Goal: Task Accomplishment & Management: Manage account settings

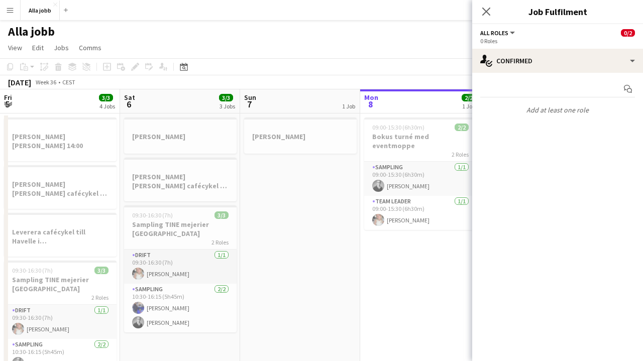
scroll to position [0, 212]
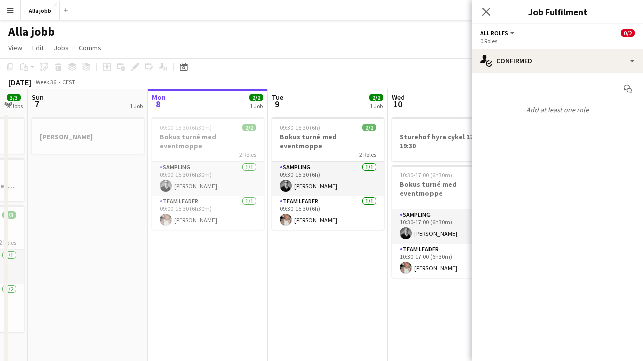
click at [282, 276] on app-date-cell "09:30-15:30 (6h) 2/2 Bokus turné med eventmoppe 2 Roles Sampling [DATE] 09:30-1…" at bounding box center [328, 262] width 120 height 297
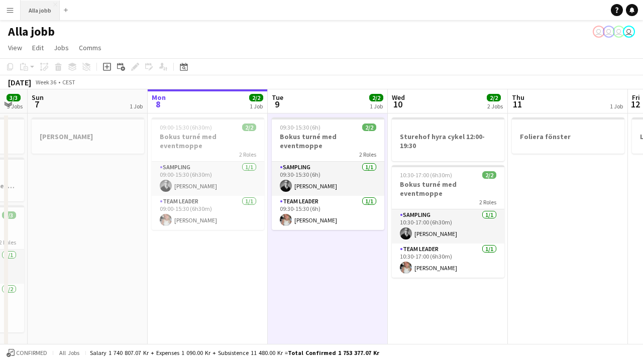
click at [34, 11] on button "Alla jobb Close" at bounding box center [40, 11] width 39 height 20
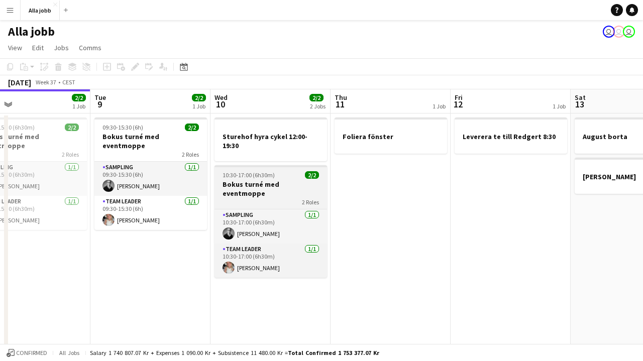
scroll to position [0, 389]
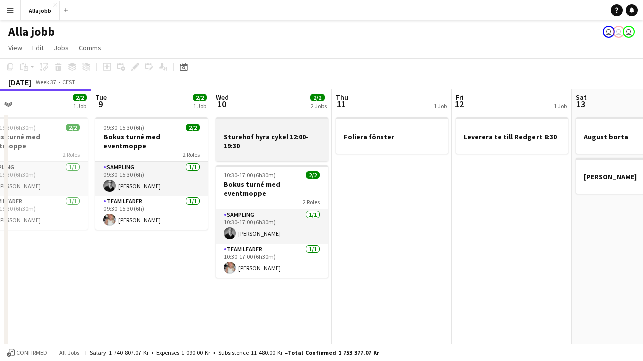
click at [286, 141] on h3 "Sturehof hyra cykel 12:00-19:30" at bounding box center [271, 141] width 113 height 18
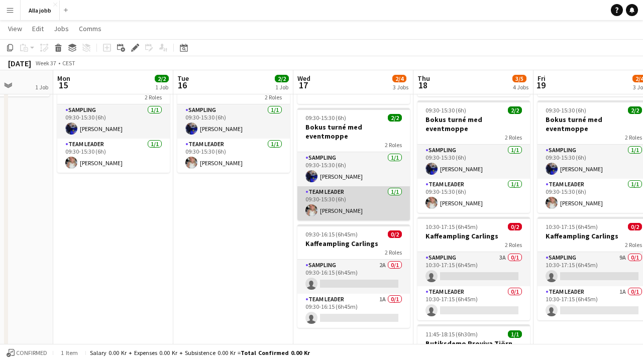
scroll to position [0, 351]
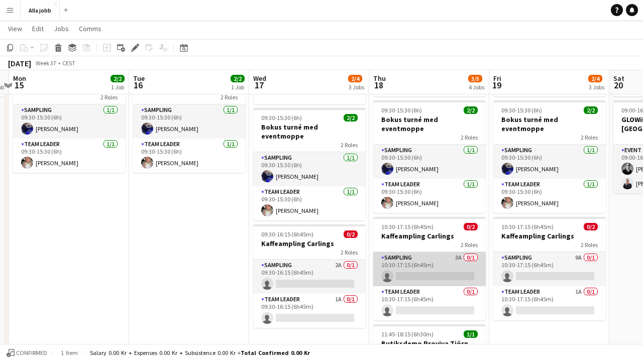
click at [426, 252] on app-card-role "Sampling 3A 0/1 10:30-17:15 (6h45m) single-neutral-actions" at bounding box center [429, 269] width 113 height 34
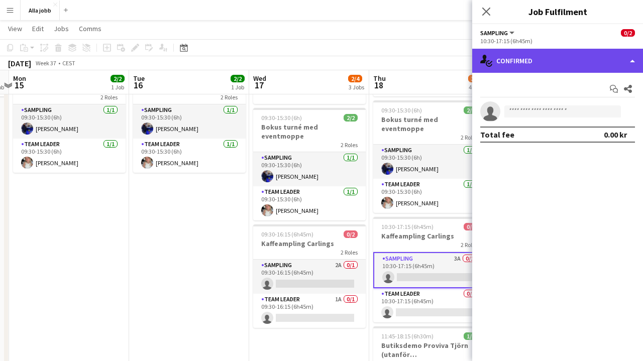
click at [578, 52] on div "single-neutral-actions-check-2 Confirmed" at bounding box center [557, 61] width 171 height 24
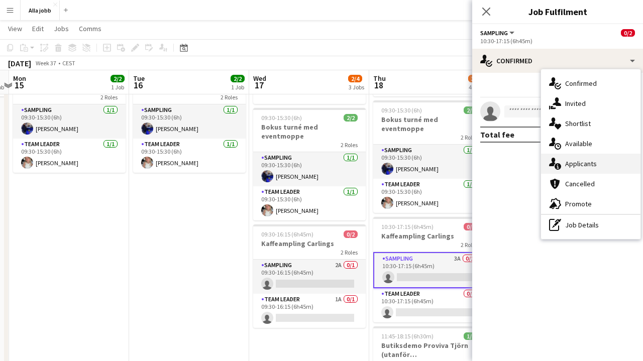
click at [579, 167] on span "Applicants" at bounding box center [581, 163] width 32 height 9
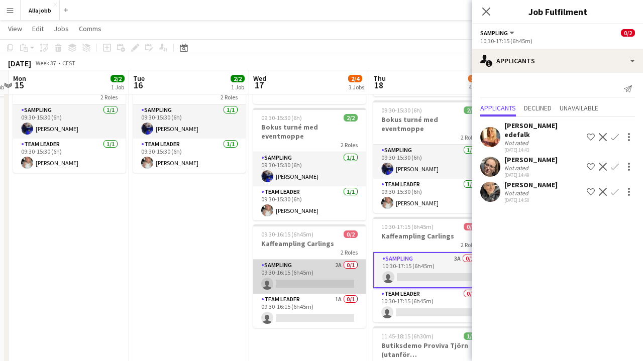
click at [328, 274] on app-card-role "Sampling 2A 0/1 09:30-16:15 (6h45m) single-neutral-actions" at bounding box center [309, 277] width 113 height 34
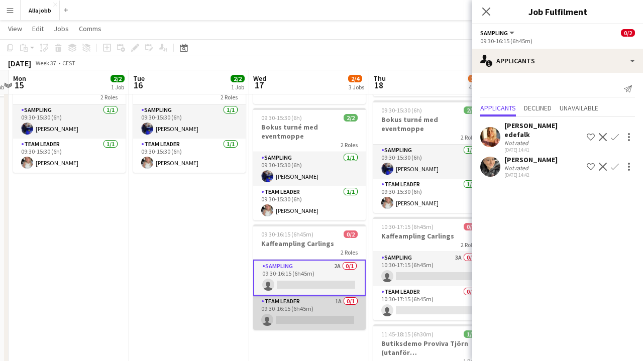
click at [317, 296] on app-card-role "Team Leader 1A 0/1 09:30-16:15 (6h45m) single-neutral-actions" at bounding box center [309, 313] width 113 height 34
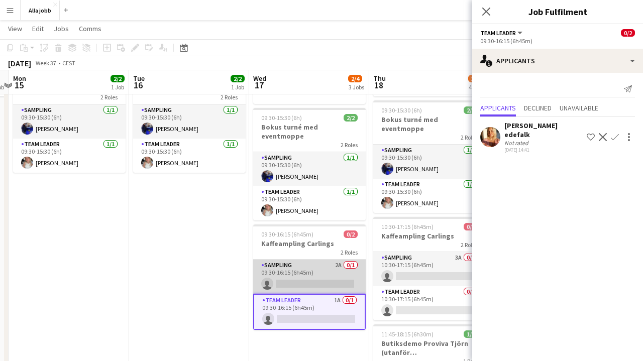
click at [323, 279] on app-card-role "Sampling 2A 0/1 09:30-16:15 (6h45m) single-neutral-actions" at bounding box center [309, 277] width 113 height 34
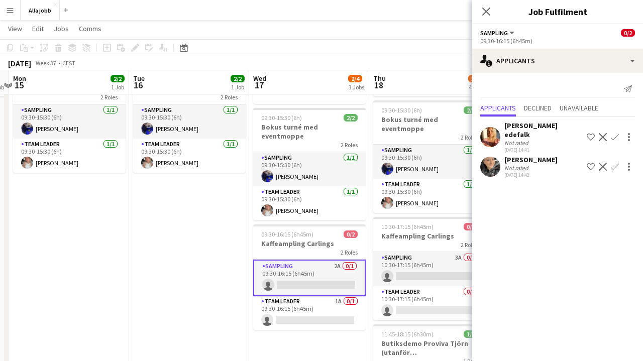
click at [154, 285] on app-date-cell "09:30-15:30 (6h) 2/2 Bokus turné med eventmoppe 2 Roles Sampling [DATE] 09:30-1…" at bounding box center [189, 245] width 120 height 378
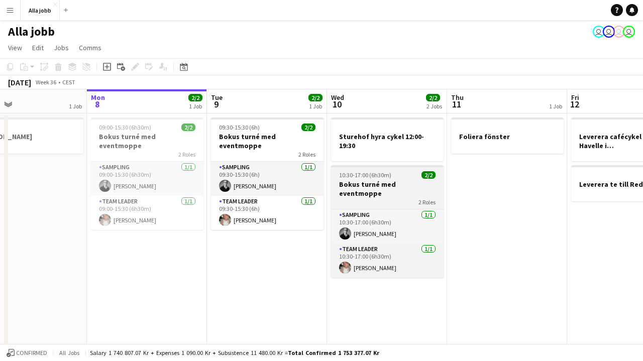
scroll to position [0, 267]
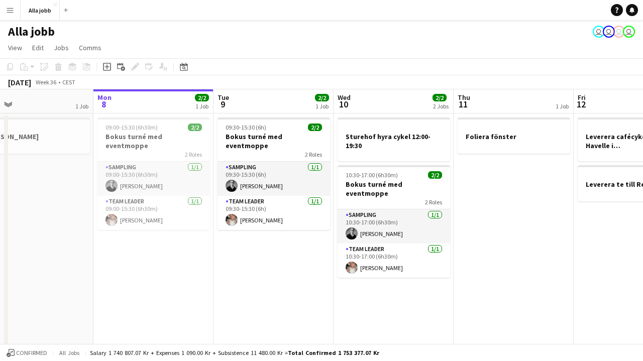
click at [280, 269] on app-date-cell "09:30-15:30 (6h) 2/2 Bokus turné med eventmoppe 2 Roles Sampling [DATE] 09:30-1…" at bounding box center [273, 303] width 120 height 378
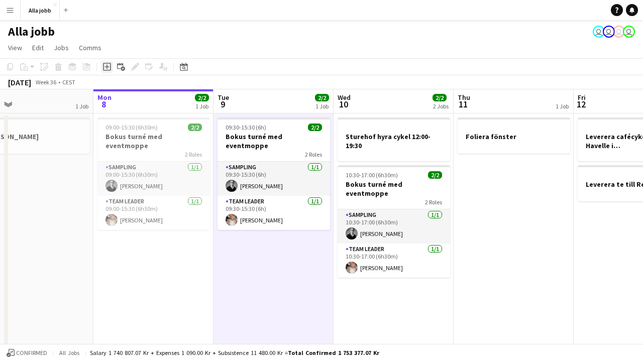
click at [103, 64] on icon at bounding box center [107, 67] width 8 height 8
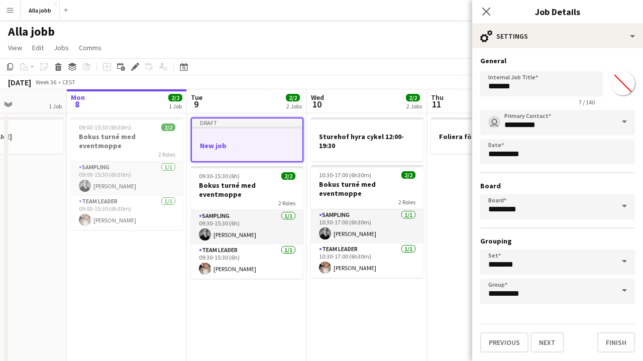
scroll to position [0, 293]
drag, startPoint x: 377, startPoint y: 141, endPoint x: 491, endPoint y: 132, distance: 113.9
click at [498, 132] on body "Menu Boards Boards Boards All jobs Status Workforce Workforce My Workforce Recr…" at bounding box center [321, 254] width 643 height 509
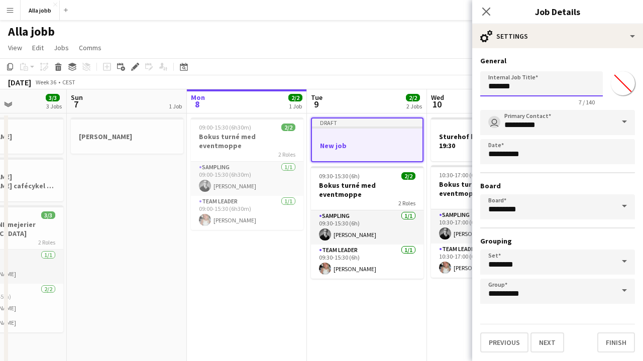
click at [501, 89] on input "*******" at bounding box center [541, 83] width 123 height 25
type input "**********"
click at [546, 343] on button "Next" at bounding box center [547, 342] width 34 height 20
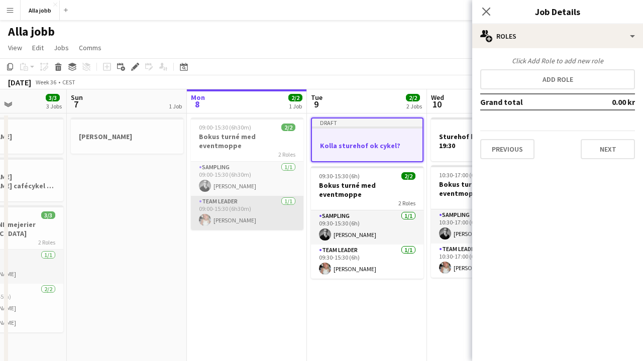
click at [269, 219] on app-card-role "Team Leader [DATE] 09:00-15:30 (6h30m) [PERSON_NAME]" at bounding box center [247, 213] width 113 height 34
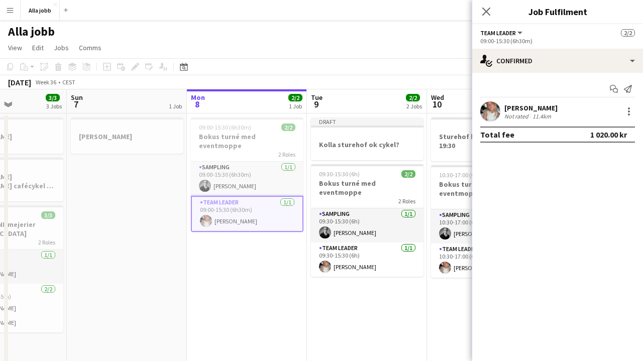
click at [375, 92] on app-board-header-date "Tue 9 2/2 2 Jobs" at bounding box center [367, 101] width 120 height 24
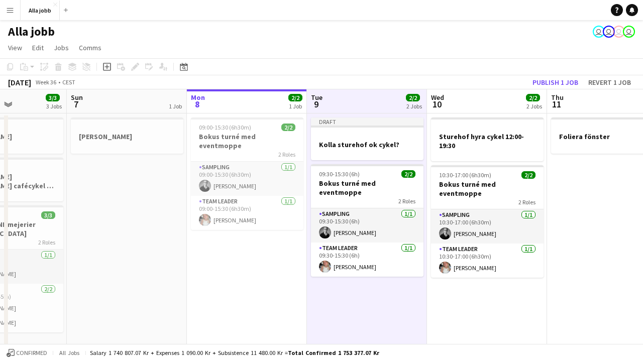
click at [565, 75] on app-toolbar "Copy Paste Paste Command V Paste with crew Command Shift V Paste linked Job [GE…" at bounding box center [321, 66] width 643 height 17
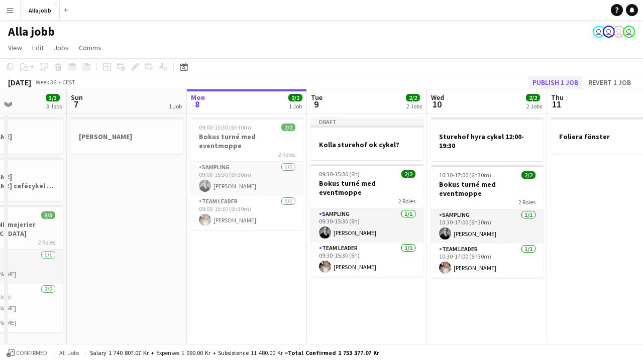
click at [558, 81] on button "Publish 1 job" at bounding box center [555, 82] width 54 height 13
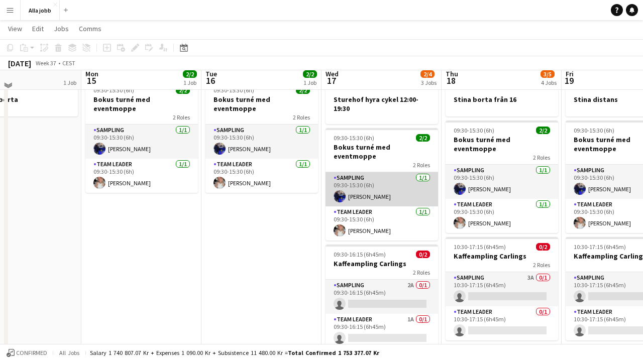
scroll to position [59, 0]
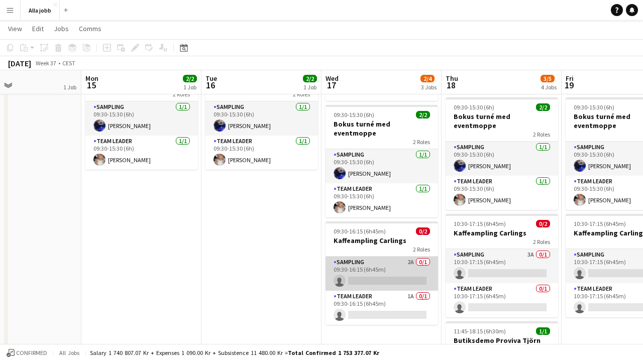
click at [353, 261] on app-card-role "Sampling 2A 0/1 09:30-16:15 (6h45m) single-neutral-actions" at bounding box center [381, 274] width 113 height 34
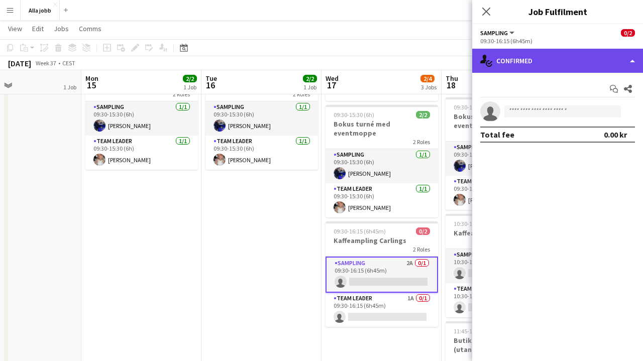
click at [515, 50] on div "single-neutral-actions-check-2 Confirmed" at bounding box center [557, 61] width 171 height 24
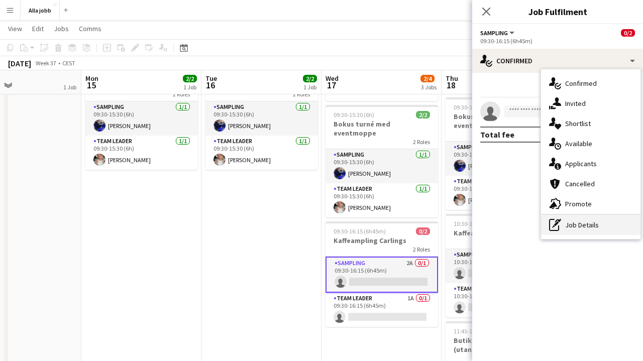
click at [565, 219] on div "pen-write Job Details" at bounding box center [590, 225] width 99 height 20
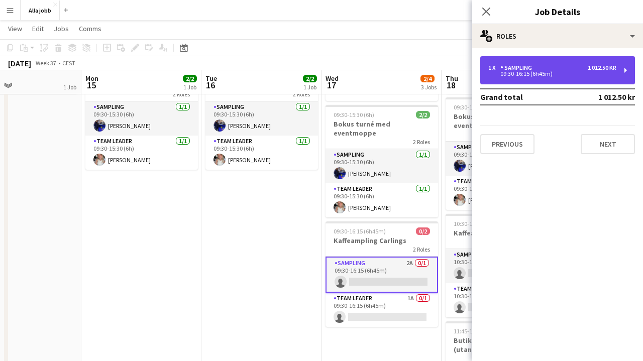
click at [552, 69] on div "1 x Sampling 1 012.50 kr" at bounding box center [552, 67] width 128 height 7
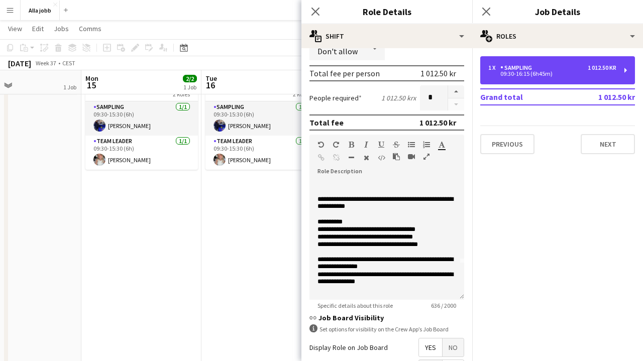
scroll to position [36, 0]
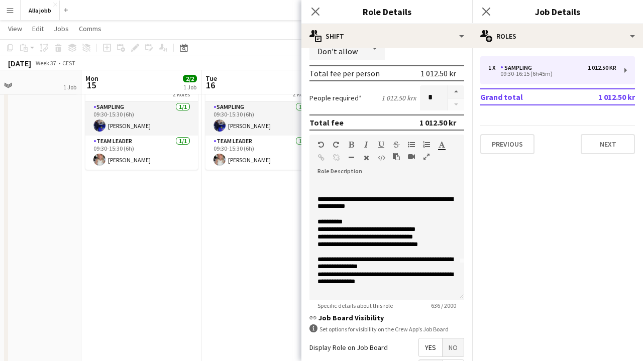
click at [198, 253] on app-date-cell "09:30-15:30 (6h) 2/2 Bokus turné med eventmoppe 2 Roles Sampling [DATE] 09:30-1…" at bounding box center [141, 242] width 120 height 378
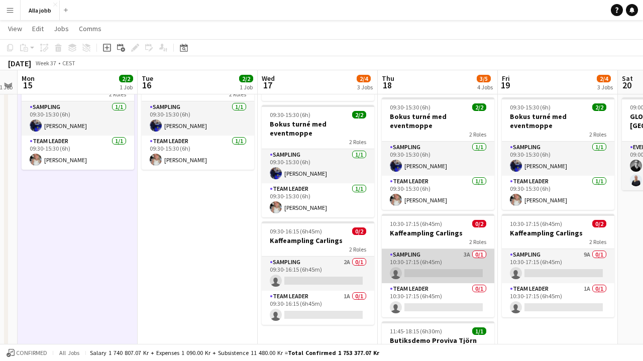
scroll to position [0, 463]
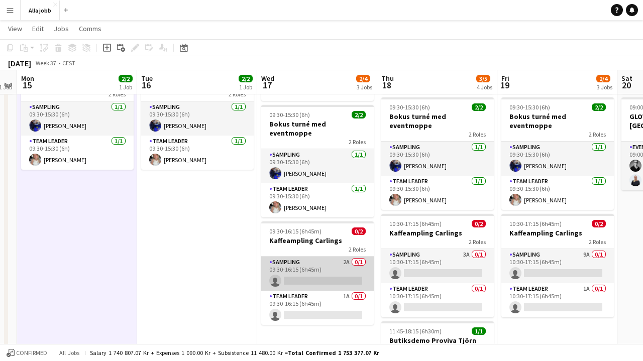
click at [337, 260] on app-card-role "Sampling 2A 0/1 09:30-16:15 (6h45m) single-neutral-actions" at bounding box center [317, 274] width 113 height 34
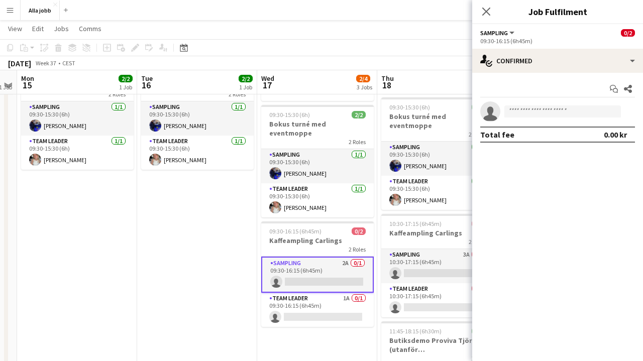
click at [217, 233] on app-date-cell "09:30-15:30 (6h) 2/2 Bokus turné med eventmoppe 2 Roles Sampling [DATE] 09:30-1…" at bounding box center [197, 242] width 120 height 378
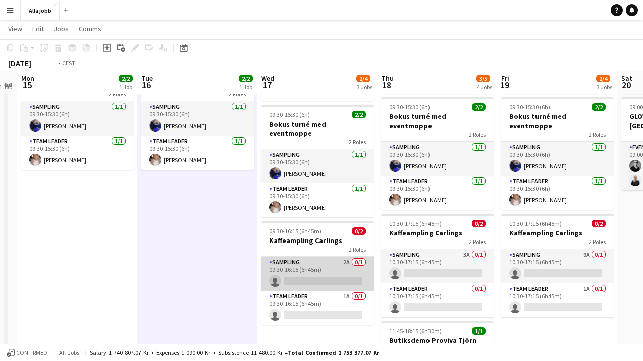
scroll to position [0, 248]
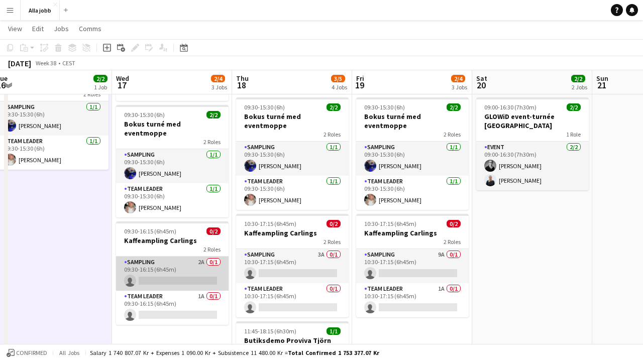
click at [185, 267] on app-card-role "Sampling 2A 0/1 09:30-16:15 (6h45m) single-neutral-actions" at bounding box center [172, 274] width 113 height 34
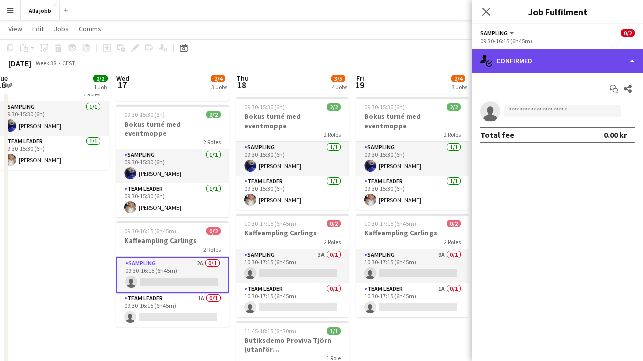
click at [534, 59] on div "single-neutral-actions-check-2 Confirmed" at bounding box center [557, 61] width 171 height 24
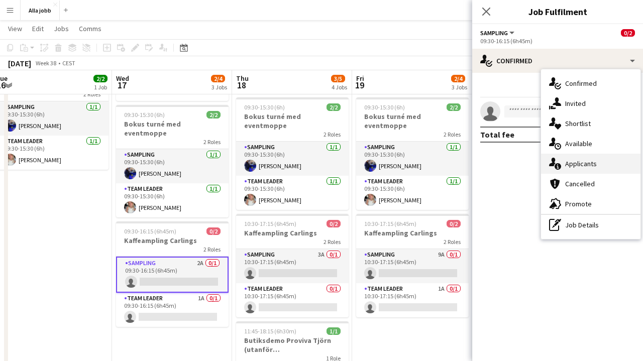
click at [580, 161] on span "Applicants" at bounding box center [581, 163] width 32 height 9
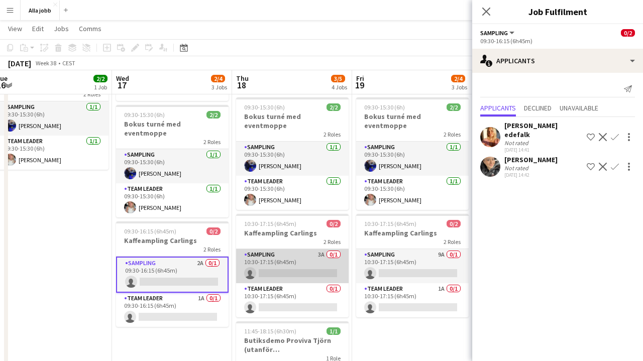
click at [288, 255] on app-card-role "Sampling 3A 0/1 10:30-17:15 (6h45m) single-neutral-actions" at bounding box center [292, 266] width 113 height 34
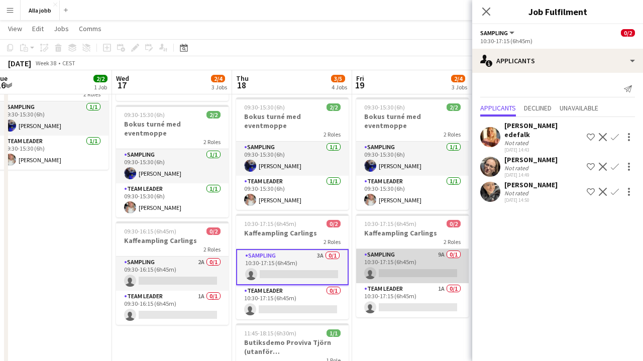
click at [423, 265] on app-card-role "Sampling 9A 0/1 10:30-17:15 (6h45m) single-neutral-actions" at bounding box center [412, 266] width 113 height 34
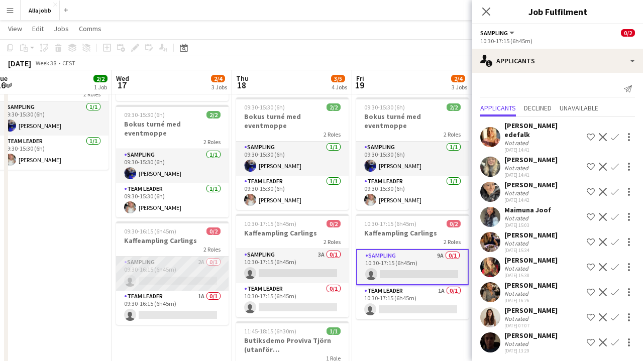
click at [184, 262] on app-card-role "Sampling 2A 0/1 09:30-16:15 (6h45m) single-neutral-actions" at bounding box center [172, 274] width 113 height 34
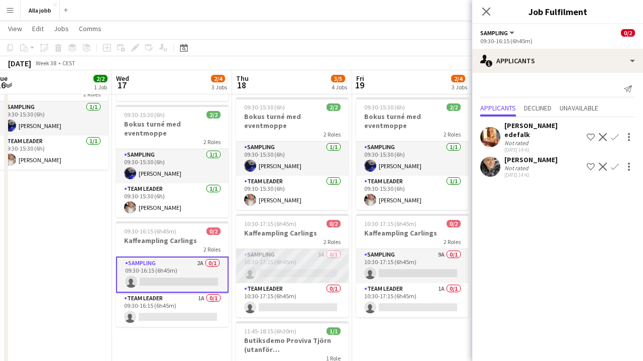
click at [299, 261] on app-card-role "Sampling 3A 0/1 10:30-17:15 (6h45m) single-neutral-actions" at bounding box center [292, 266] width 113 height 34
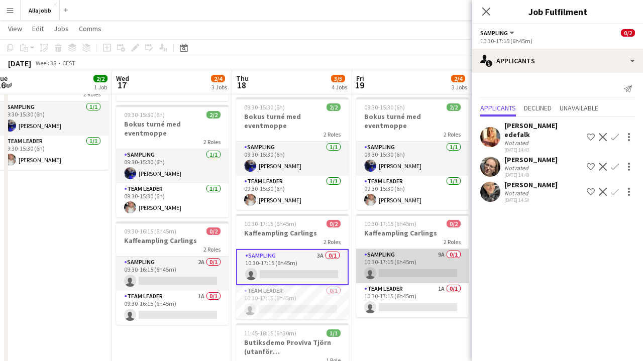
click at [393, 252] on app-card-role "Sampling 9A 0/1 10:30-17:15 (6h45m) single-neutral-actions" at bounding box center [412, 266] width 113 height 34
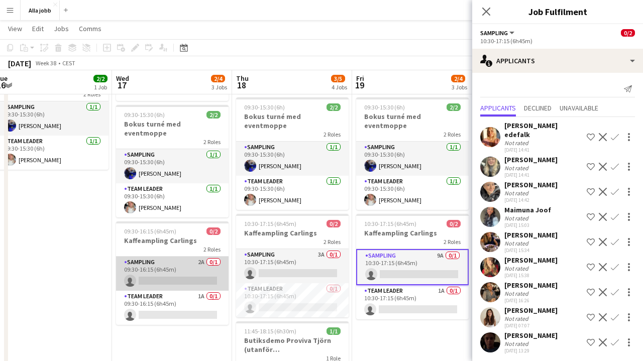
click at [204, 257] on app-card-role "Sampling 2A 0/1 09:30-16:15 (6h45m) single-neutral-actions" at bounding box center [172, 274] width 113 height 34
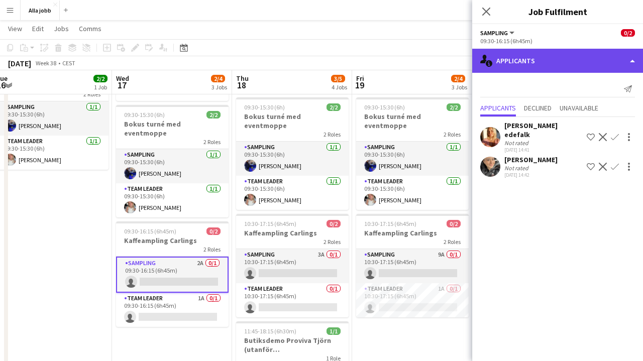
click at [567, 66] on div "single-neutral-actions-information Applicants" at bounding box center [557, 61] width 171 height 24
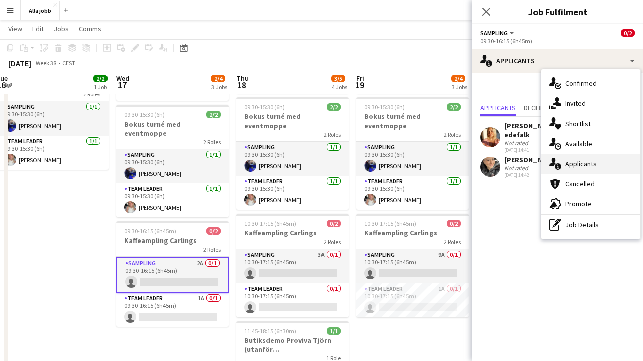
click at [579, 163] on span "Applicants" at bounding box center [581, 163] width 32 height 9
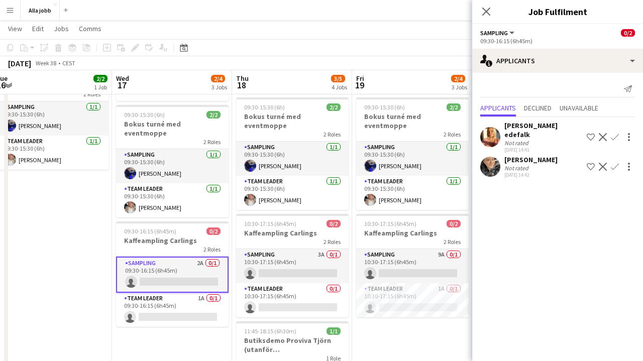
click at [78, 292] on app-date-cell "09:30-15:30 (6h) 2/2 Bokus turné med eventmoppe 2 Roles Sampling [DATE] 09:30-1…" at bounding box center [52, 242] width 120 height 378
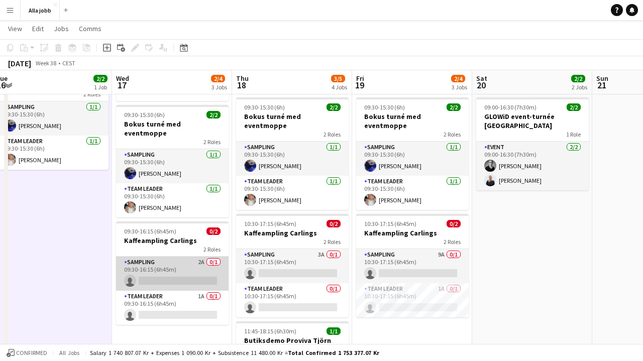
click at [185, 277] on app-card-role "Sampling 2A 0/1 09:30-16:15 (6h45m) single-neutral-actions" at bounding box center [172, 274] width 113 height 34
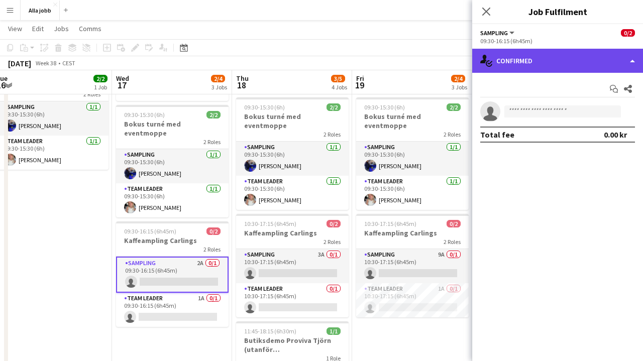
click at [583, 71] on div "single-neutral-actions-check-2 Confirmed" at bounding box center [557, 61] width 171 height 24
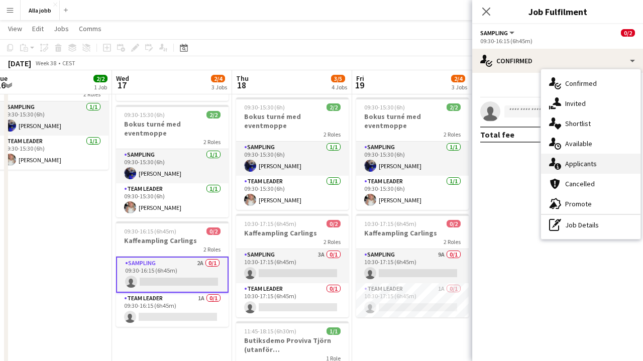
click at [590, 168] on span "Applicants" at bounding box center [581, 163] width 32 height 9
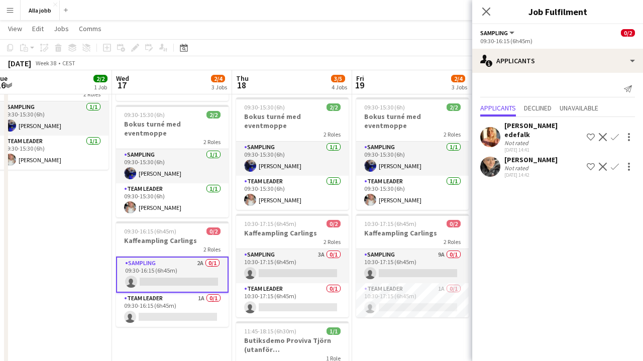
click at [340, 56] on app-toolbar "Copy Paste Paste Command V Paste with crew Command Shift V Paste linked Job [GE…" at bounding box center [321, 47] width 643 height 17
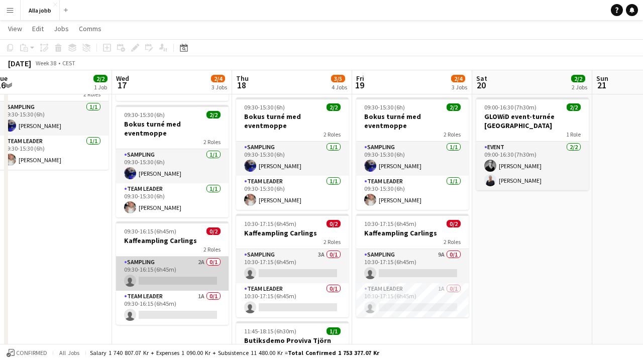
click at [191, 258] on app-card-role "Sampling 2A 0/1 09:30-16:15 (6h45m) single-neutral-actions" at bounding box center [172, 274] width 113 height 34
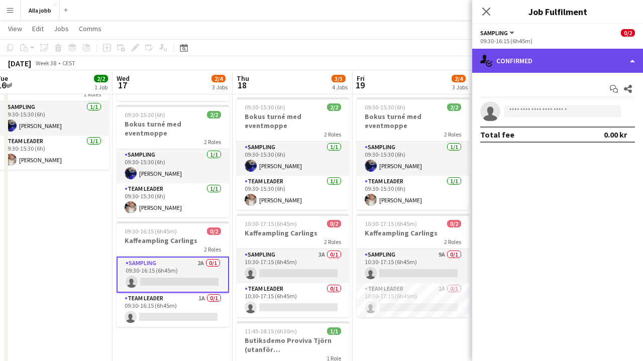
click at [531, 61] on div "single-neutral-actions-check-2 Confirmed" at bounding box center [557, 61] width 171 height 24
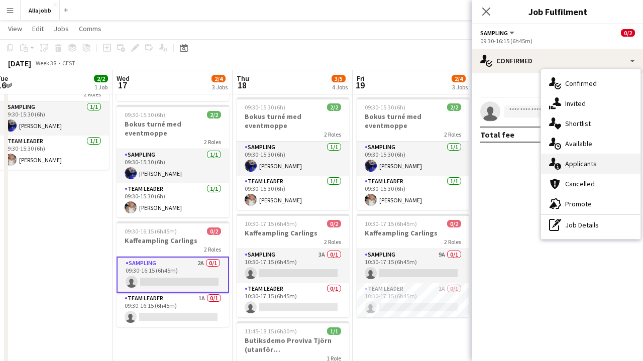
click at [577, 161] on span "Applicants" at bounding box center [581, 163] width 32 height 9
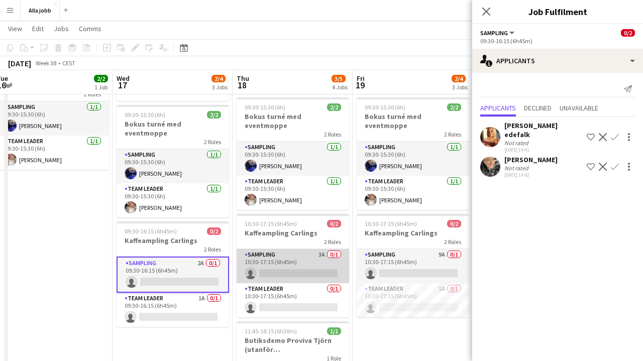
click at [319, 253] on app-card-role "Sampling 3A 0/1 10:30-17:15 (6h45m) single-neutral-actions" at bounding box center [293, 266] width 113 height 34
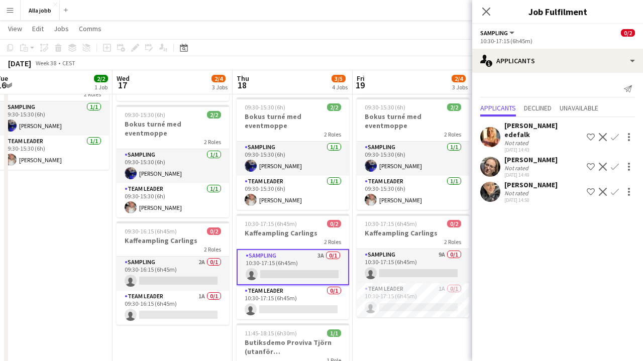
click at [322, 59] on div "[DATE] Week 38 • CEST" at bounding box center [321, 63] width 643 height 14
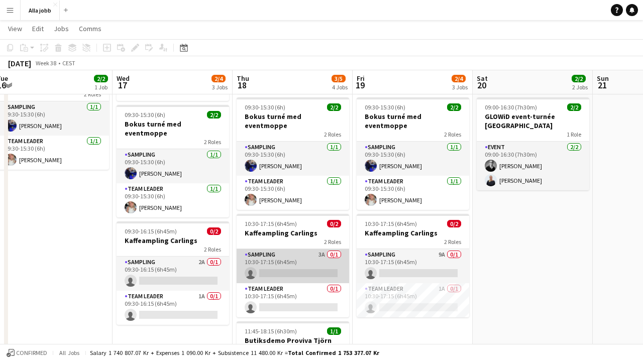
click at [296, 257] on app-card-role "Sampling 3A 0/1 10:30-17:15 (6h45m) single-neutral-actions" at bounding box center [293, 266] width 113 height 34
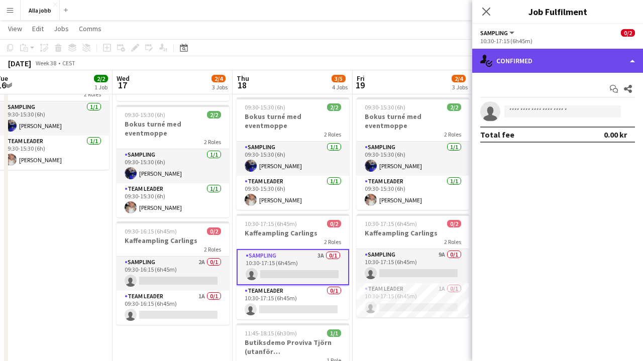
click at [527, 58] on div "single-neutral-actions-check-2 Confirmed" at bounding box center [557, 61] width 171 height 24
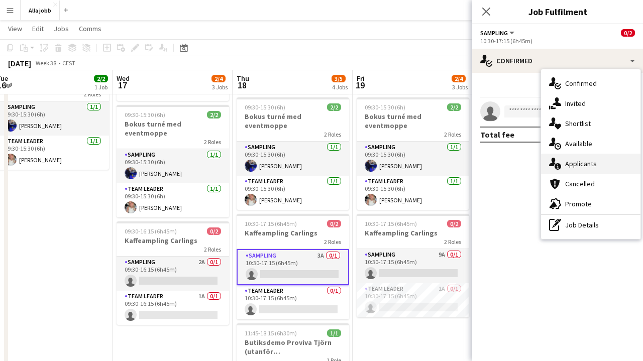
click at [565, 170] on div "single-neutral-actions-information Applicants" at bounding box center [590, 164] width 99 height 20
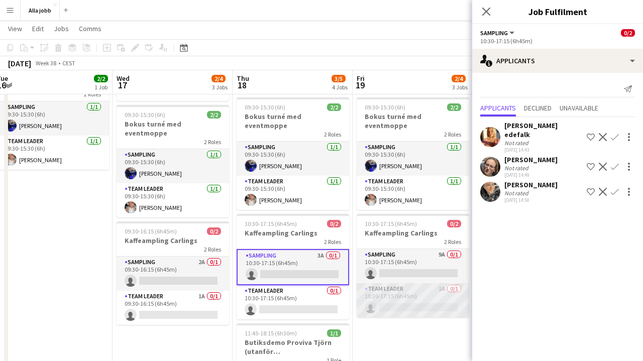
click at [398, 284] on app-card-role "Team Leader 1A 0/1 10:30-17:15 (6h45m) single-neutral-actions" at bounding box center [413, 300] width 113 height 34
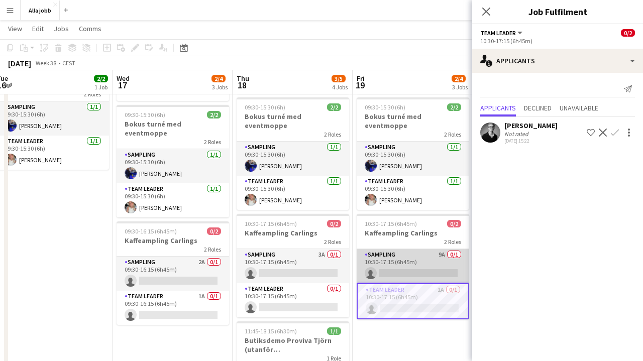
click at [402, 265] on app-card-role "Sampling 9A 0/1 10:30-17:15 (6h45m) single-neutral-actions" at bounding box center [413, 266] width 113 height 34
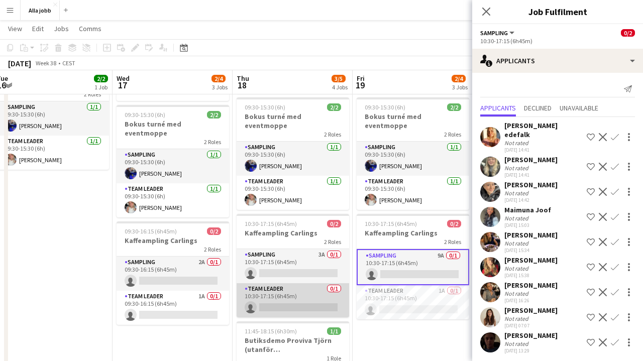
click at [288, 283] on app-card-role "Team Leader 0/1 10:30-17:15 (6h45m) single-neutral-actions" at bounding box center [293, 300] width 113 height 34
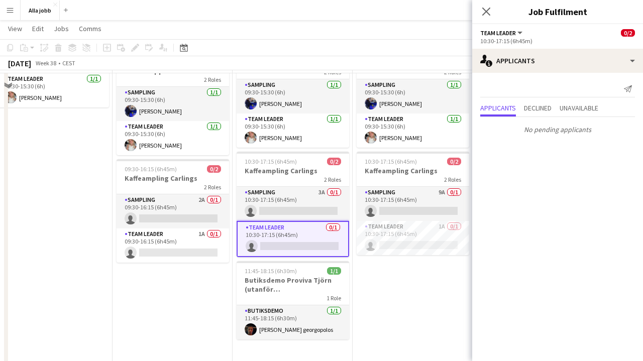
scroll to position [93, 0]
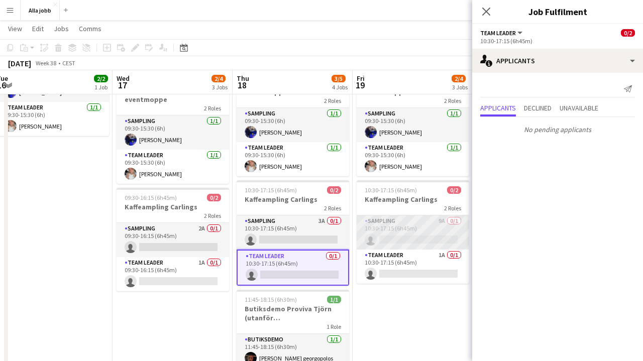
click at [417, 225] on app-card-role "Sampling 9A 0/1 10:30-17:15 (6h45m) single-neutral-actions" at bounding box center [413, 232] width 113 height 34
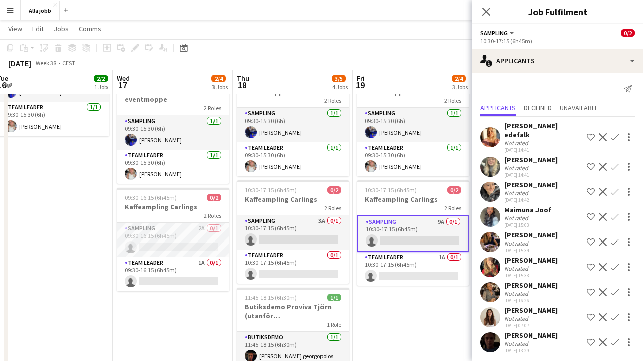
scroll to position [0, 248]
click at [362, 215] on app-card-role "Sampling 9A 0/1 10:30-17:15 (6h45m) single-neutral-actions" at bounding box center [412, 233] width 113 height 36
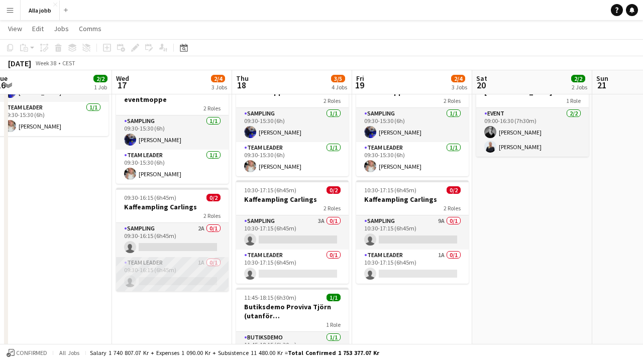
click at [207, 257] on app-card-role "Team Leader 1A 0/1 09:30-16:15 (6h45m) single-neutral-actions" at bounding box center [172, 274] width 113 height 34
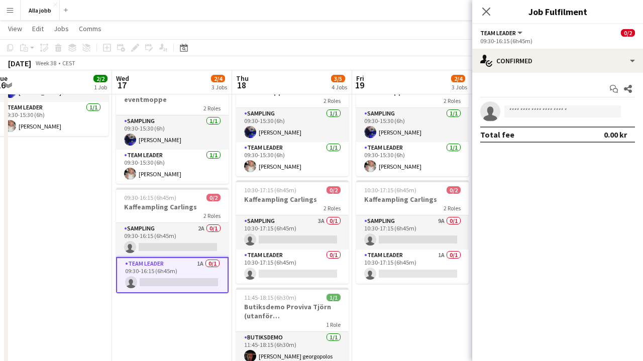
click at [425, 326] on app-date-cell "Stina distans 09:30-15:30 (6h) 2/2 Bokus turné med eventmoppe 2 Roles Sampling …" at bounding box center [412, 209] width 120 height 378
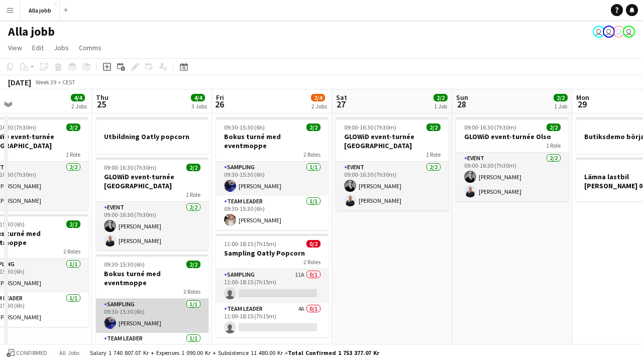
scroll to position [0, 231]
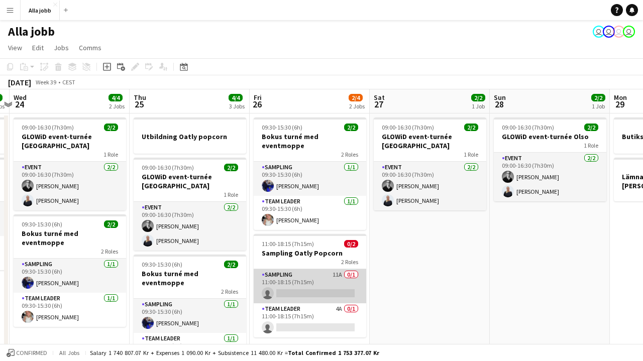
click at [309, 270] on app-card-role "Sampling 11A 0/1 11:00-18:15 (7h15m) single-neutral-actions" at bounding box center [310, 286] width 113 height 34
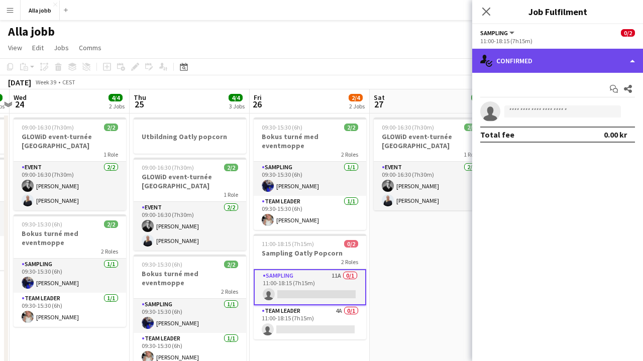
click at [559, 65] on div "single-neutral-actions-check-2 Confirmed" at bounding box center [557, 61] width 171 height 24
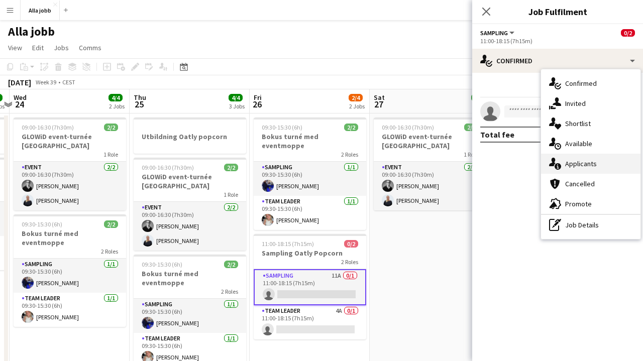
click at [576, 169] on div "single-neutral-actions-information Applicants" at bounding box center [590, 164] width 99 height 20
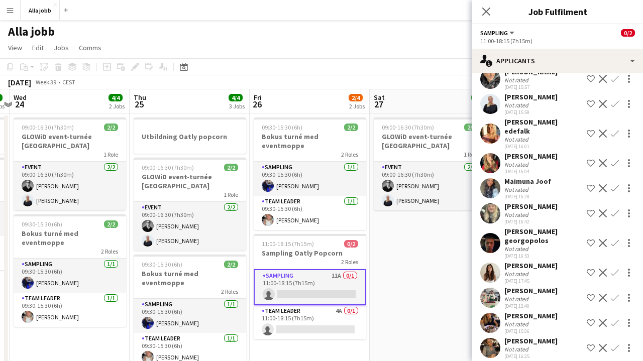
scroll to position [53, 0]
click at [413, 243] on app-date-cell "09:00-16:30 (7h30m) 2/2 GLOWiD event-turnée [GEOGRAPHIC_DATA] 1 Role Event [DAT…" at bounding box center [430, 303] width 120 height 378
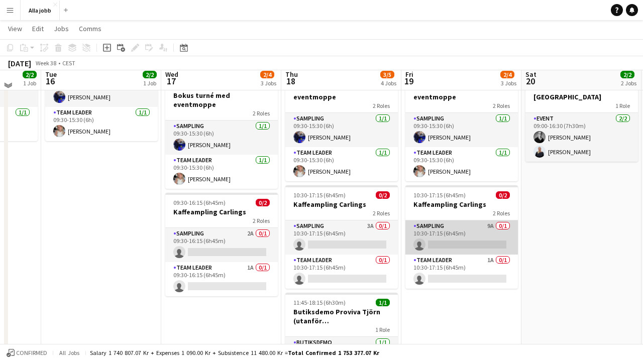
scroll to position [91, 0]
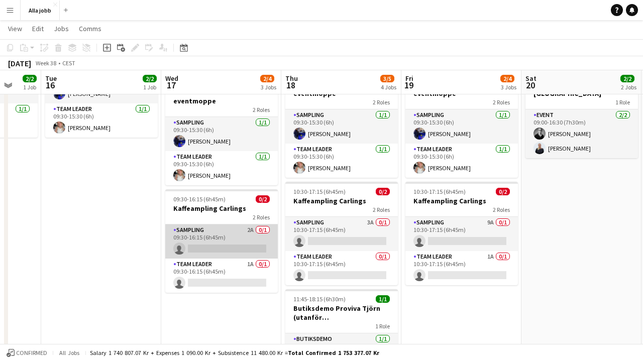
click at [257, 229] on app-card-role "Sampling 2A 0/1 09:30-16:15 (6h45m) single-neutral-actions" at bounding box center [221, 242] width 113 height 34
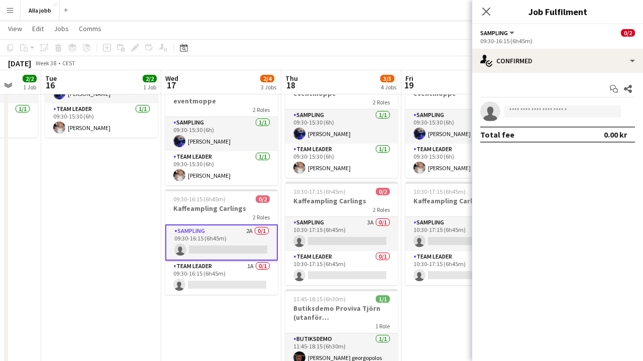
click at [552, 77] on div "Start chat Share single-neutral-actions Total fee 0.00 kr" at bounding box center [557, 112] width 171 height 78
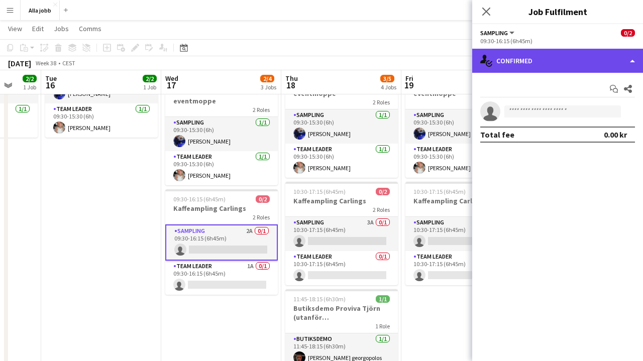
click at [552, 67] on div "single-neutral-actions-check-2 Confirmed" at bounding box center [557, 61] width 171 height 24
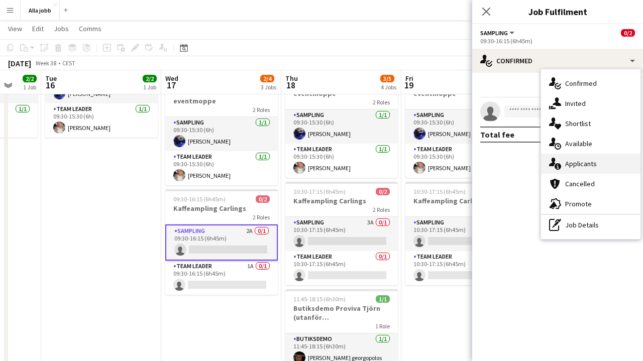
click at [569, 156] on div "single-neutral-actions-information Applicants" at bounding box center [590, 164] width 99 height 20
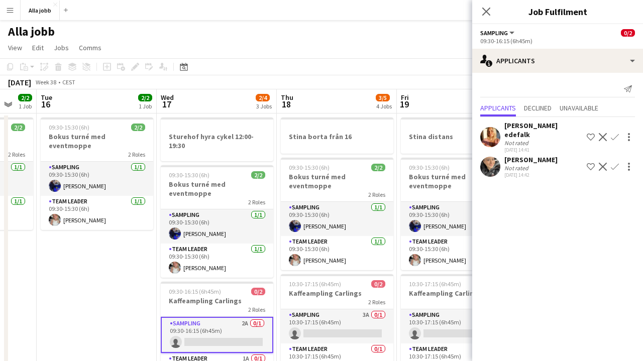
scroll to position [0, 335]
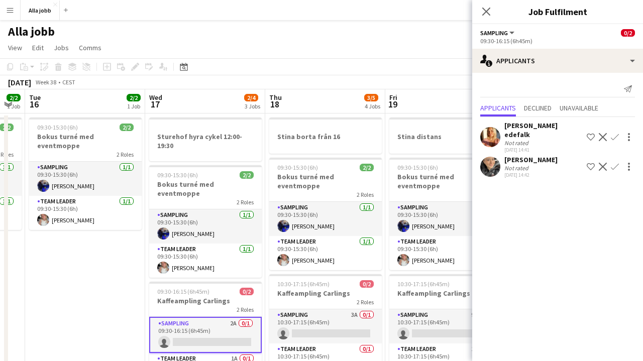
click at [331, 73] on app-toolbar "Copy Paste Paste Command V Paste with crew Command Shift V Paste linked Job [GE…" at bounding box center [321, 66] width 643 height 17
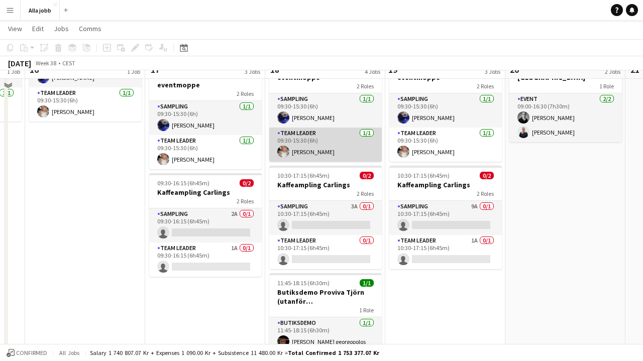
scroll to position [108, 0]
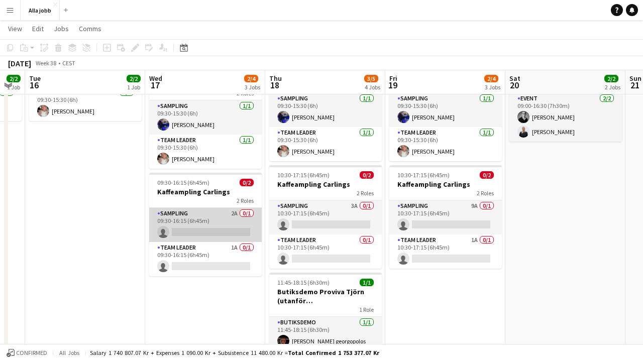
click at [184, 215] on app-card-role "Sampling 2A 0/1 09:30-16:15 (6h45m) single-neutral-actions" at bounding box center [205, 225] width 113 height 34
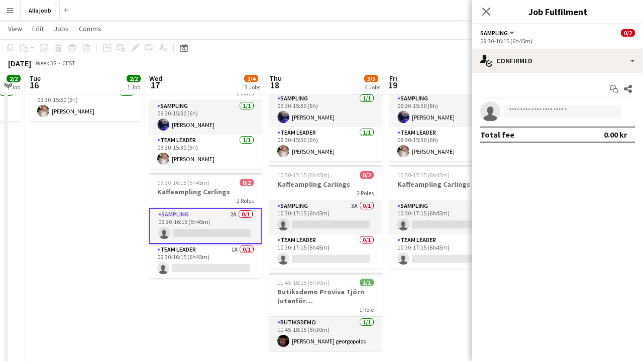
click at [91, 190] on app-date-cell "09:30-15:30 (6h) 2/2 Bokus turné med eventmoppe 2 Roles Sampling [DATE] 09:30-1…" at bounding box center [85, 194] width 120 height 378
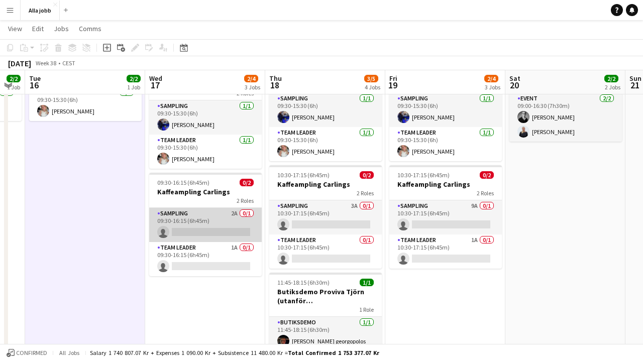
click at [243, 211] on app-card-role "Sampling 2A 0/1 09:30-16:15 (6h45m) single-neutral-actions" at bounding box center [205, 225] width 113 height 34
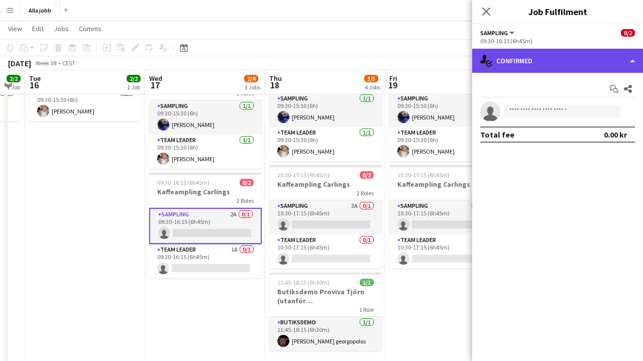
click at [545, 55] on div "single-neutral-actions-check-2 Confirmed" at bounding box center [557, 61] width 171 height 24
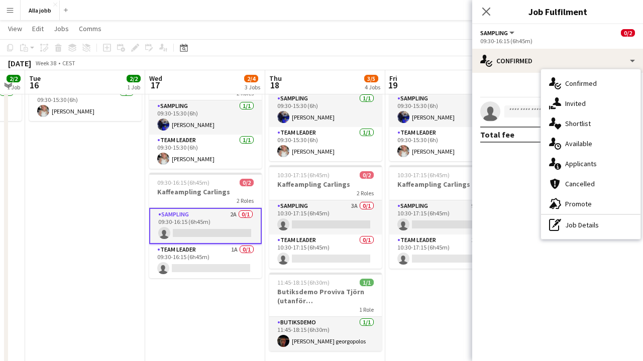
click at [411, 64] on div "[DATE] Week 38 • CEST" at bounding box center [321, 63] width 643 height 14
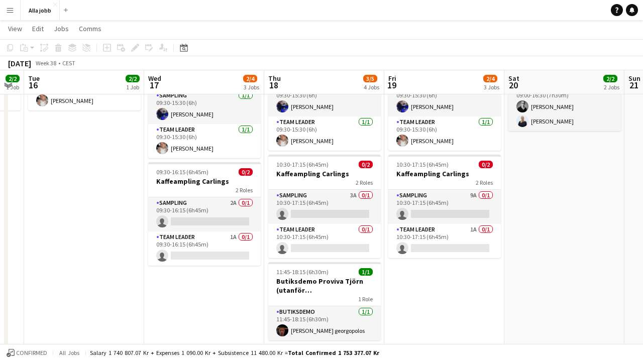
scroll to position [119, 0]
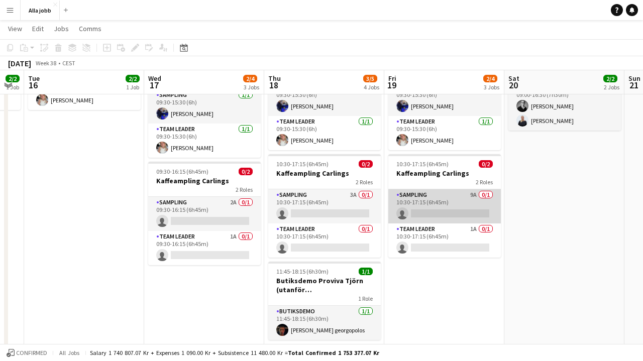
click at [453, 196] on app-card-role "Sampling 9A 0/1 10:30-17:15 (6h45m) single-neutral-actions" at bounding box center [444, 206] width 113 height 34
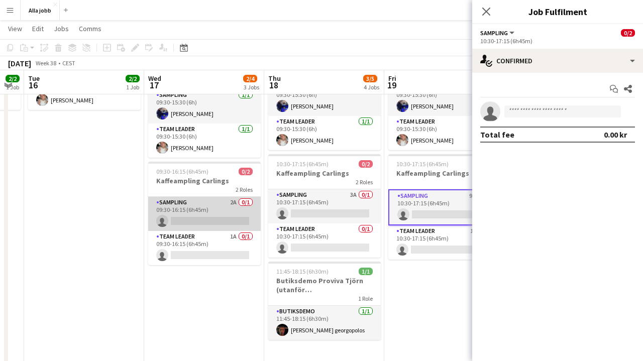
click at [243, 198] on app-card-role "Sampling 2A 0/1 09:30-16:15 (6h45m) single-neutral-actions" at bounding box center [204, 214] width 113 height 34
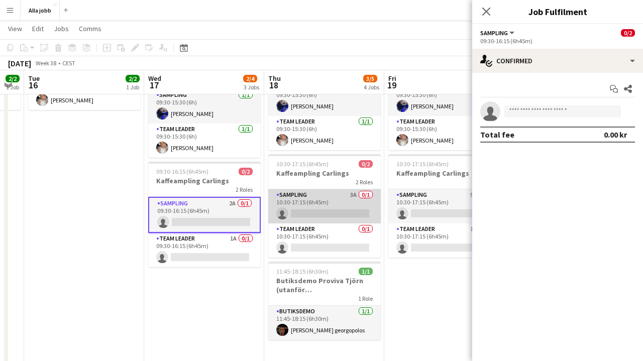
click at [303, 201] on app-card-role "Sampling 3A 0/1 10:30-17:15 (6h45m) single-neutral-actions" at bounding box center [324, 206] width 113 height 34
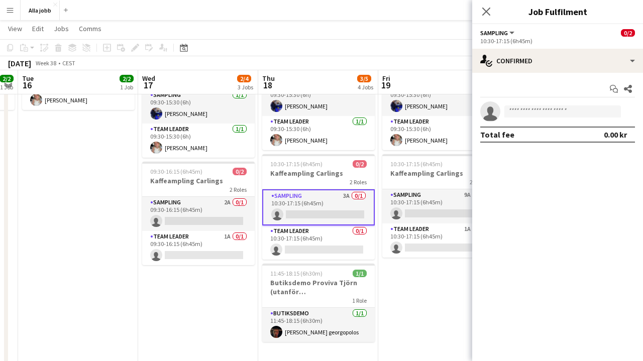
scroll to position [0, 342]
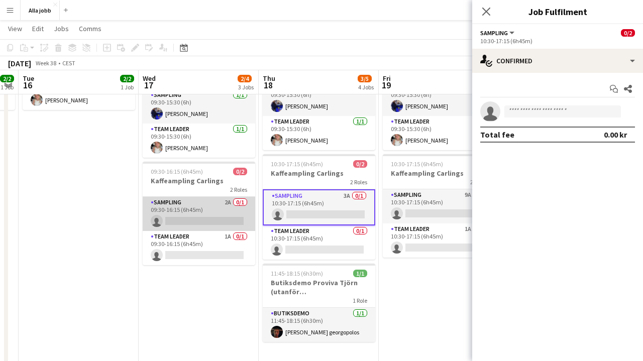
click at [237, 208] on app-card-role "Sampling 2A 0/1 09:30-16:15 (6h45m) single-neutral-actions" at bounding box center [199, 214] width 113 height 34
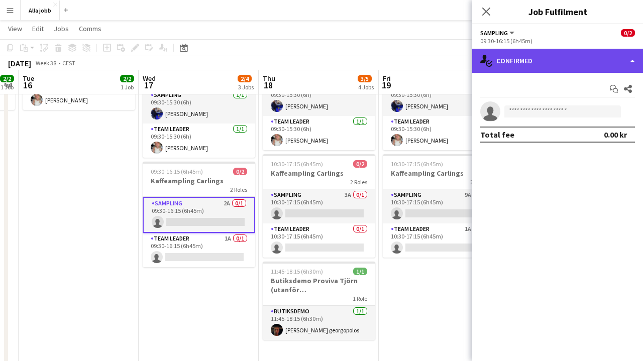
click at [517, 66] on div "single-neutral-actions-check-2 Confirmed" at bounding box center [557, 61] width 171 height 24
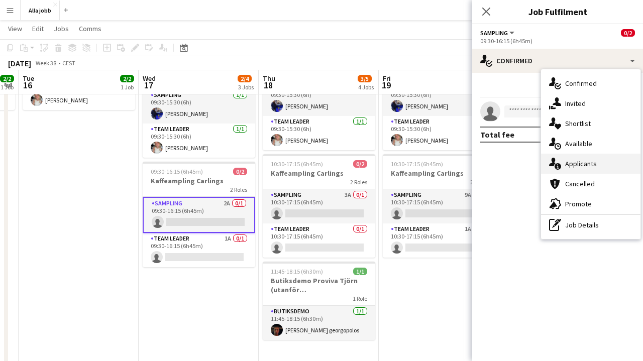
click at [569, 163] on span "Applicants" at bounding box center [581, 163] width 32 height 9
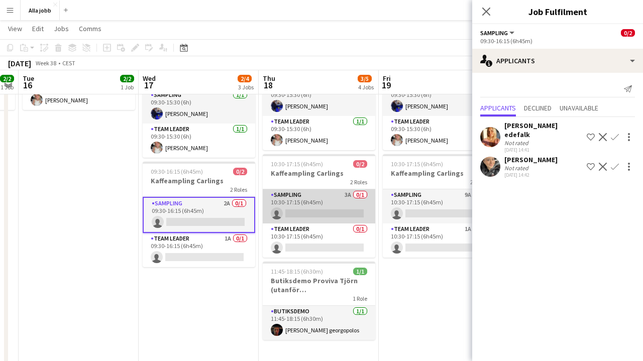
click at [303, 200] on app-card-role "Sampling 3A 0/1 10:30-17:15 (6h45m) single-neutral-actions" at bounding box center [319, 206] width 113 height 34
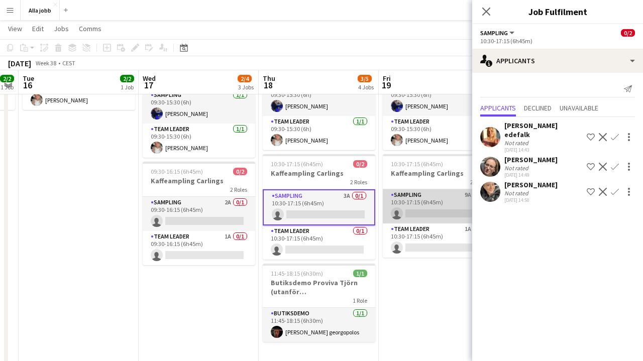
click at [432, 198] on app-card-role "Sampling 9A 0/1 10:30-17:15 (6h45m) single-neutral-actions" at bounding box center [439, 206] width 113 height 34
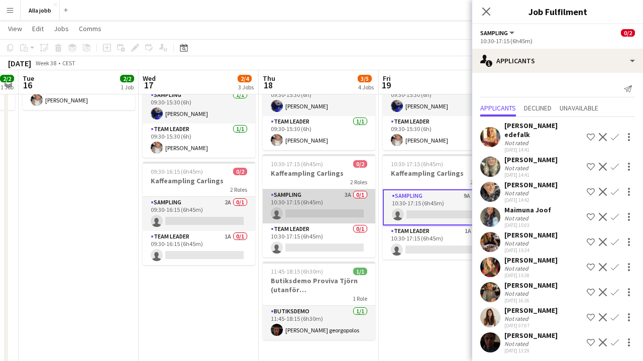
click at [338, 195] on app-card-role "Sampling 3A 0/1 10:30-17:15 (6h45m) single-neutral-actions" at bounding box center [319, 206] width 113 height 34
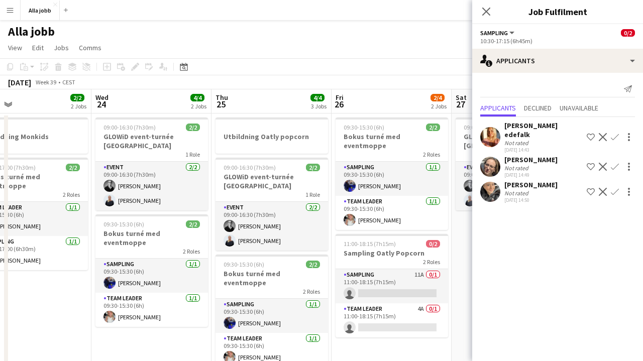
scroll to position [0, 398]
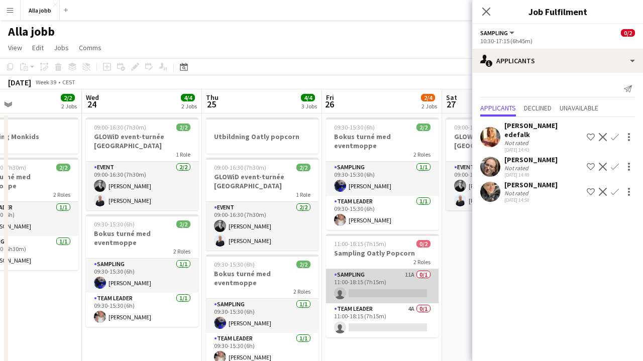
click at [360, 279] on app-card-role "Sampling 11A 0/1 11:00-18:15 (7h15m) single-neutral-actions" at bounding box center [382, 286] width 113 height 34
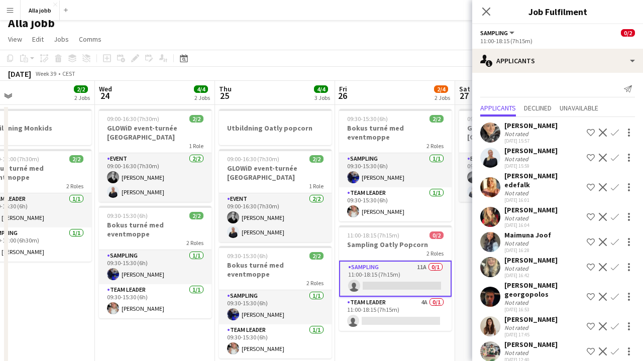
scroll to position [0, 389]
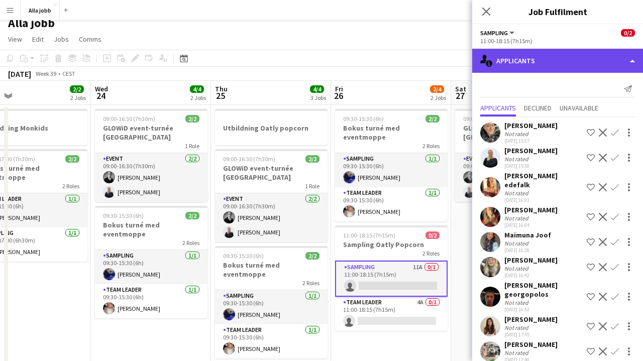
click at [528, 59] on div "single-neutral-actions-information Applicants" at bounding box center [557, 61] width 171 height 24
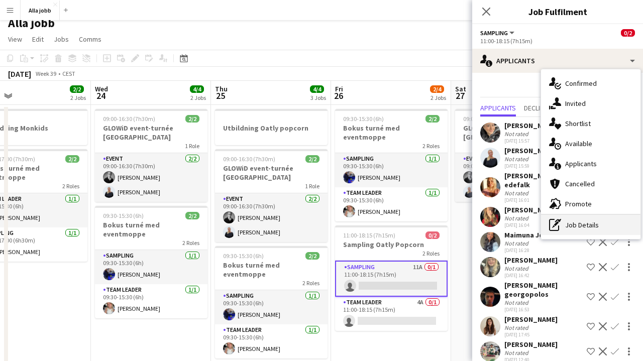
click at [570, 226] on div "pen-write Job Details" at bounding box center [590, 225] width 99 height 20
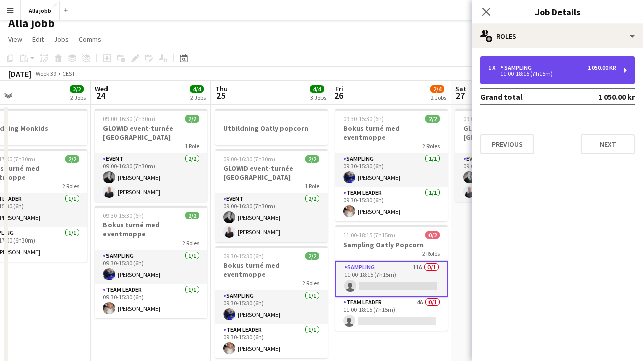
click at [546, 78] on div "1 x Sampling 1 050.00 kr 11:00-18:15 (7h15m)" at bounding box center [557, 70] width 155 height 28
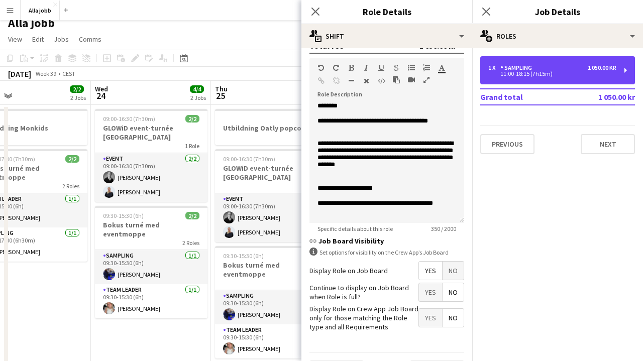
scroll to position [0, 0]
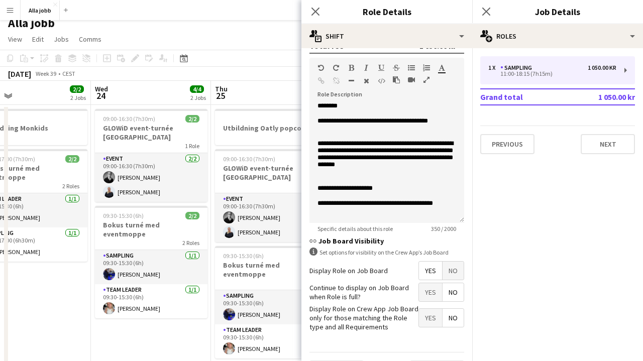
click at [256, 48] on app-page-menu "View Day view expanded Day view collapsed Month view Date picker Jump to [DATE]…" at bounding box center [321, 40] width 643 height 19
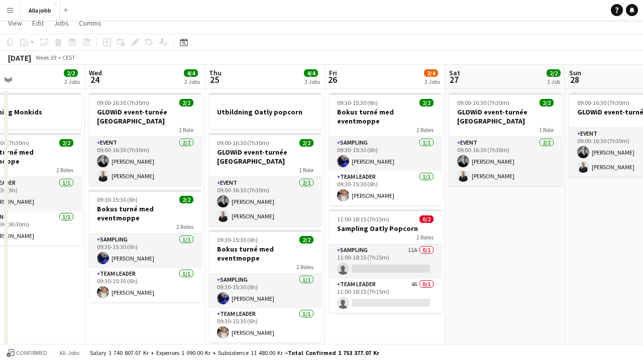
scroll to position [9, 0]
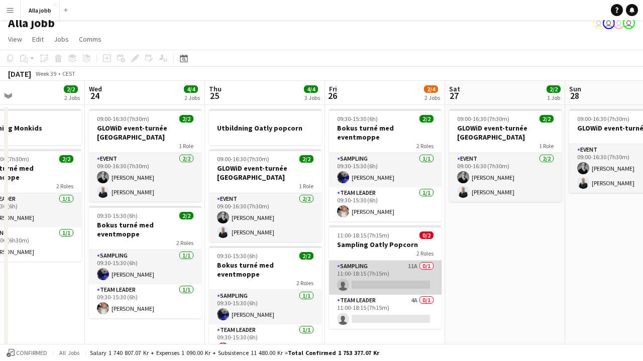
click at [402, 261] on app-card-role "Sampling 11A 0/1 11:00-18:15 (7h15m) single-neutral-actions" at bounding box center [385, 278] width 113 height 34
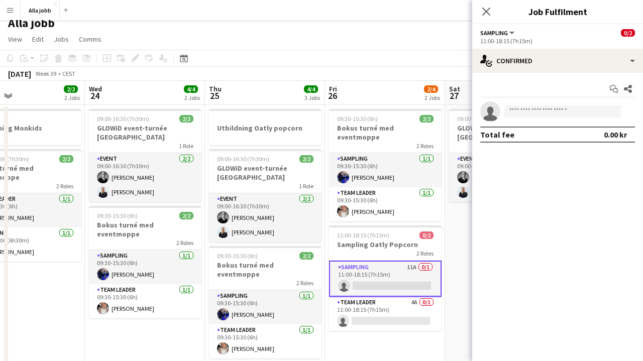
click at [325, 44] on app-page-menu "View Day view expanded Day view collapsed Month view Date picker Jump to [DATE]…" at bounding box center [321, 40] width 643 height 19
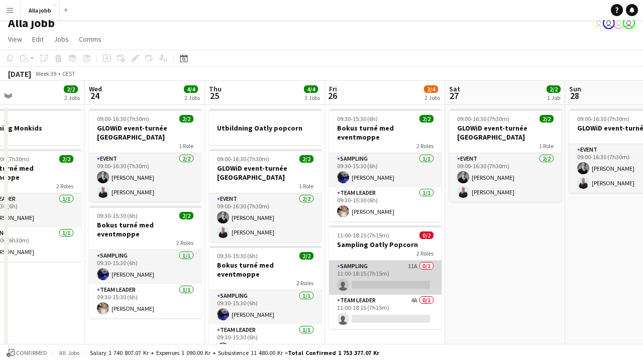
click at [383, 261] on app-card-role "Sampling 11A 0/1 11:00-18:15 (7h15m) single-neutral-actions" at bounding box center [385, 278] width 113 height 34
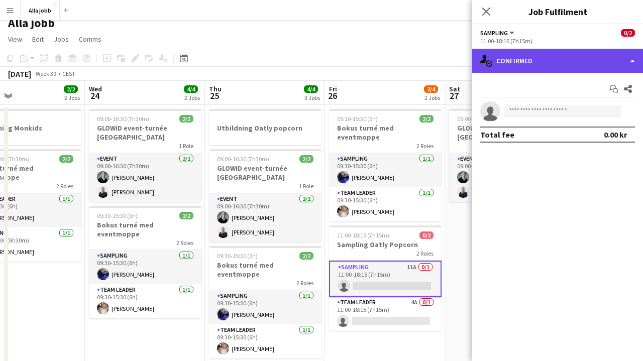
click at [532, 70] on div "single-neutral-actions-check-2 Confirmed" at bounding box center [557, 61] width 171 height 24
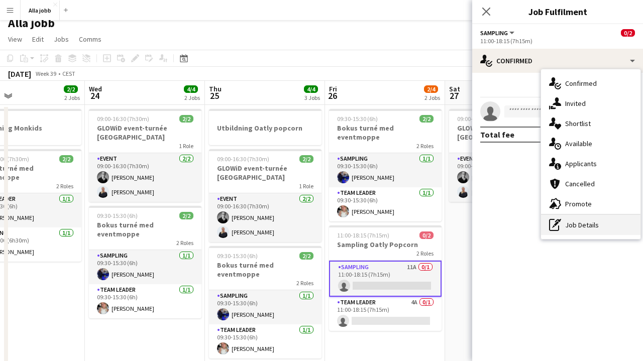
click at [562, 228] on div "pen-write Job Details" at bounding box center [590, 225] width 99 height 20
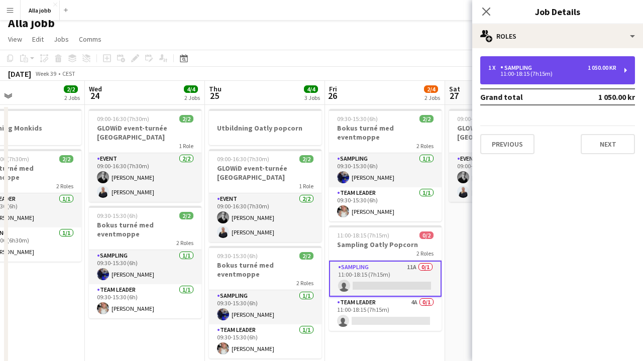
click at [541, 69] on div "1 x Sampling 1 050.00 kr" at bounding box center [552, 67] width 128 height 7
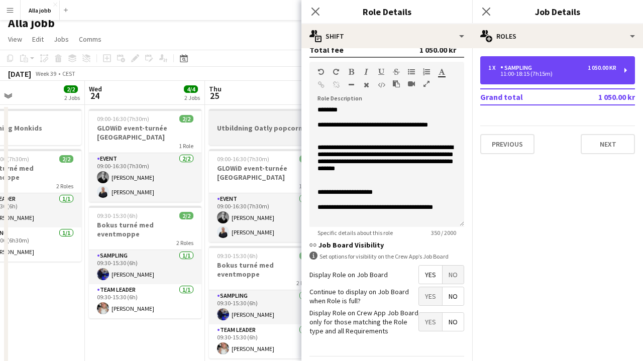
scroll to position [0, 0]
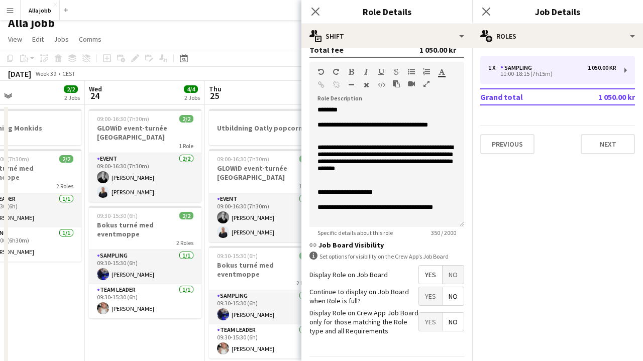
click at [266, 63] on app-toolbar "Copy Paste Paste Command V Paste with crew Command Shift V Paste linked Job [GE…" at bounding box center [321, 58] width 643 height 17
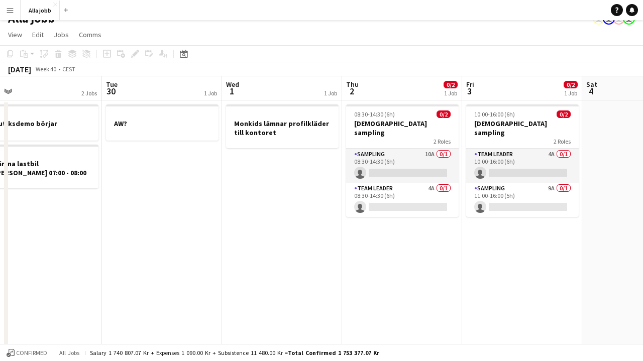
scroll to position [0, 403]
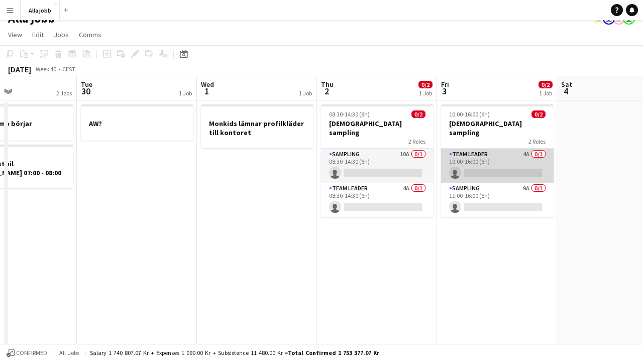
click at [548, 149] on app-card-role "Team Leader 4A 0/1 10:00-16:00 (6h) single-neutral-actions" at bounding box center [497, 166] width 113 height 34
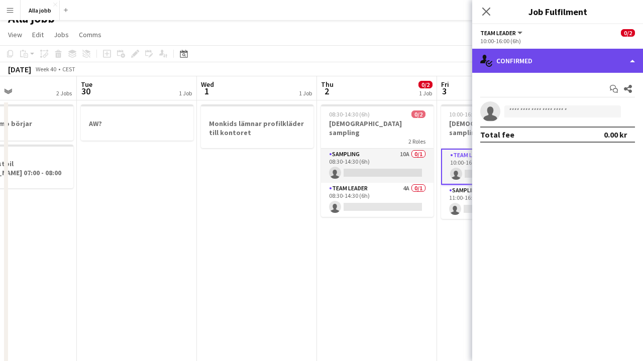
click at [553, 55] on div "single-neutral-actions-check-2 Confirmed" at bounding box center [557, 61] width 171 height 24
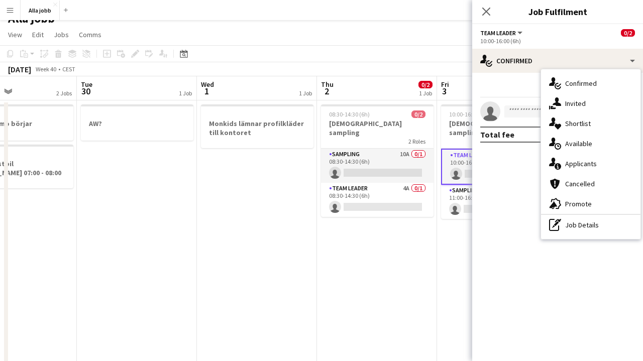
click at [432, 246] on app-date-cell "08:30-14:30 (6h) 0/2 Monkids sampling 2 Roles Sampling 10A 0/1 08:30-14:30 (6h)…" at bounding box center [377, 289] width 120 height 378
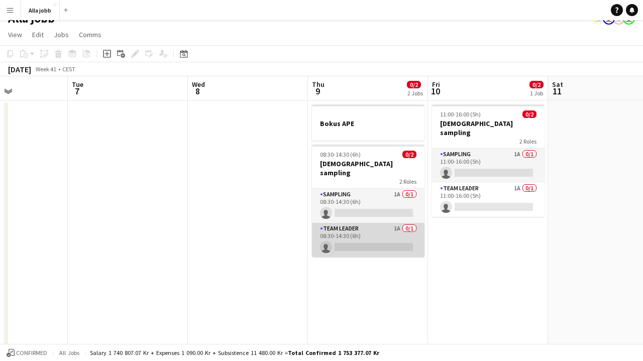
scroll to position [0, 300]
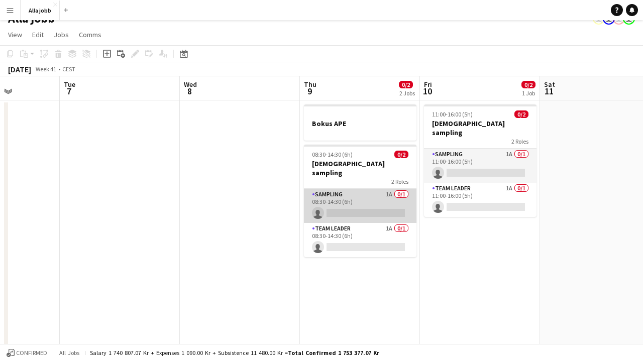
click at [357, 199] on app-card-role "Sampling 1A 0/1 08:30-14:30 (6h) single-neutral-actions" at bounding box center [360, 206] width 113 height 34
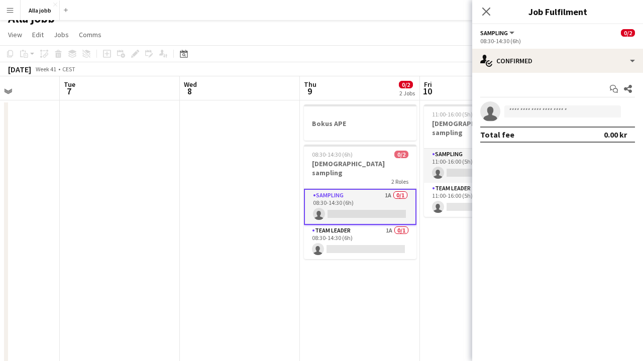
click at [528, 77] on div "Start chat Share single-neutral-actions Total fee 0.00 kr" at bounding box center [557, 112] width 171 height 78
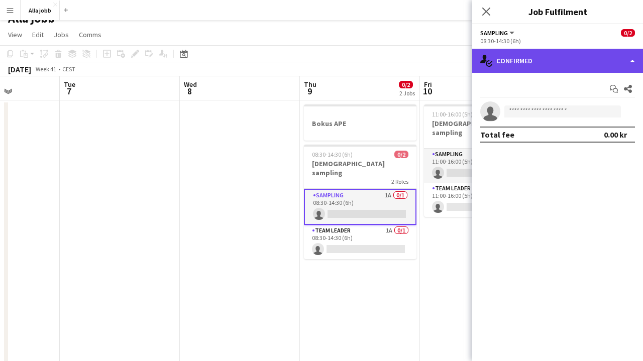
click at [540, 60] on div "single-neutral-actions-check-2 Confirmed" at bounding box center [557, 61] width 171 height 24
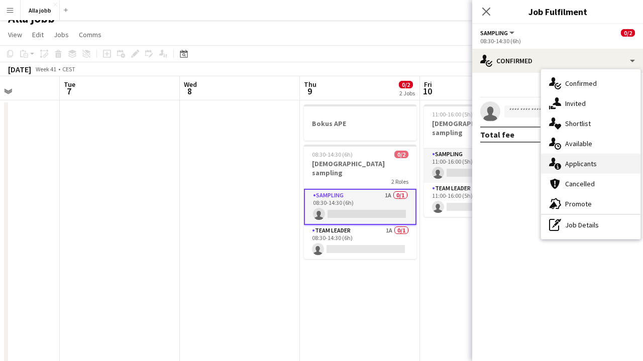
click at [569, 166] on span "Applicants" at bounding box center [581, 163] width 32 height 9
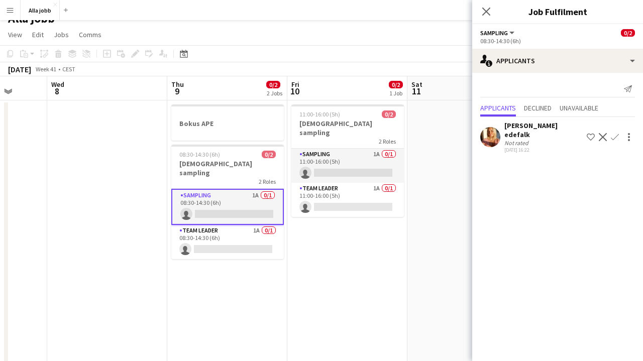
scroll to position [0, 434]
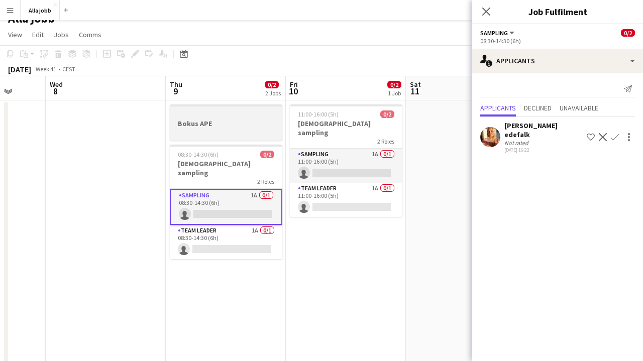
click at [196, 131] on div at bounding box center [226, 132] width 113 height 8
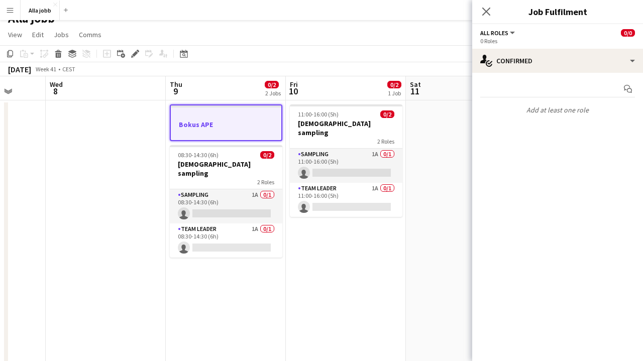
click at [119, 205] on app-date-cell at bounding box center [106, 289] width 120 height 378
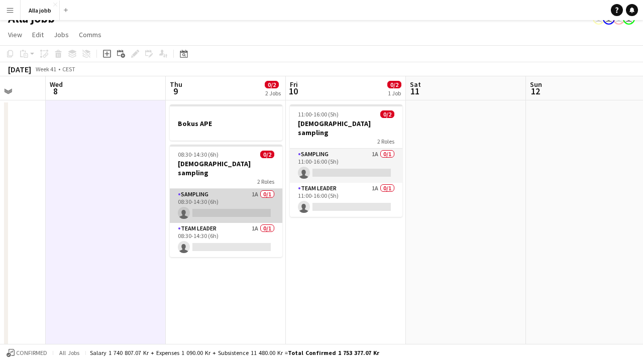
click at [223, 198] on app-card-role "Sampling 1A 0/1 08:30-14:30 (6h) single-neutral-actions" at bounding box center [226, 206] width 113 height 34
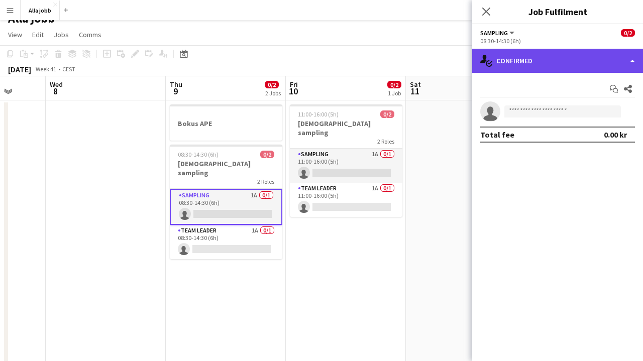
click at [523, 51] on div "single-neutral-actions-check-2 Confirmed" at bounding box center [557, 61] width 171 height 24
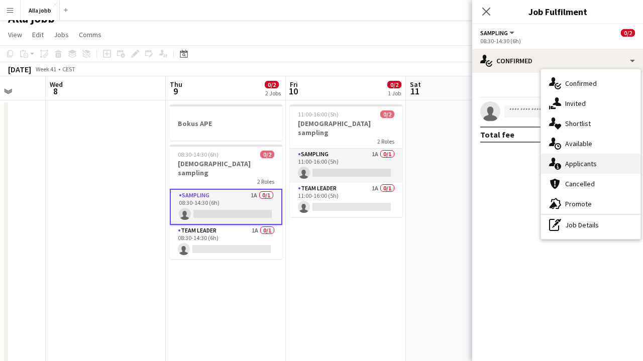
click at [565, 160] on div "single-neutral-actions-information Applicants" at bounding box center [590, 164] width 99 height 20
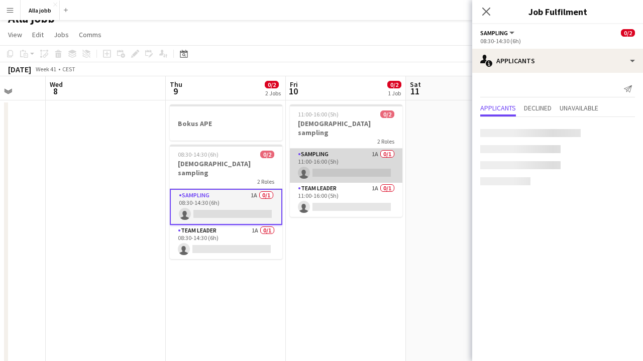
click at [370, 161] on app-card-role "Sampling 1A 0/1 11:00-16:00 (5h) single-neutral-actions" at bounding box center [346, 166] width 113 height 34
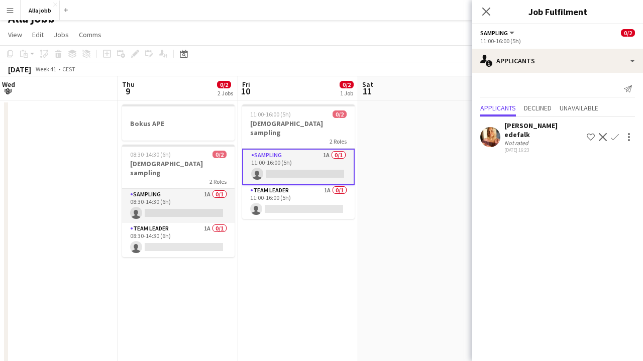
scroll to position [0, 246]
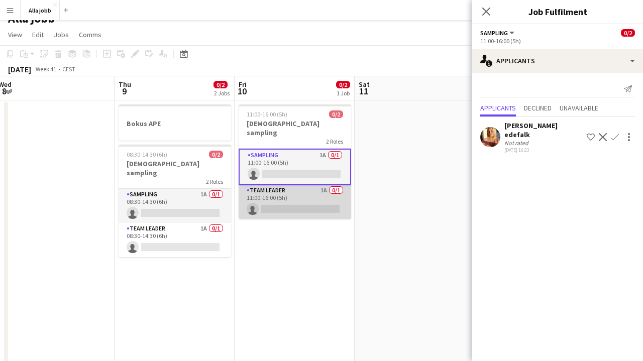
click at [334, 188] on app-card-role "Team Leader 1A 0/1 11:00-16:00 (5h) single-neutral-actions" at bounding box center [295, 202] width 113 height 34
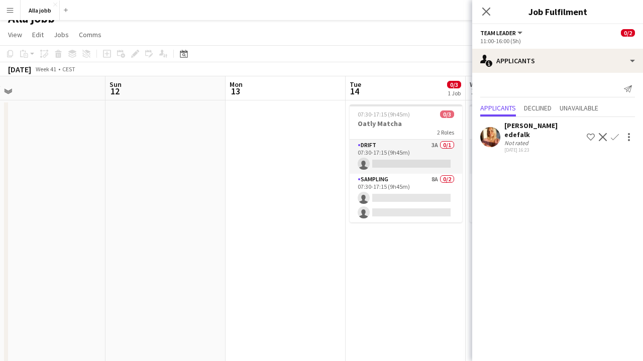
scroll to position [0, 406]
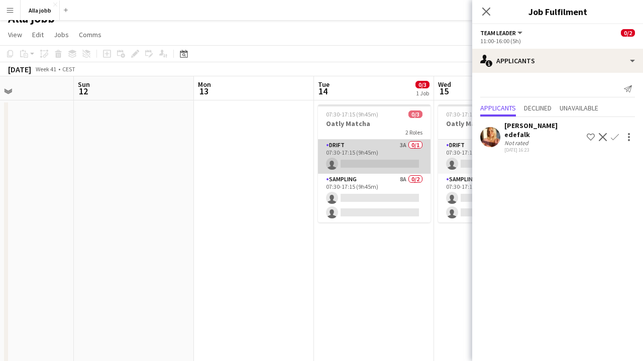
click at [387, 163] on app-card-role "Drift 3A 0/1 07:30-17:15 (9h45m) single-neutral-actions" at bounding box center [374, 157] width 113 height 34
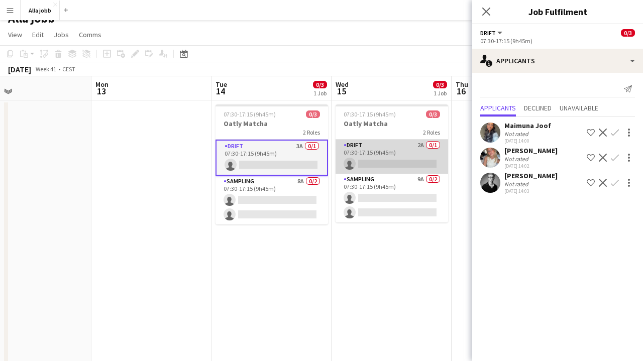
scroll to position [0, 277]
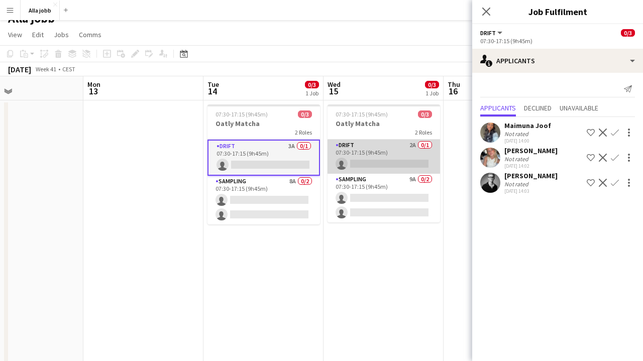
click at [374, 158] on app-card-role "Drift 2A 0/1 07:30-17:15 (9h45m) single-neutral-actions" at bounding box center [383, 157] width 113 height 34
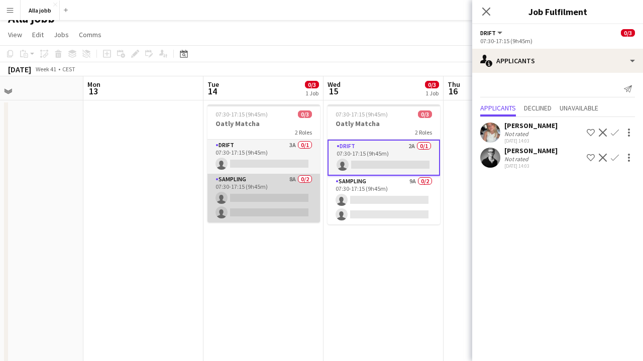
click at [286, 193] on app-card-role "Sampling 8A 0/2 07:30-17:15 (9h45m) single-neutral-actions single-neutral-actio…" at bounding box center [263, 198] width 113 height 49
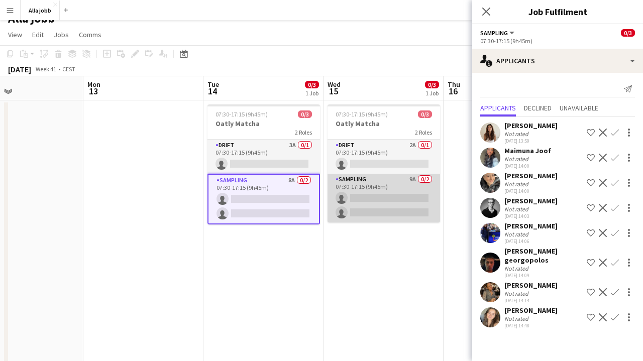
click at [361, 198] on app-card-role "Sampling 9A 0/2 07:30-17:15 (9h45m) single-neutral-actions single-neutral-actio…" at bounding box center [383, 198] width 113 height 49
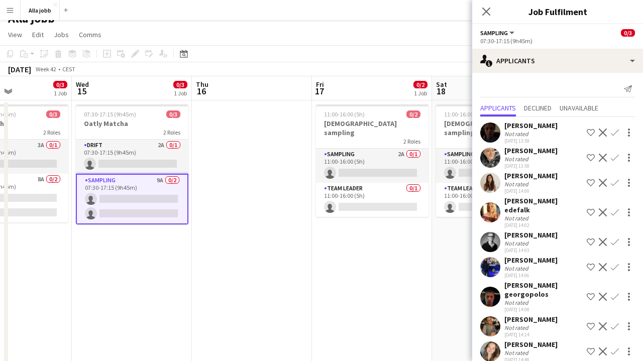
scroll to position [0, 313]
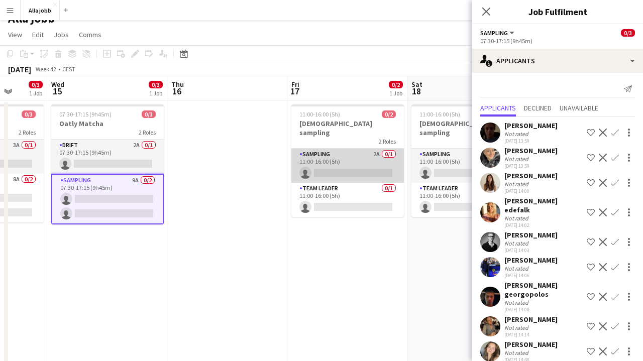
click at [345, 163] on app-card-role "Sampling 2A 0/1 11:00-16:00 (5h) single-neutral-actions" at bounding box center [347, 166] width 113 height 34
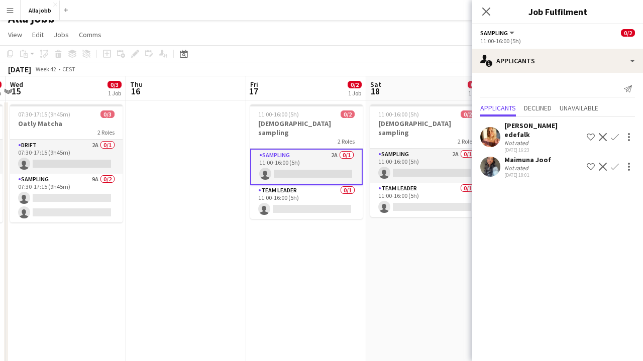
scroll to position [0, 367]
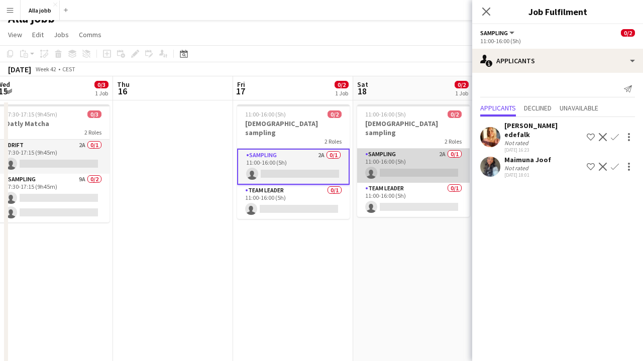
click at [379, 154] on app-card-role "Sampling 2A 0/1 11:00-16:00 (5h) single-neutral-actions" at bounding box center [413, 166] width 113 height 34
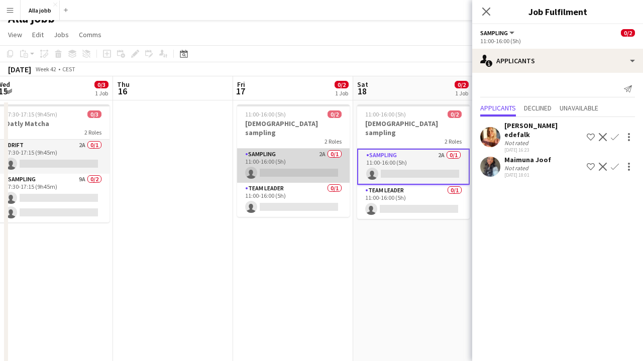
click at [310, 159] on app-card-role "Sampling 2A 0/1 11:00-16:00 (5h) single-neutral-actions" at bounding box center [293, 166] width 113 height 34
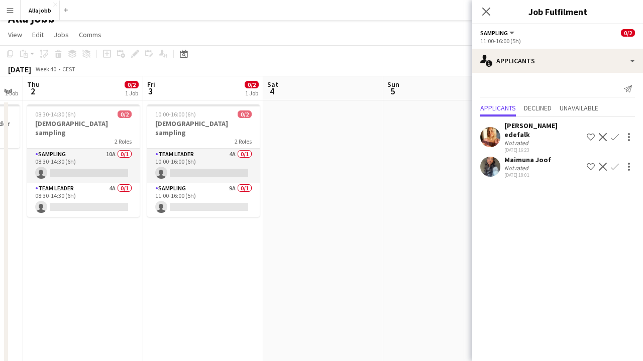
scroll to position [0, 216]
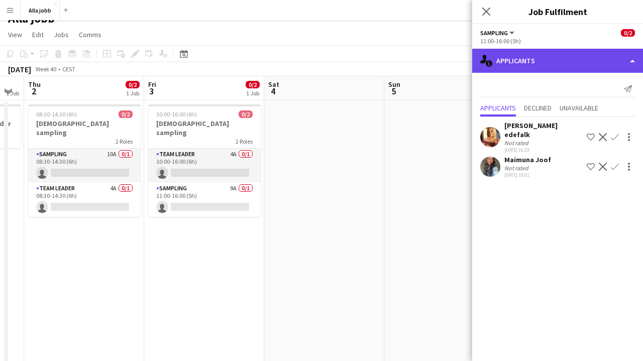
click at [527, 62] on div "single-neutral-actions-information Applicants" at bounding box center [557, 61] width 171 height 24
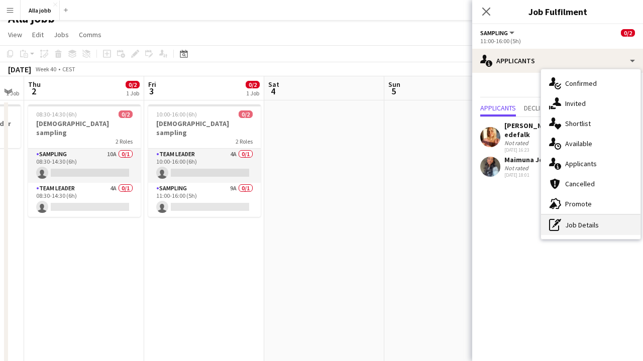
click at [557, 216] on div "pen-write Job Details" at bounding box center [590, 225] width 99 height 20
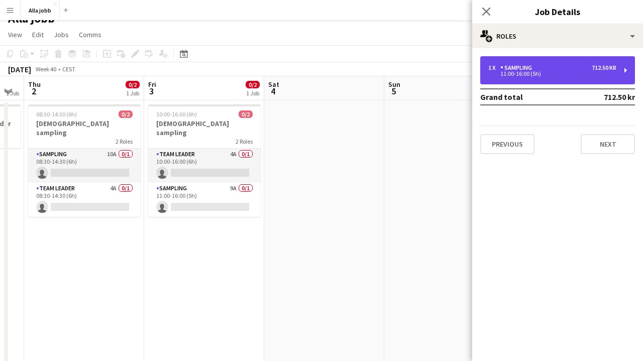
click at [549, 73] on div "11:00-16:00 (5h)" at bounding box center [552, 73] width 128 height 5
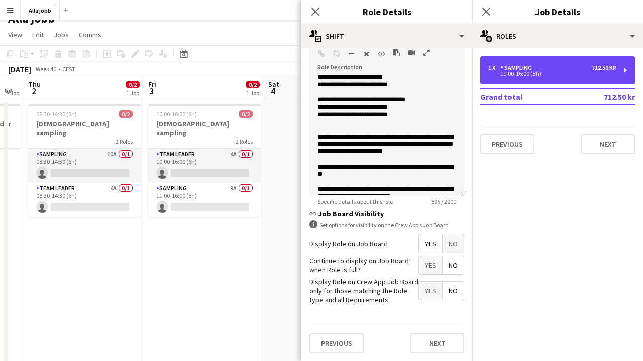
scroll to position [135, 0]
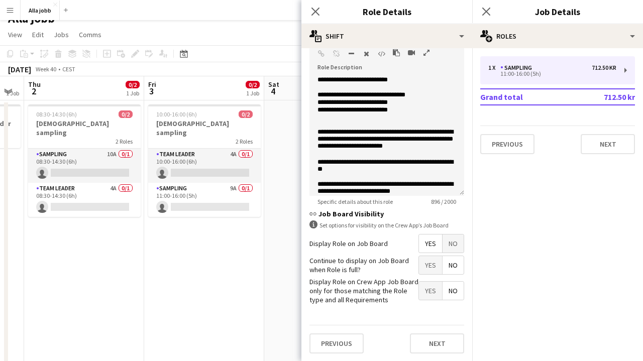
click at [232, 314] on app-date-cell "10:00-16:00 (6h) 0/2 Monkids sampling 2 Roles Team Leader 4A 0/1 10:00-16:00 (6…" at bounding box center [204, 289] width 120 height 378
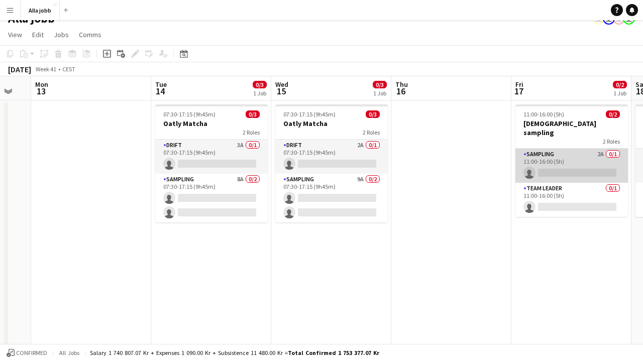
scroll to position [0, 208]
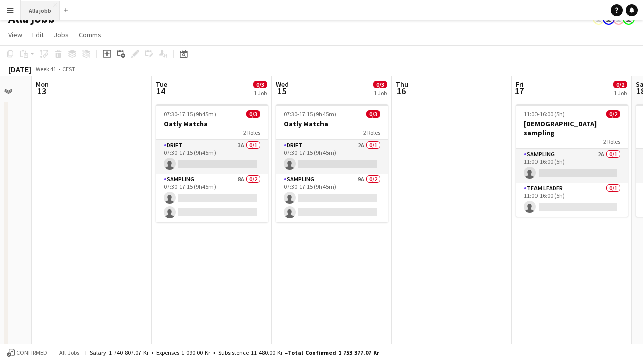
click at [33, 15] on button "Alla jobb Close" at bounding box center [40, 11] width 39 height 20
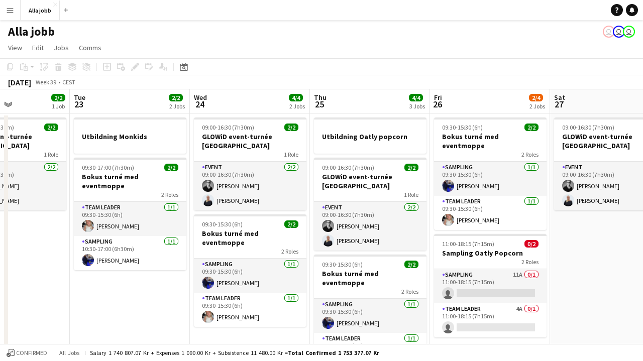
scroll to position [0, 0]
drag, startPoint x: 568, startPoint y: 244, endPoint x: 578, endPoint y: 244, distance: 9.5
click at [573, 244] on app-calendar-viewport "Sat 20 2/2 2 Jobs Sun 21 1 Job Mon 22 2/2 1 Job Tue 23 2/2 2 Jobs Wed 24 4/4 2 …" at bounding box center [321, 290] width 643 height 402
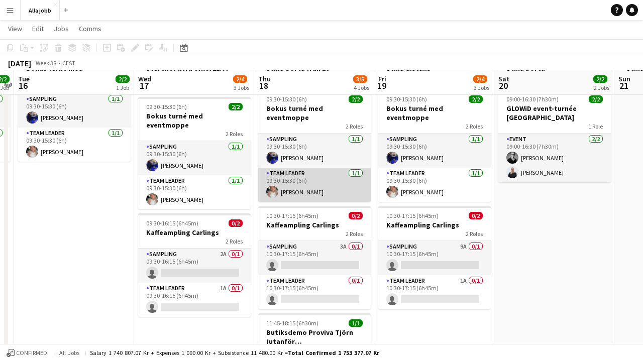
scroll to position [68, 0]
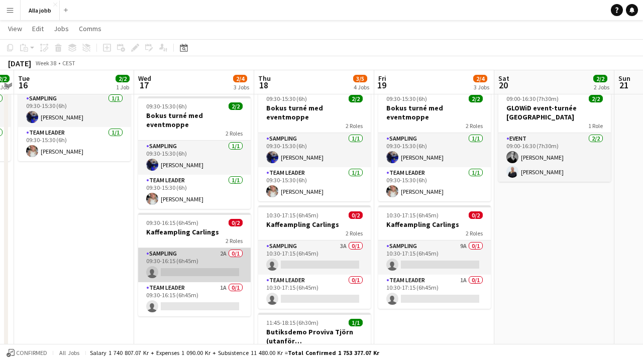
click at [209, 249] on app-card-role "Sampling 2A 0/1 09:30-16:15 (6h45m) single-neutral-actions" at bounding box center [194, 265] width 113 height 34
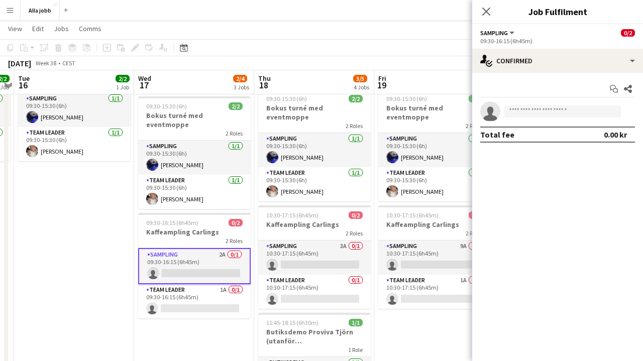
click at [97, 223] on app-date-cell "09:30-15:30 (6h) 2/2 Bokus turné med eventmoppe 2 Roles Sampling [DATE] 09:30-1…" at bounding box center [74, 234] width 120 height 378
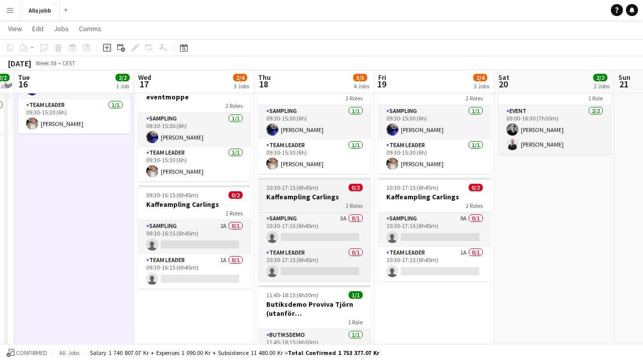
scroll to position [97, 0]
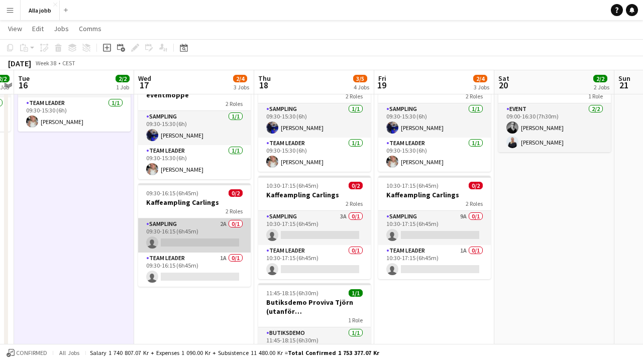
click at [205, 221] on app-card-role "Sampling 2A 0/1 09:30-16:15 (6h45m) single-neutral-actions" at bounding box center [194, 235] width 113 height 34
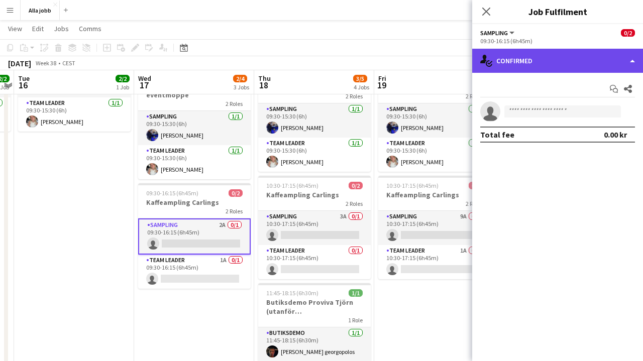
click at [547, 56] on div "single-neutral-actions-check-2 Confirmed" at bounding box center [557, 61] width 171 height 24
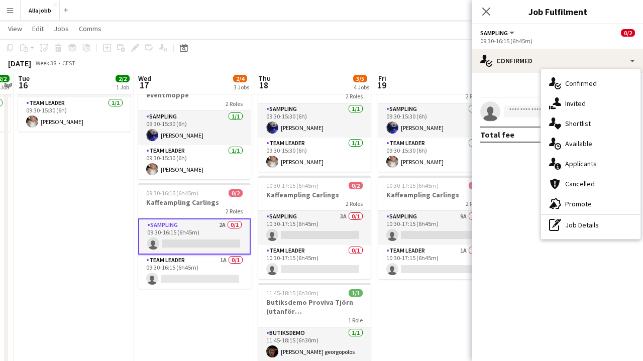
click at [213, 285] on app-date-cell "Sturehof hyra cykel 12:00-19:30 09:30-15:30 (6h) 2/2 Bokus turné med eventmoppe…" at bounding box center [194, 204] width 120 height 378
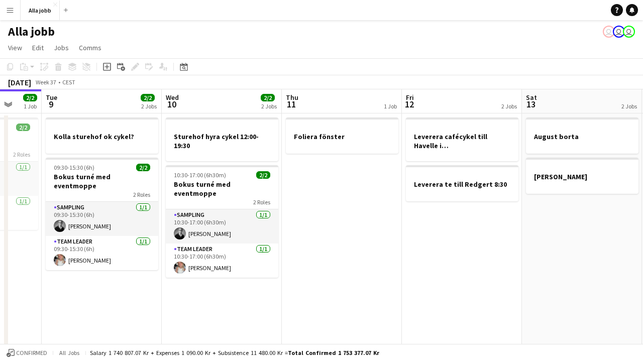
scroll to position [0, 442]
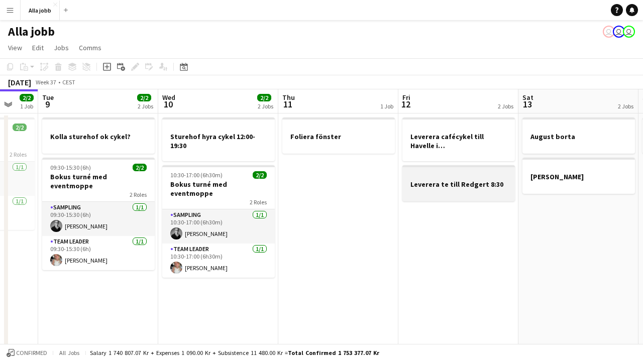
click at [474, 177] on div at bounding box center [458, 175] width 113 height 8
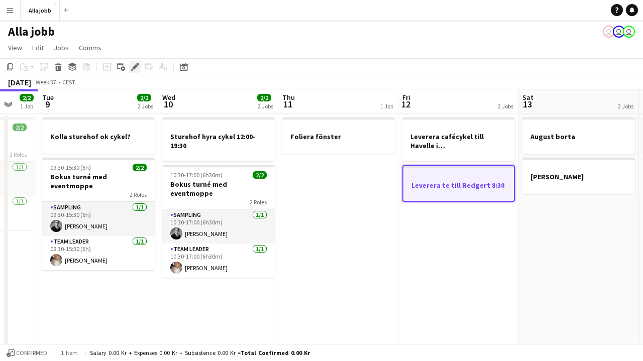
click at [140, 64] on div "Edit" at bounding box center [135, 67] width 12 height 12
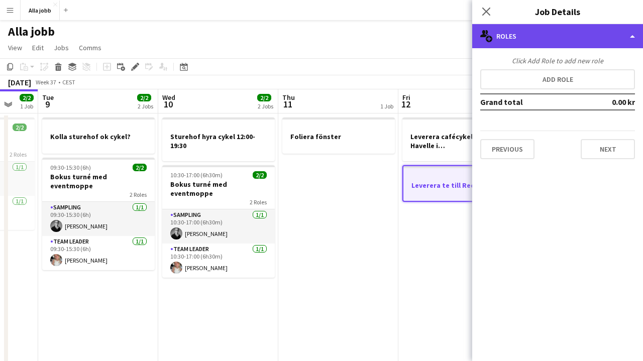
click at [560, 44] on div "multiple-users-add Roles" at bounding box center [557, 36] width 171 height 24
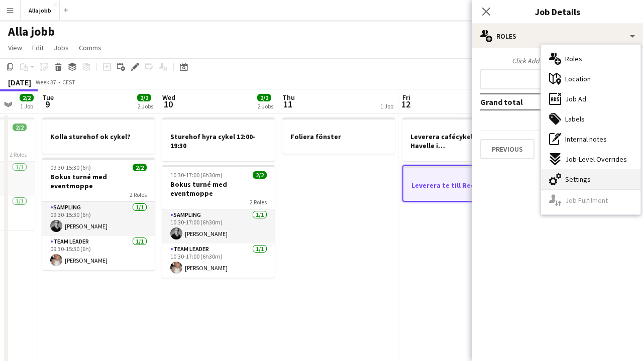
click at [572, 176] on span "Settings" at bounding box center [578, 179] width 26 height 9
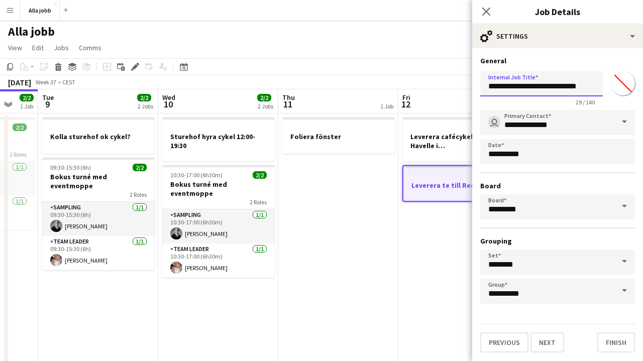
click at [580, 87] on input "**********" at bounding box center [541, 83] width 123 height 25
type input "**********"
click at [546, 343] on button "Next" at bounding box center [547, 342] width 34 height 20
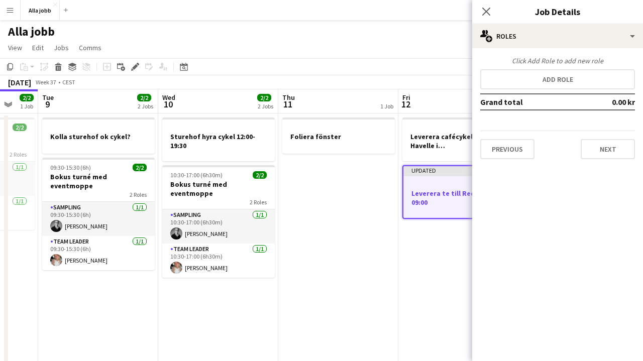
click at [306, 245] on app-date-cell "Foliera fönster" at bounding box center [338, 303] width 120 height 378
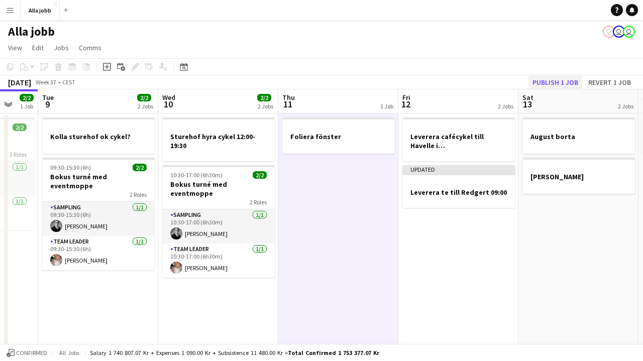
click at [561, 76] on button "Publish 1 job" at bounding box center [555, 82] width 54 height 13
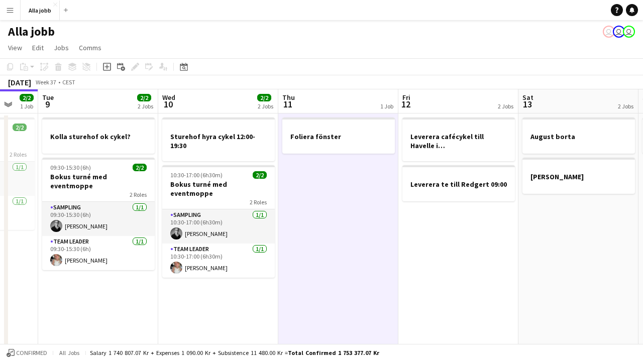
click at [456, 257] on app-date-cell "Leverera cafécykel till Havelle i Nacka Leverera te till Redgert 09:00" at bounding box center [458, 303] width 120 height 378
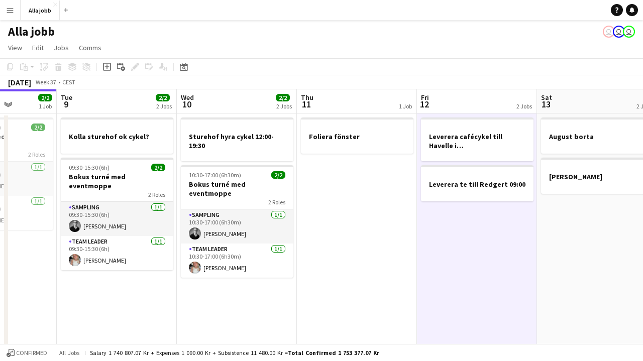
scroll to position [0, 281]
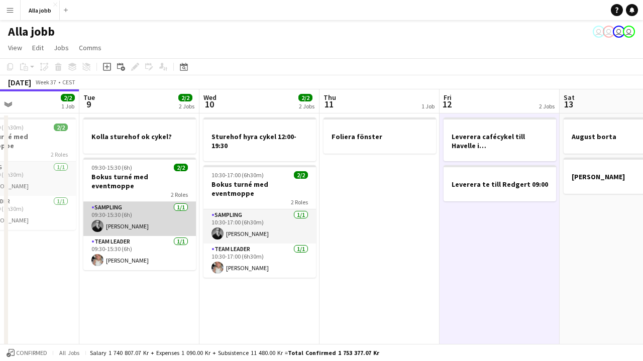
click at [144, 210] on app-card-role "Sampling [DATE] 09:30-15:30 (6h) [PERSON_NAME]" at bounding box center [139, 219] width 113 height 34
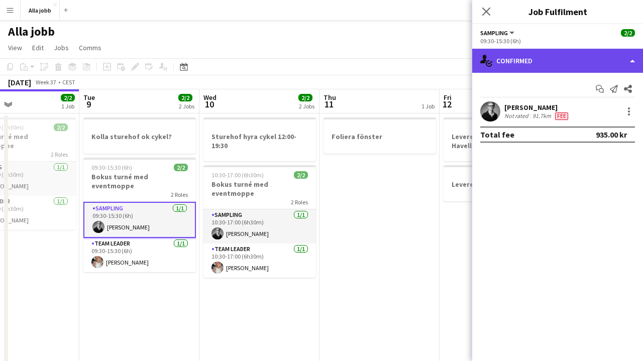
click at [566, 60] on div "single-neutral-actions-check-2 Confirmed" at bounding box center [557, 61] width 171 height 24
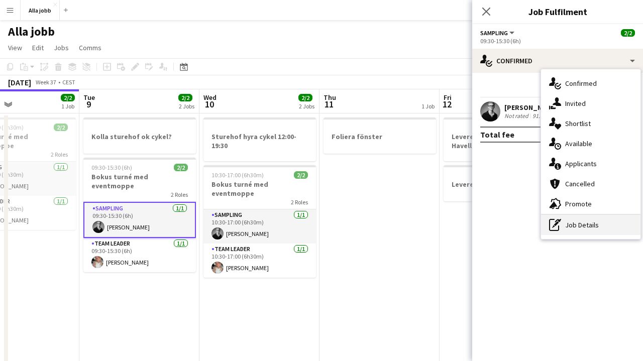
click at [578, 233] on div "pen-write Job Details" at bounding box center [590, 225] width 99 height 20
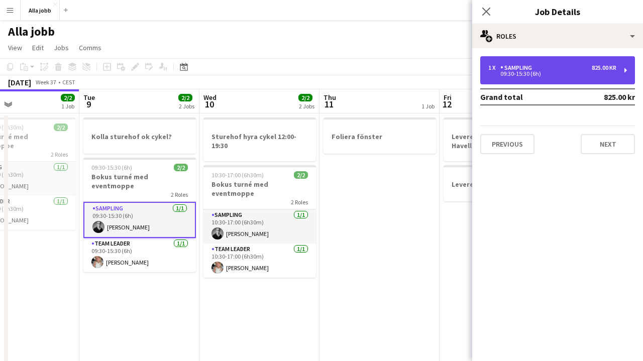
click at [559, 77] on div "1 x Sampling 825.00 kr 09:30-15:30 (6h)" at bounding box center [557, 70] width 155 height 28
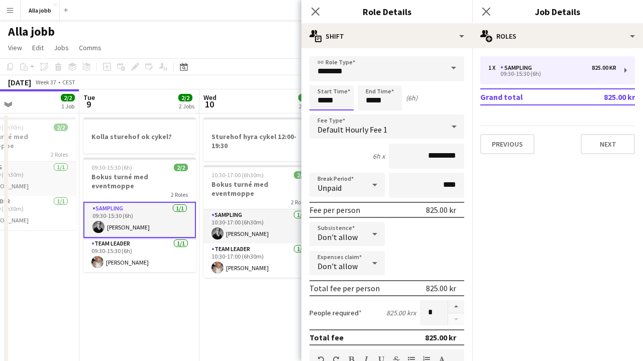
click at [341, 105] on input "*****" at bounding box center [331, 97] width 44 height 25
type input "*****"
click at [227, 311] on app-date-cell "Sturehof hyra cykel 12:00-19:30 10:30-17:00 (6h30m) 2/2 Bokus turné med eventmo…" at bounding box center [259, 303] width 120 height 378
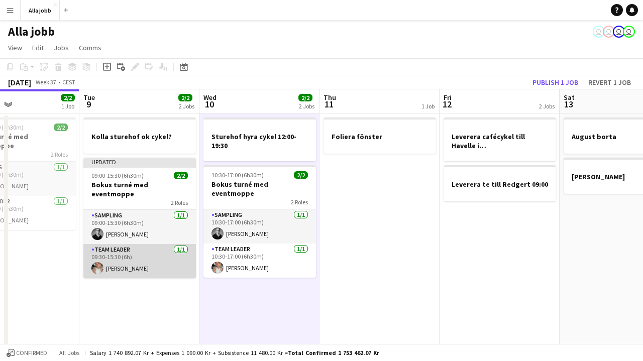
click at [127, 261] on app-card-role "Team Leader [DATE] 09:30-15:30 (6h) [PERSON_NAME]" at bounding box center [139, 261] width 113 height 34
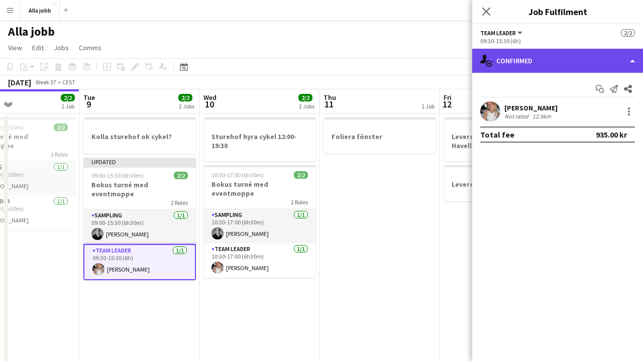
click at [525, 65] on div "single-neutral-actions-check-2 Confirmed" at bounding box center [557, 61] width 171 height 24
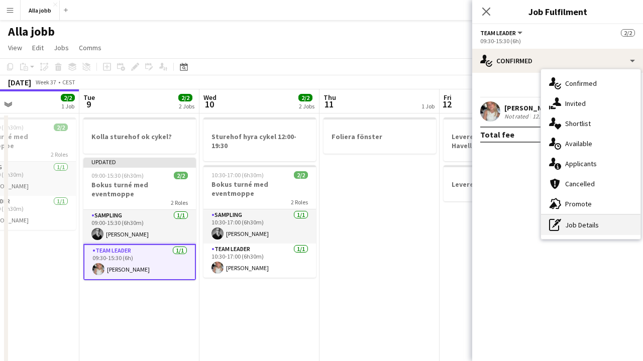
click at [577, 234] on div "pen-write Job Details" at bounding box center [590, 225] width 99 height 20
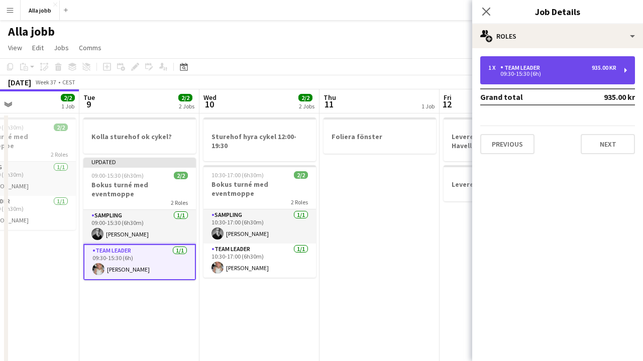
click at [519, 74] on div "09:30-15:30 (6h)" at bounding box center [552, 73] width 128 height 5
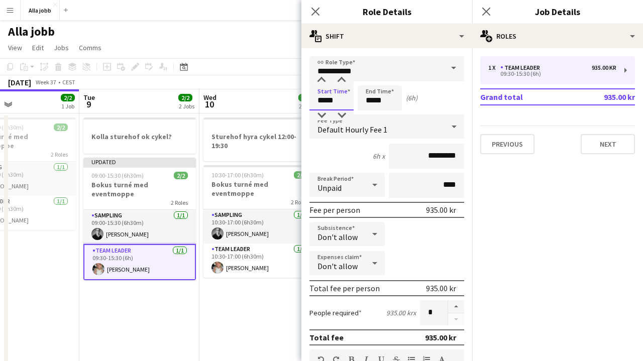
click at [331, 101] on input "*****" at bounding box center [331, 97] width 44 height 25
type input "*****"
click at [239, 302] on app-date-cell "Sturehof hyra cykel 12:00-19:30 10:30-17:00 (6h30m) 2/2 Bokus turné med eventmo…" at bounding box center [259, 303] width 120 height 378
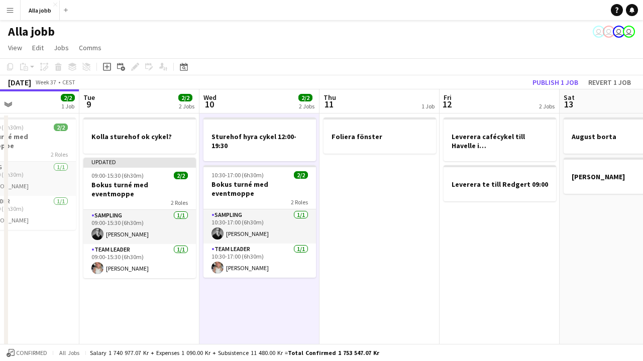
drag, startPoint x: 375, startPoint y: 289, endPoint x: 368, endPoint y: 294, distance: 9.3
click at [375, 289] on app-date-cell "Foliera fönster" at bounding box center [379, 303] width 120 height 378
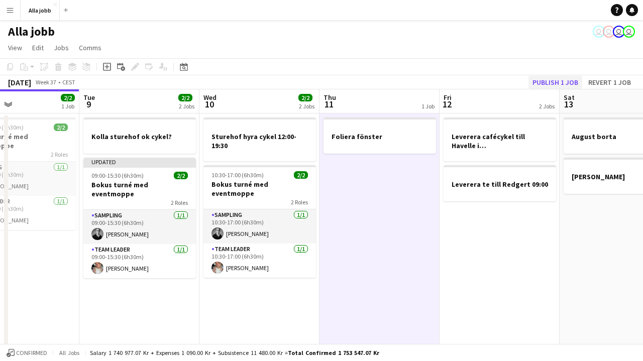
click at [560, 83] on button "Publish 1 job" at bounding box center [555, 82] width 54 height 13
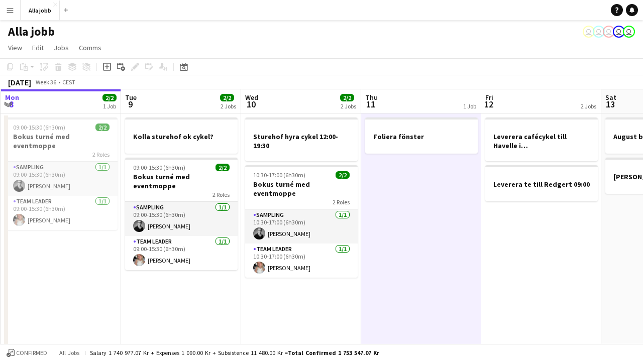
scroll to position [23, 0]
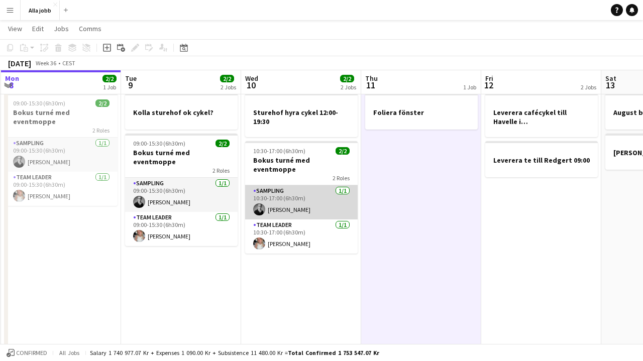
click at [331, 199] on app-card-role "Sampling [DATE] 10:30-17:00 (6h30m) [PERSON_NAME]" at bounding box center [301, 202] width 113 height 34
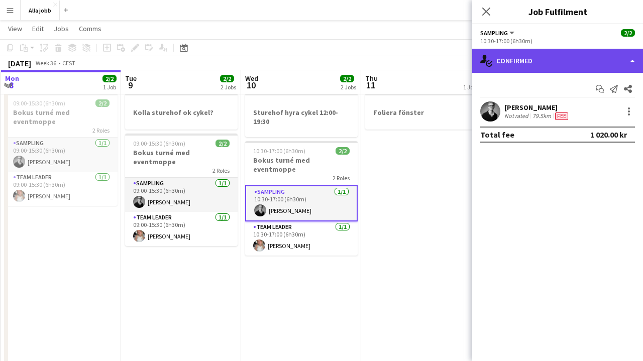
click at [552, 61] on div "single-neutral-actions-check-2 Confirmed" at bounding box center [557, 61] width 171 height 24
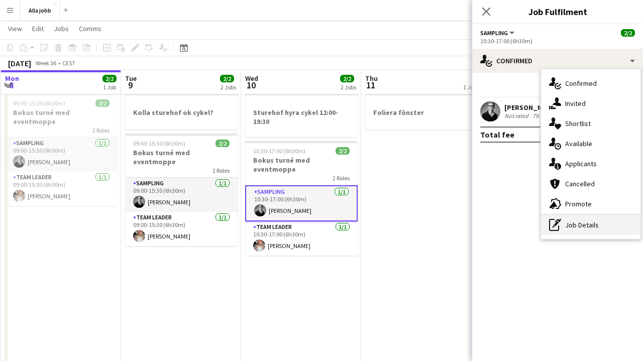
click at [564, 227] on div "pen-write Job Details" at bounding box center [590, 225] width 99 height 20
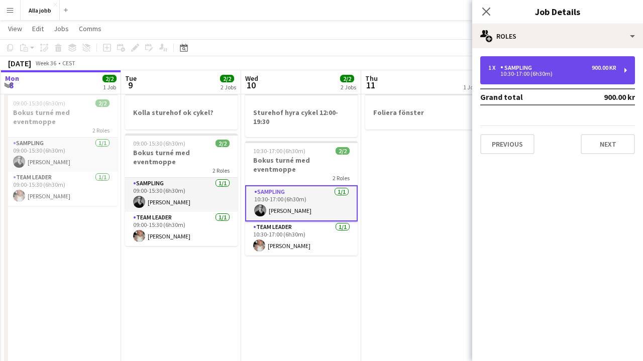
click at [548, 72] on div "10:30-17:00 (6h30m)" at bounding box center [552, 73] width 128 height 5
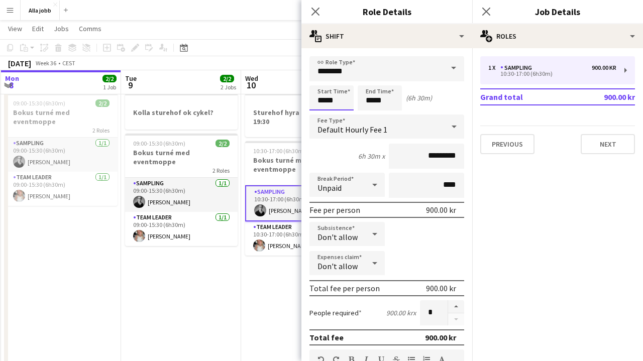
click at [344, 106] on input "*****" at bounding box center [331, 97] width 44 height 25
type input "*****"
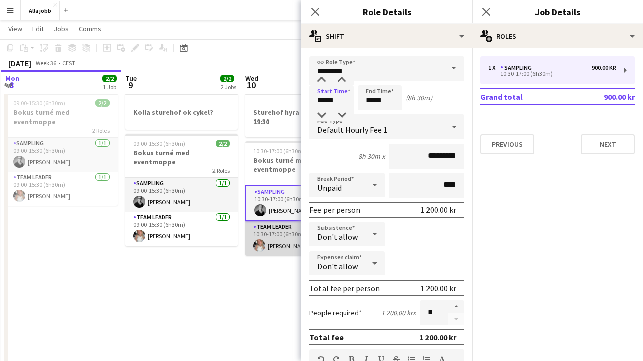
click at [284, 239] on app-card-role "Team Leader [DATE] 10:30-17:00 (6h30m) [PERSON_NAME]" at bounding box center [301, 238] width 113 height 34
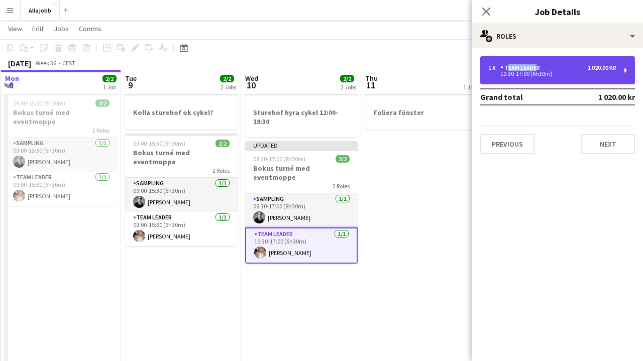
click at [534, 64] on div "1 x Team Leader 1 020.00 kr 10:30-17:00 (6h30m)" at bounding box center [557, 70] width 155 height 28
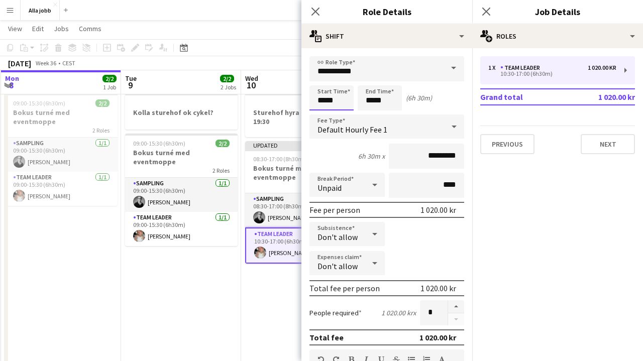
click at [346, 99] on input "*****" at bounding box center [331, 97] width 44 height 25
type input "*****"
click at [255, 315] on app-date-cell "Sturehof hyra cykel 12:00-19:30 Updated 08:30-17:00 (8h30m) 2/2 Bokus turné med…" at bounding box center [301, 278] width 120 height 378
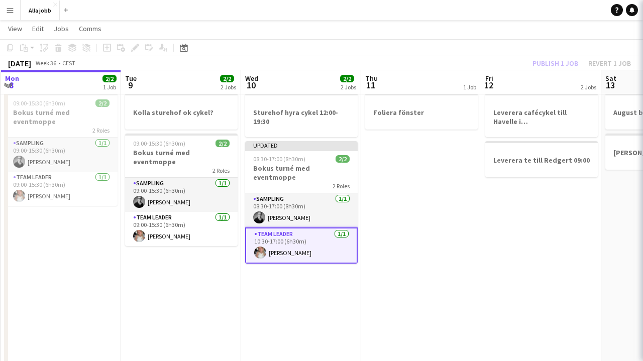
scroll to position [0, 239]
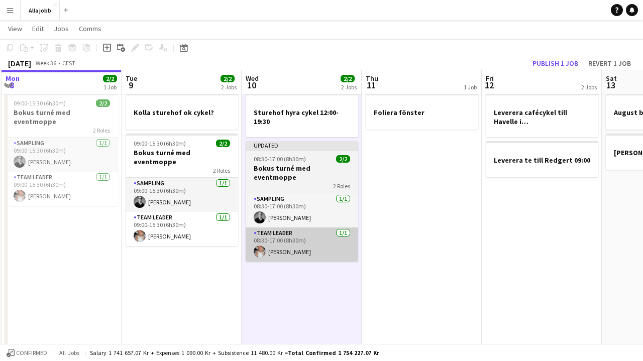
click at [305, 248] on app-card-role "Team Leader [DATE] 08:30-17:00 (8h30m) [PERSON_NAME]" at bounding box center [302, 245] width 113 height 34
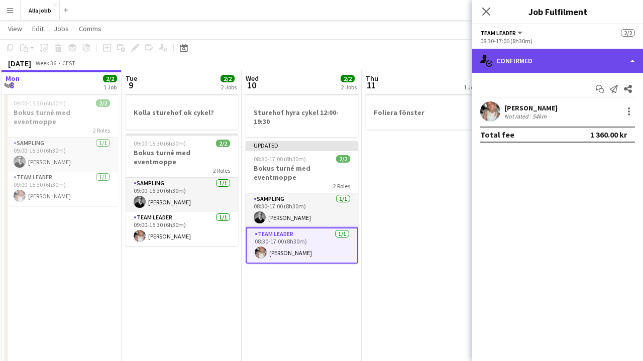
click at [506, 66] on div "single-neutral-actions-check-2 Confirmed" at bounding box center [557, 61] width 171 height 24
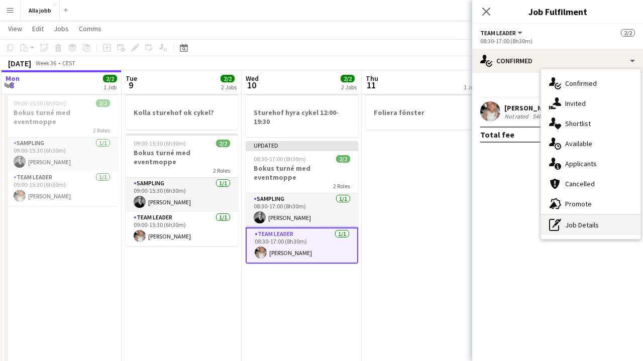
click at [562, 234] on div "pen-write Job Details" at bounding box center [590, 225] width 99 height 20
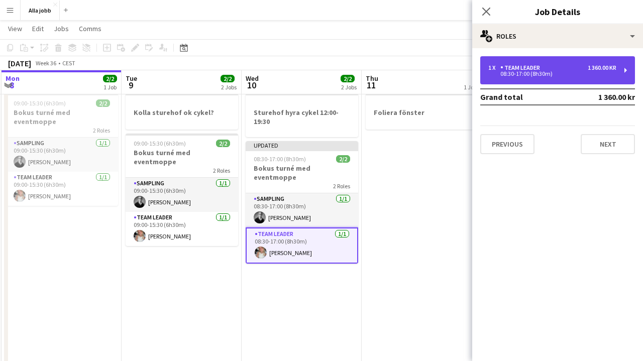
click at [545, 57] on div "1 x Team Leader 1 360.00 kr 08:30-17:00 (8h30m)" at bounding box center [557, 70] width 155 height 28
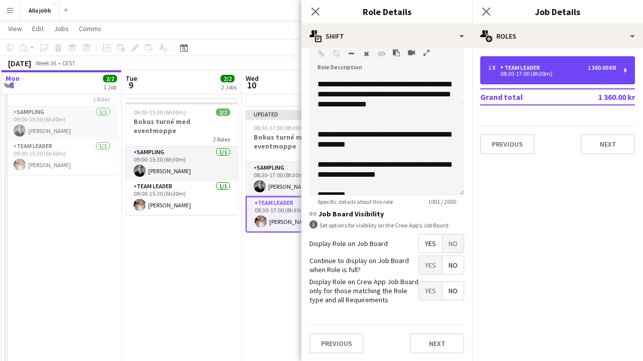
scroll to position [100, 0]
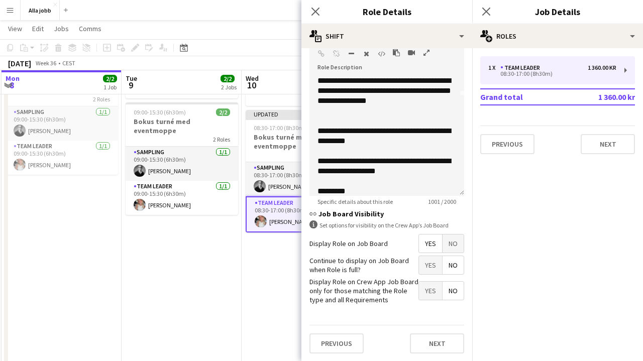
click at [191, 279] on app-date-cell "Kolla sturehof ok cykel? 09:00-15:30 (6h30m) 2/2 Bokus turné med eventmoppe 2 R…" at bounding box center [182, 247] width 120 height 378
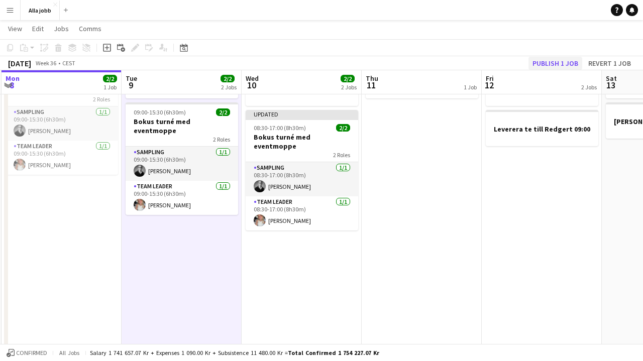
click at [553, 63] on button "Publish 1 job" at bounding box center [555, 63] width 54 height 13
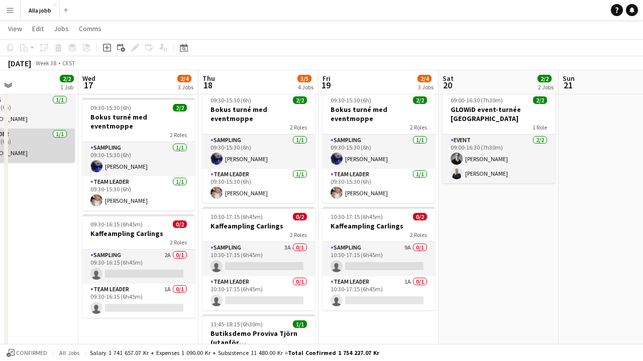
scroll to position [0, 279]
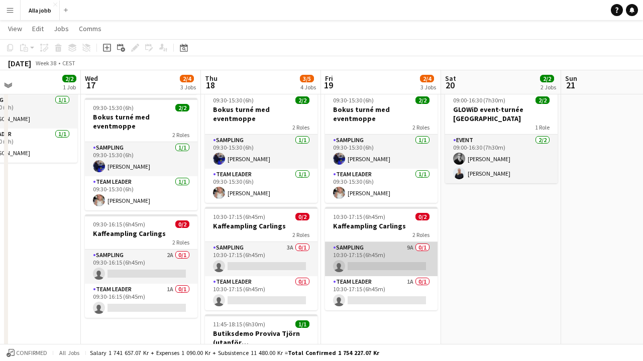
click at [388, 243] on app-card-role "Sampling 9A 0/1 10:30-17:15 (6h45m) single-neutral-actions" at bounding box center [381, 259] width 113 height 34
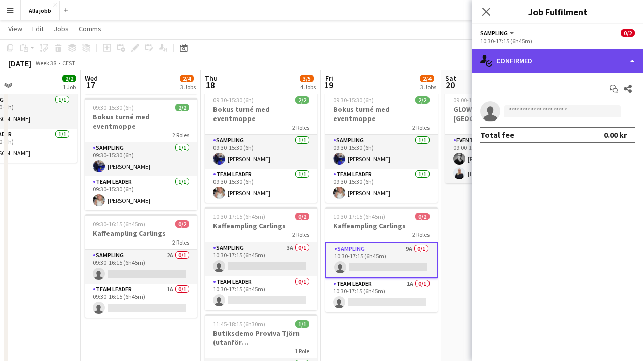
click at [553, 55] on div "single-neutral-actions-check-2 Confirmed" at bounding box center [557, 61] width 171 height 24
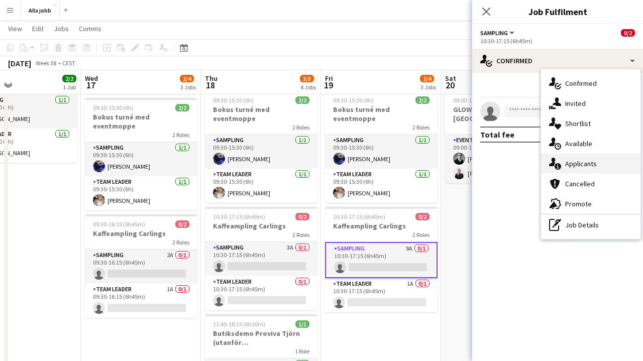
click at [561, 157] on div "single-neutral-actions-information Applicants" at bounding box center [590, 164] width 99 height 20
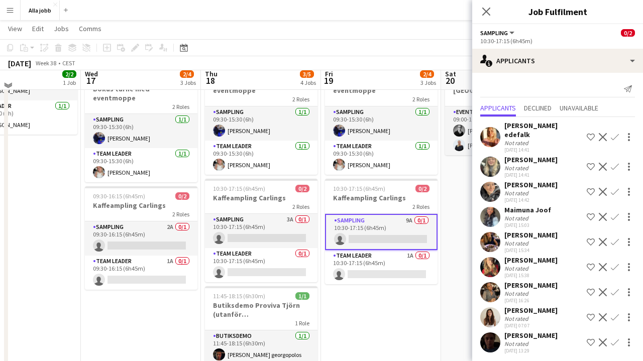
scroll to position [96, 0]
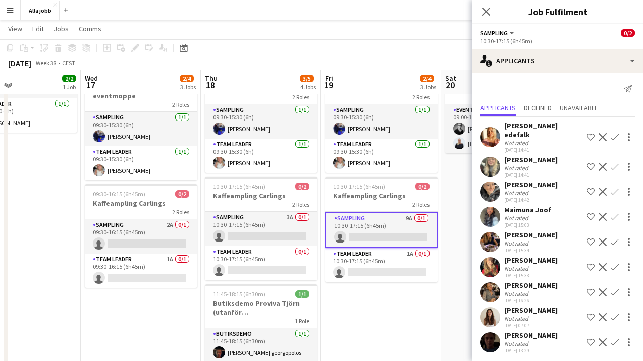
click at [493, 308] on app-user-avatar at bounding box center [490, 317] width 20 height 20
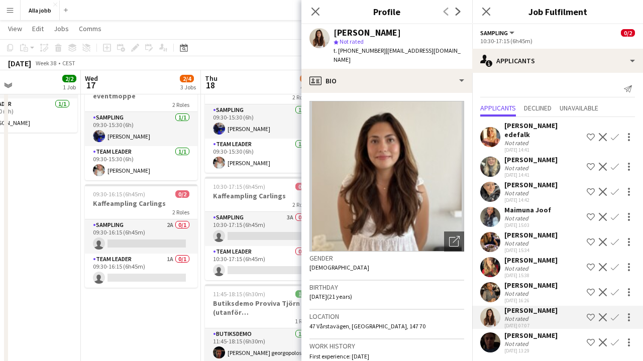
click at [494, 284] on app-user-avatar at bounding box center [490, 292] width 20 height 20
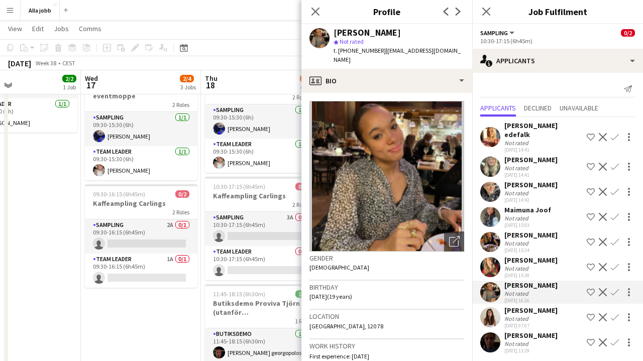
click at [497, 257] on app-user-avatar at bounding box center [490, 267] width 20 height 20
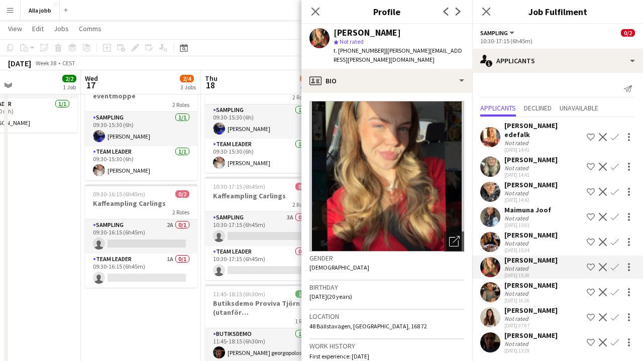
click at [492, 235] on app-user-avatar at bounding box center [490, 242] width 20 height 20
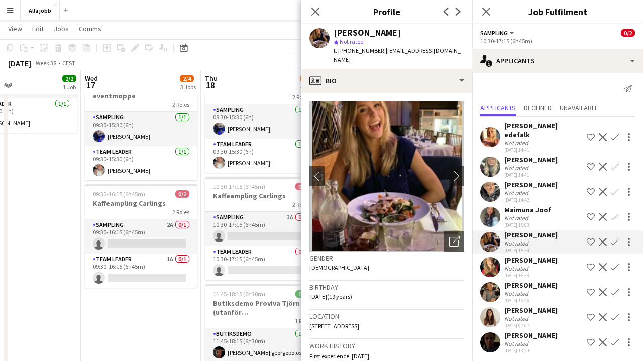
click at [494, 207] on app-user-avatar at bounding box center [490, 217] width 20 height 20
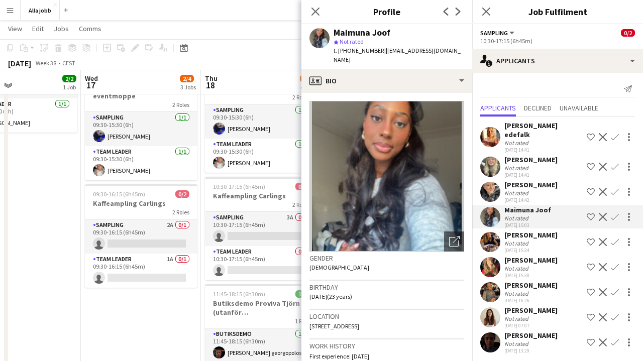
click at [177, 317] on app-date-cell "Sturehof hyra cykel 12:00-19:30 09:30-15:30 (6h) 2/2 Bokus turné med eventmoppe…" at bounding box center [141, 205] width 120 height 378
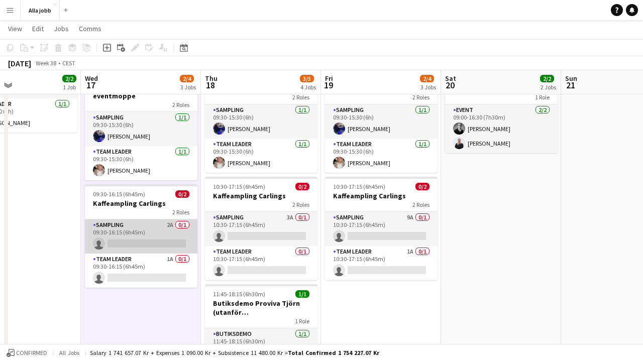
click at [152, 223] on app-card-role "Sampling 2A 0/1 09:30-16:15 (6h45m) single-neutral-actions" at bounding box center [141, 236] width 113 height 34
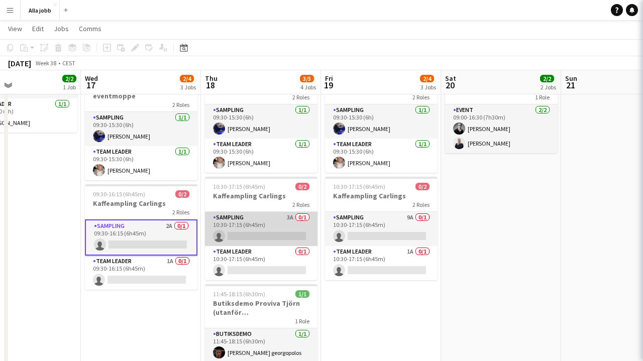
click at [252, 223] on app-card-role "Sampling 3A 0/1 10:30-17:15 (6h45m) single-neutral-actions" at bounding box center [261, 229] width 113 height 34
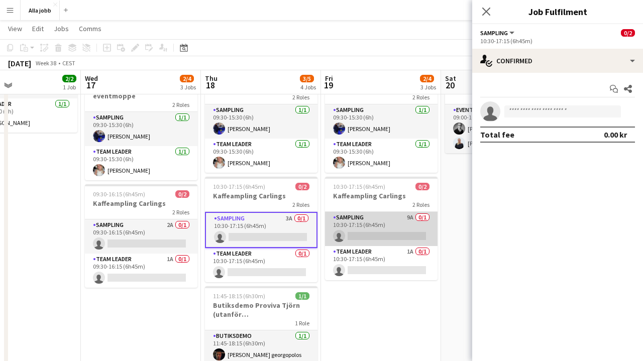
click at [385, 212] on app-card-role "Sampling 9A 0/1 10:30-17:15 (6h45m) single-neutral-actions" at bounding box center [381, 229] width 113 height 34
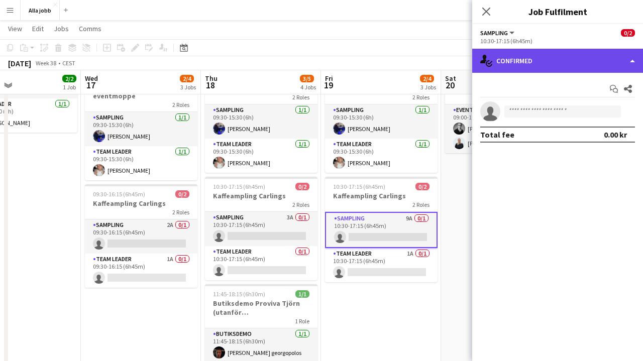
click at [538, 52] on div "single-neutral-actions-check-2 Confirmed" at bounding box center [557, 61] width 171 height 24
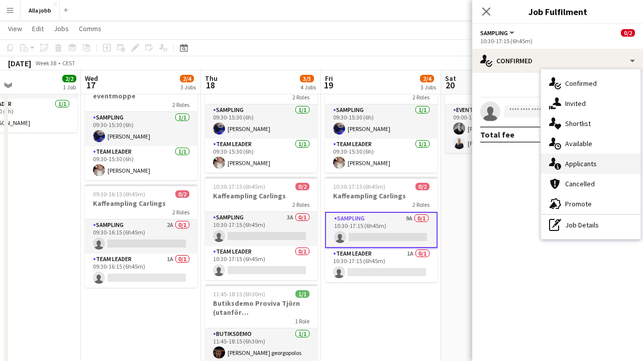
click at [562, 168] on div "single-neutral-actions-information Applicants" at bounding box center [590, 164] width 99 height 20
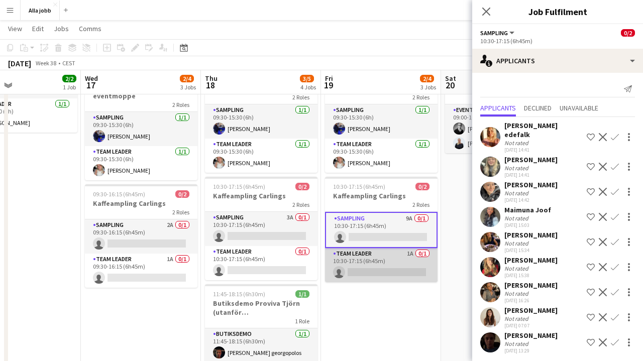
click at [405, 269] on app-card-role "Team Leader 1A 0/1 10:30-17:15 (6h45m) single-neutral-actions" at bounding box center [381, 265] width 113 height 34
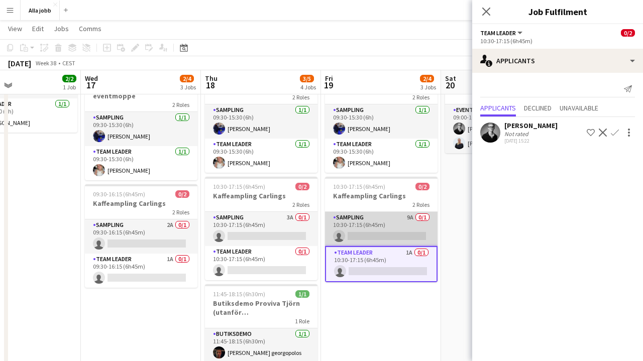
click at [396, 234] on app-card-role "Sampling 9A 0/1 10:30-17:15 (6h45m) single-neutral-actions" at bounding box center [381, 229] width 113 height 34
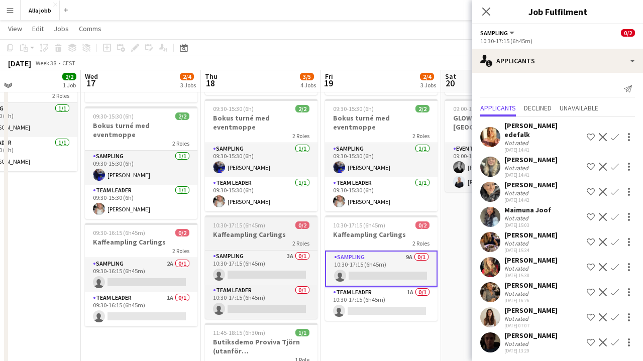
scroll to position [54, 0]
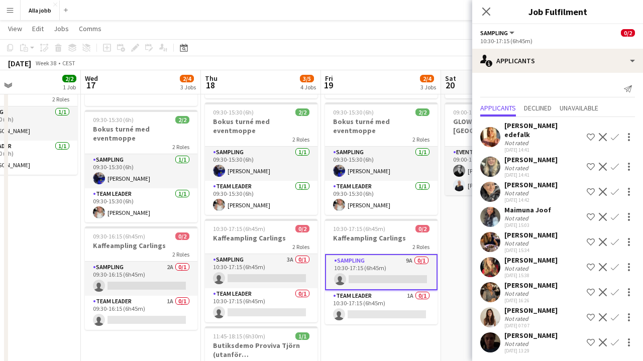
click at [494, 286] on app-user-avatar at bounding box center [490, 292] width 20 height 20
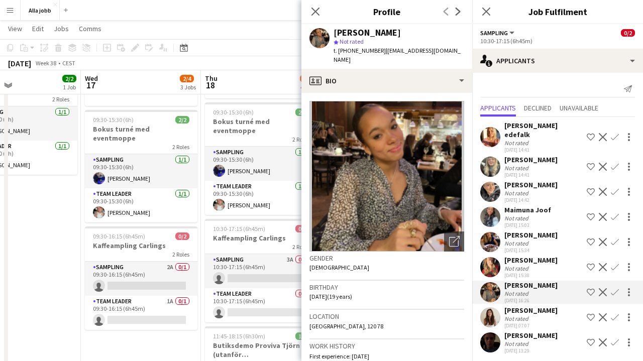
click at [491, 262] on app-user-avatar at bounding box center [490, 267] width 20 height 20
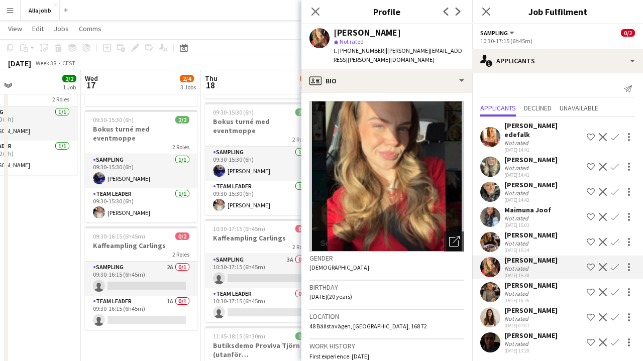
click at [490, 235] on app-user-avatar at bounding box center [490, 242] width 20 height 20
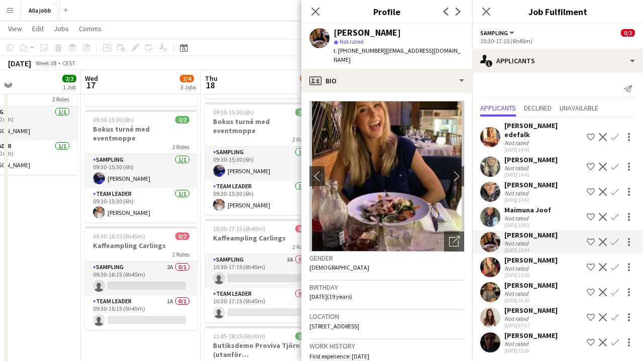
click at [491, 209] on app-user-avatar at bounding box center [490, 217] width 20 height 20
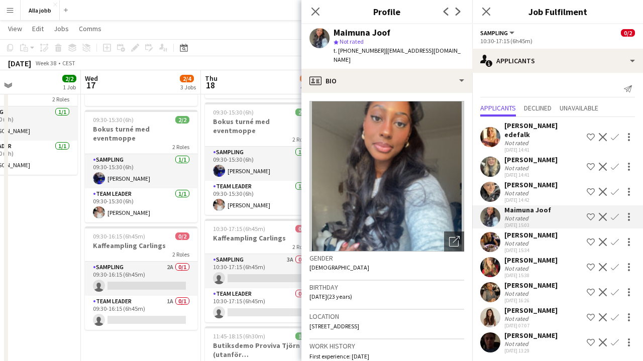
click at [493, 240] on app-user-avatar at bounding box center [490, 242] width 20 height 20
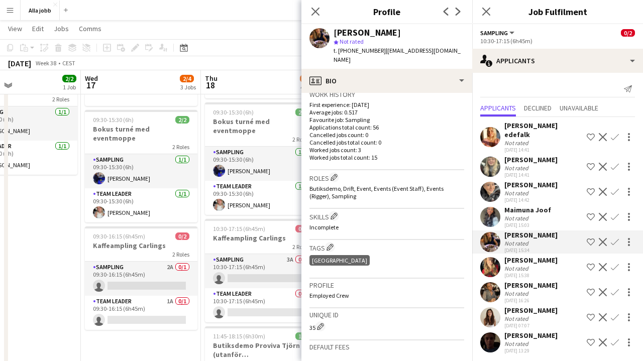
scroll to position [252, 0]
click at [494, 211] on app-user-avatar at bounding box center [490, 217] width 20 height 20
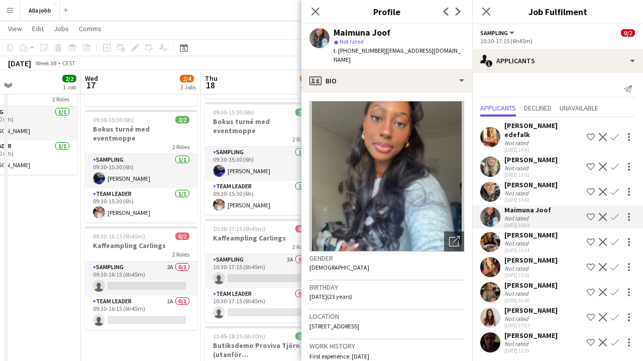
scroll to position [0, 0]
click at [493, 183] on app-user-avatar at bounding box center [490, 192] width 20 height 20
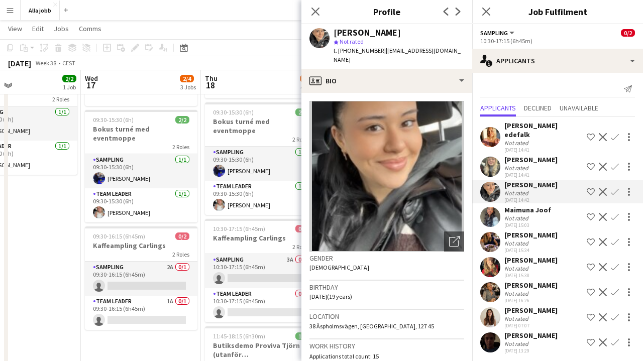
click at [497, 157] on app-user-avatar at bounding box center [490, 167] width 20 height 20
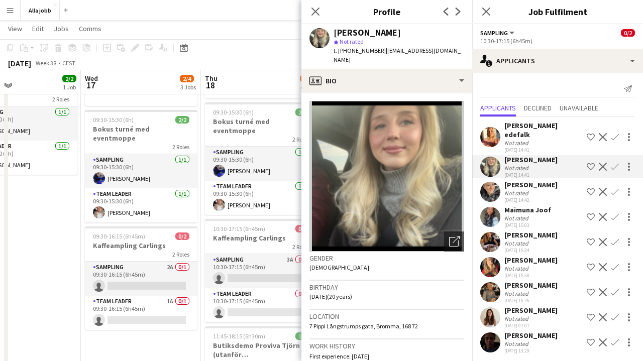
click at [490, 135] on app-user-avatar at bounding box center [490, 137] width 20 height 20
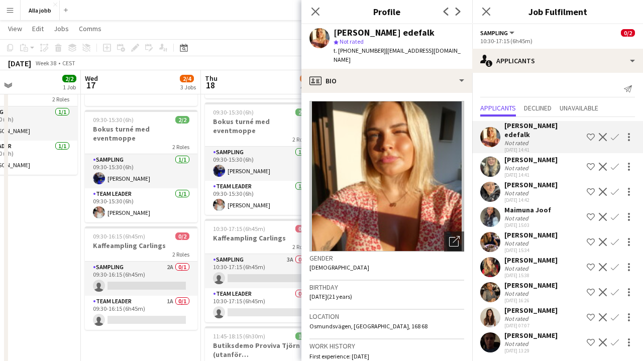
click at [159, 329] on app-date-cell "Sturehof hyra cykel 12:00-19:30 09:30-15:30 (6h) 2/2 Bokus turné med eventmoppe…" at bounding box center [141, 247] width 120 height 378
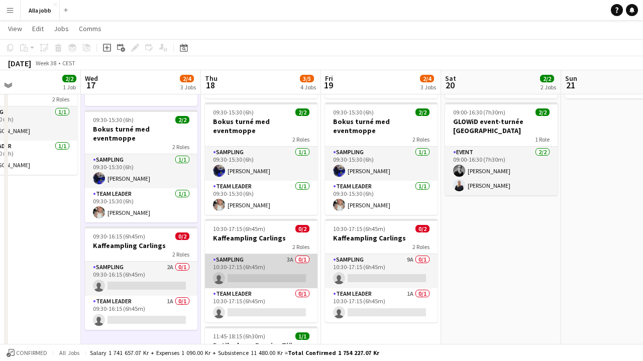
click at [271, 259] on app-card-role "Sampling 3A 0/1 10:30-17:15 (6h45m) single-neutral-actions" at bounding box center [261, 271] width 113 height 34
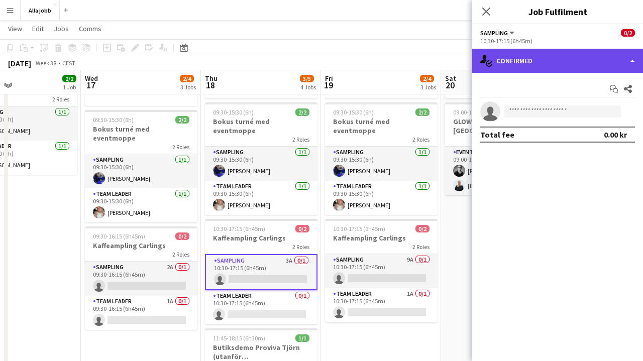
click at [529, 59] on div "single-neutral-actions-check-2 Confirmed" at bounding box center [557, 61] width 171 height 24
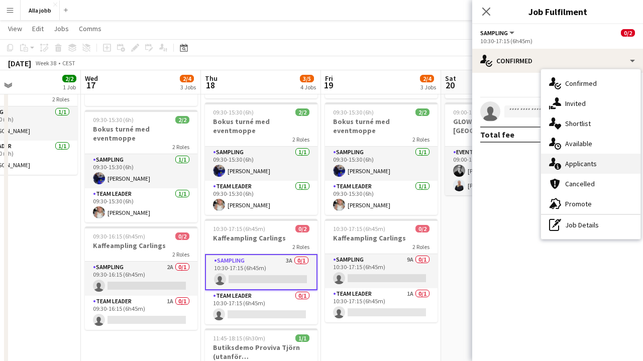
click at [563, 156] on div "single-neutral-actions-information Applicants" at bounding box center [590, 164] width 99 height 20
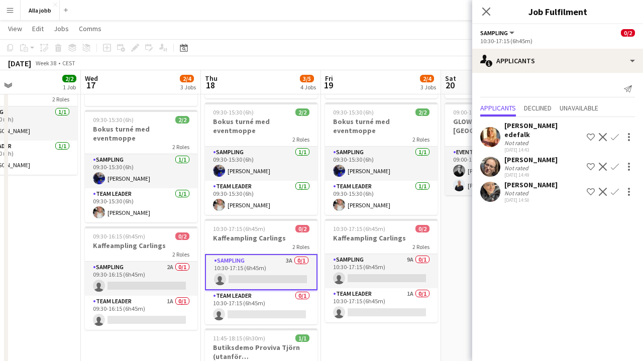
drag, startPoint x: 248, startPoint y: 326, endPoint x: 101, endPoint y: 361, distance: 150.2
click at [222, 326] on app-calendar-viewport "Sun 14 1 Job Mon 15 2/2 1 Job Tue 16 2/2 1 Job Wed 17 2/4 3 Jobs Thu 18 3/5 4 J…" at bounding box center [321, 211] width 643 height 452
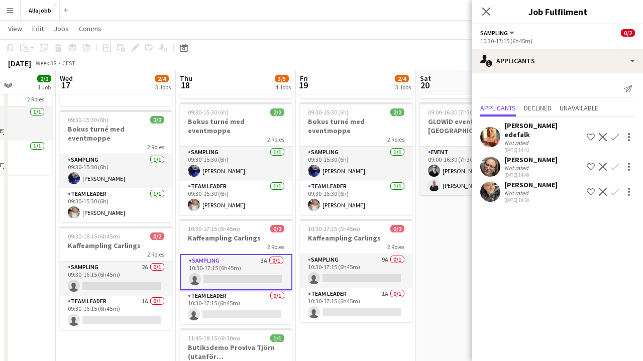
click at [105, 361] on app-date-cell "Sturehof hyra cykel 12:00-19:30 09:30-15:30 (6h) 2/2 Bokus turné med eventmoppe…" at bounding box center [116, 247] width 120 height 378
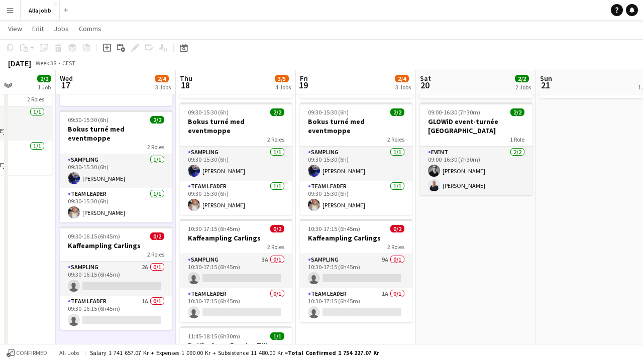
click at [119, 344] on app-date-cell "Sturehof hyra cykel 12:00-19:30 09:30-15:30 (6h) 2/2 Bokus turné med eventmoppe…" at bounding box center [116, 247] width 120 height 378
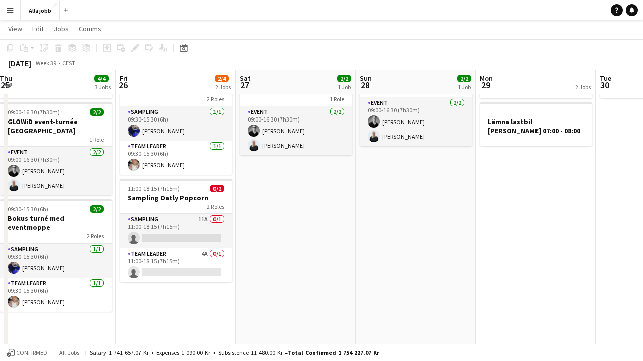
scroll to position [0, 366]
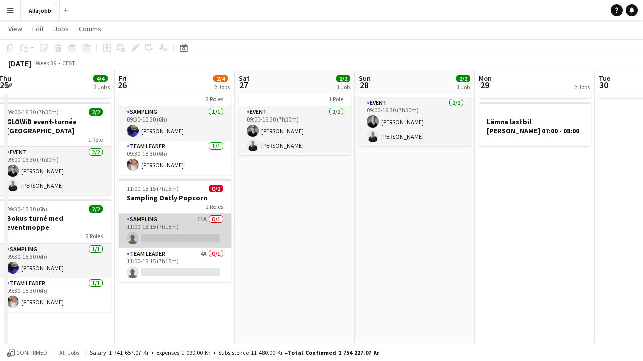
click at [190, 226] on app-card-role "Sampling 11A 0/1 11:00-18:15 (7h15m) single-neutral-actions" at bounding box center [175, 231] width 113 height 34
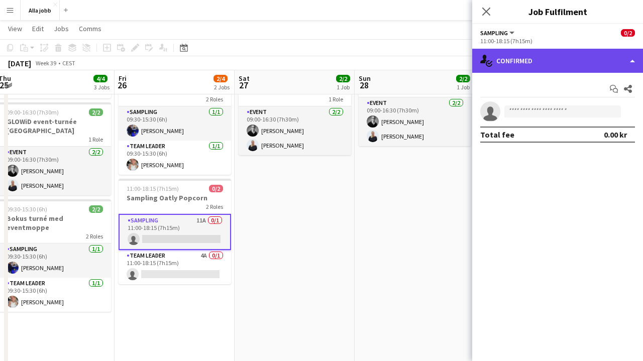
click at [581, 60] on div "single-neutral-actions-check-2 Confirmed" at bounding box center [557, 61] width 171 height 24
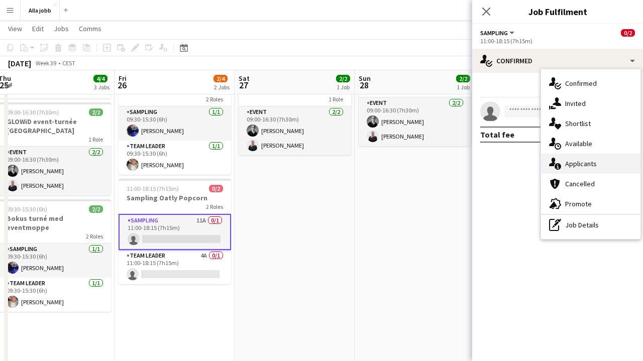
click at [584, 167] on span "Applicants" at bounding box center [581, 163] width 32 height 9
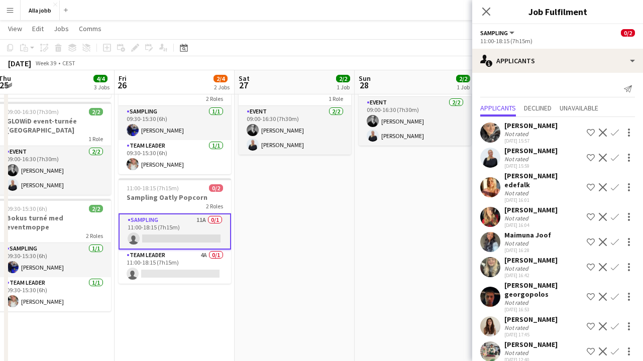
scroll to position [0, 0]
click at [491, 136] on app-user-avatar at bounding box center [490, 133] width 20 height 20
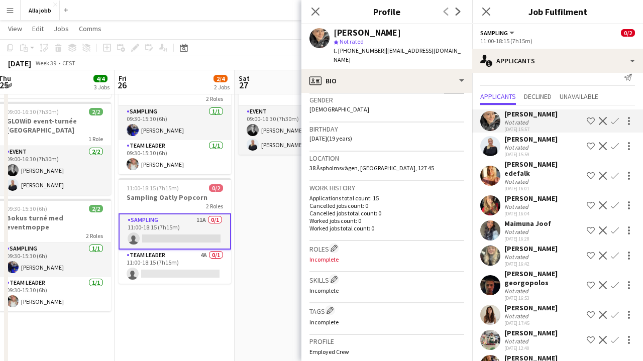
scroll to position [182, 0]
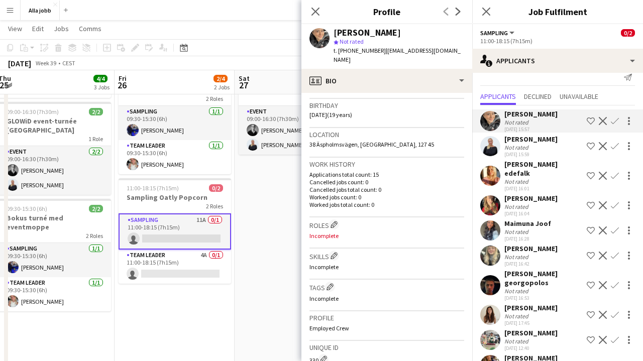
click at [495, 200] on app-user-avatar at bounding box center [490, 205] width 20 height 20
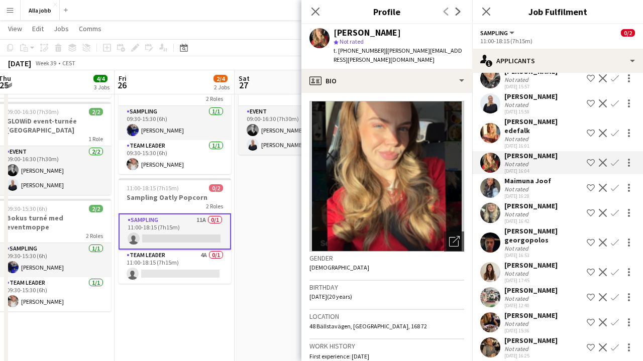
scroll to position [53, 0]
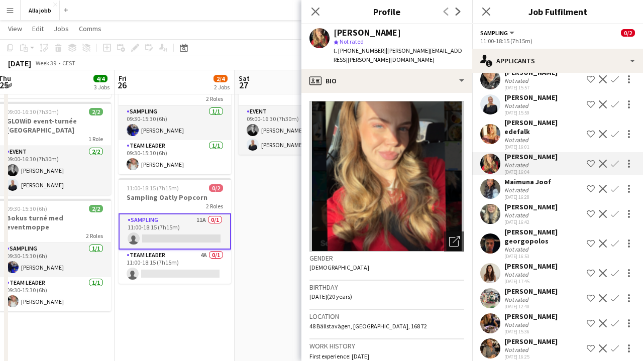
click at [490, 234] on app-user-avatar at bounding box center [490, 244] width 20 height 20
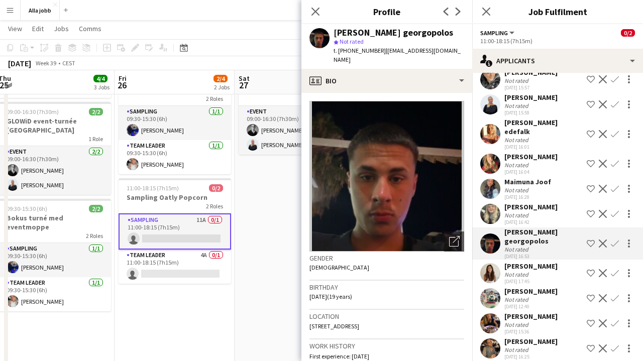
click at [495, 206] on app-user-avatar at bounding box center [490, 214] width 20 height 20
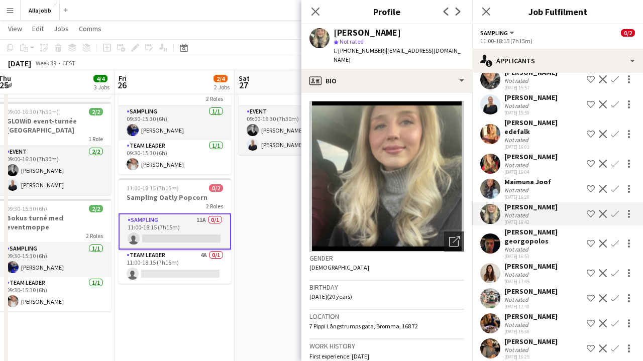
click at [492, 179] on app-user-avatar at bounding box center [490, 189] width 20 height 20
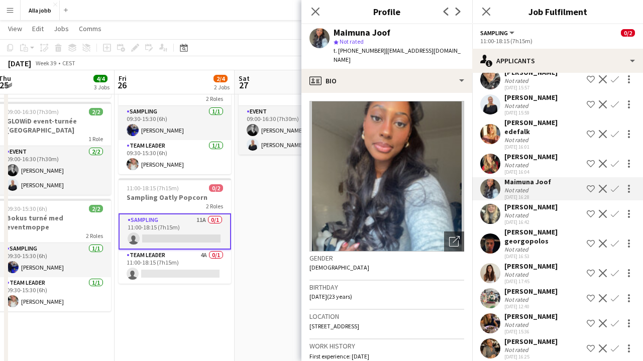
click at [495, 264] on app-user-avatar at bounding box center [490, 273] width 20 height 20
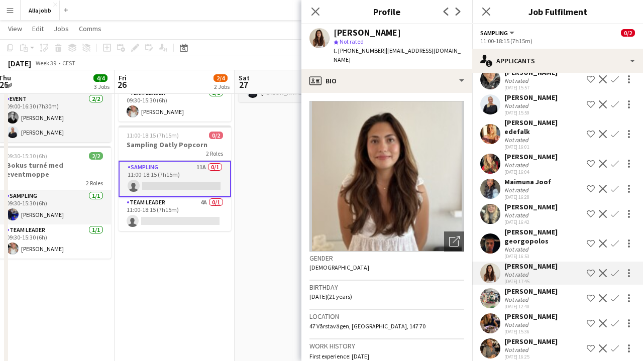
scroll to position [111, 0]
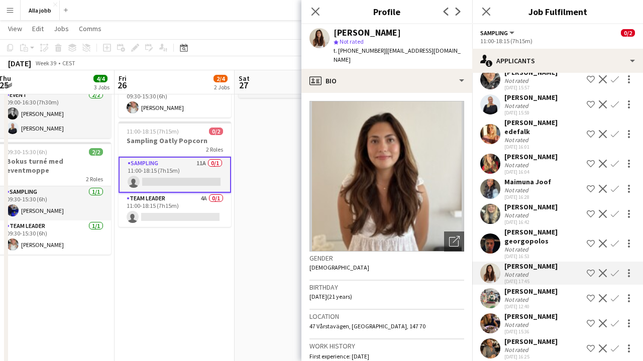
click at [493, 288] on app-user-avatar at bounding box center [490, 298] width 20 height 20
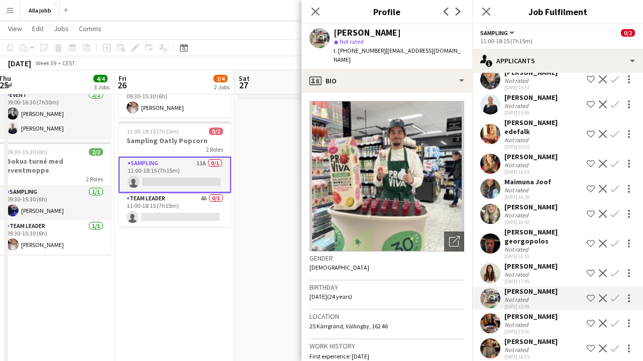
click at [493, 314] on app-user-avatar at bounding box center [490, 323] width 20 height 20
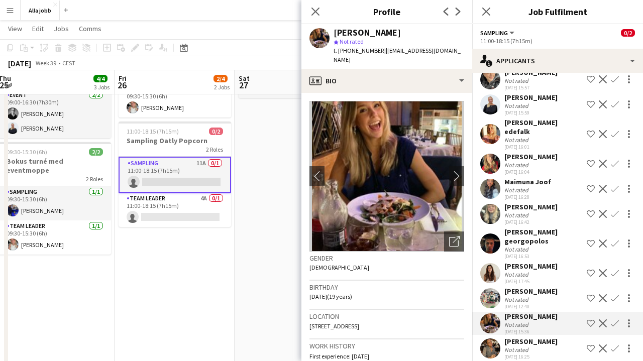
click at [490, 339] on app-user-avatar at bounding box center [490, 349] width 20 height 20
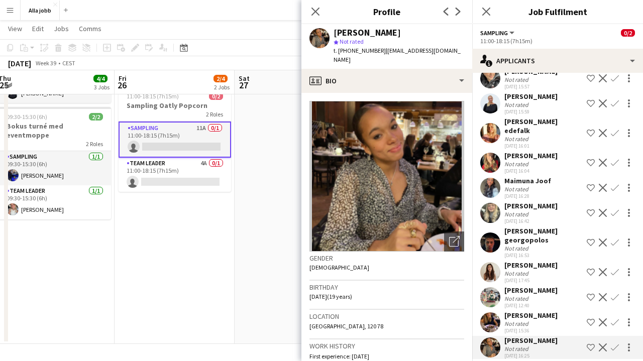
scroll to position [53, 0]
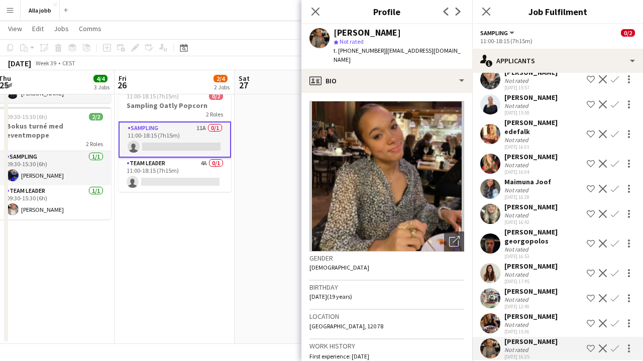
click at [615, 345] on app-icon "Confirm" at bounding box center [615, 349] width 8 height 8
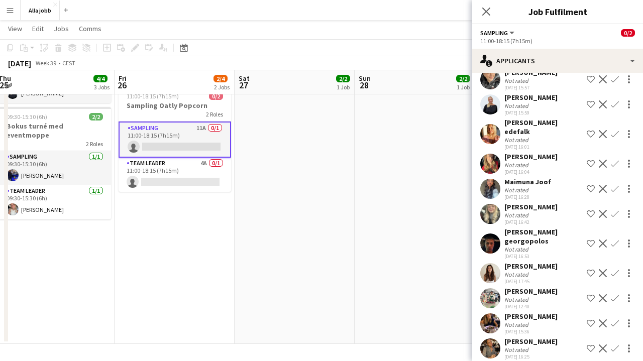
click at [312, 197] on app-date-cell "09:00-16:30 (7h30m) 2/2 GLOWiD event-turnée [GEOGRAPHIC_DATA] 1 Role Event [DAT…" at bounding box center [295, 155] width 120 height 378
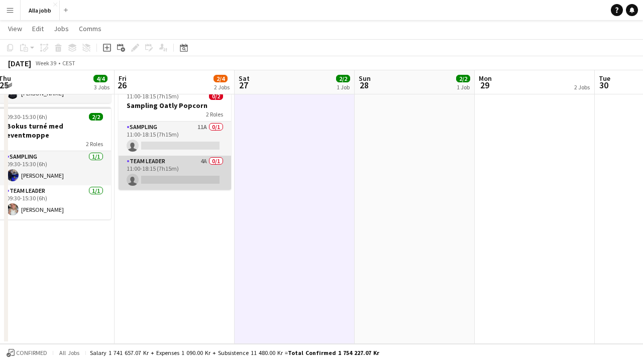
click at [218, 164] on app-card-role "Team Leader 4A 0/1 11:00-18:15 (7h15m) single-neutral-actions" at bounding box center [175, 173] width 113 height 34
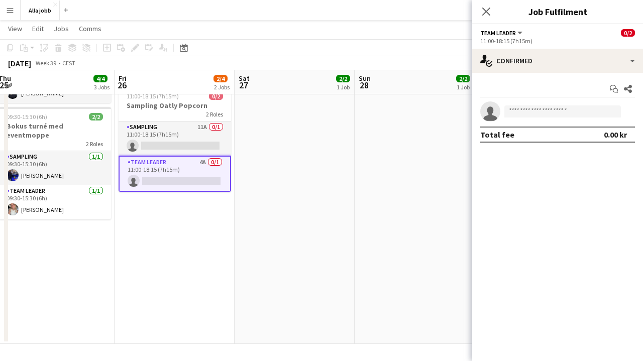
click at [560, 77] on div "Start chat Share single-neutral-actions Total fee 0.00 kr" at bounding box center [557, 112] width 171 height 78
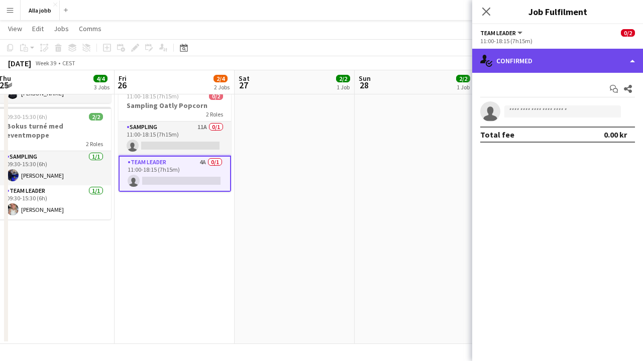
click at [560, 63] on div "single-neutral-actions-check-2 Confirmed" at bounding box center [557, 61] width 171 height 24
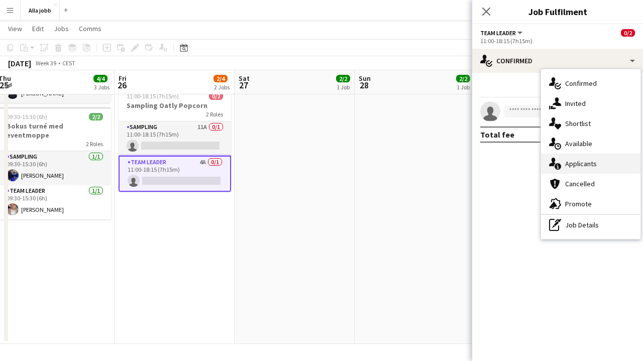
click at [563, 157] on div "single-neutral-actions-information Applicants" at bounding box center [590, 164] width 99 height 20
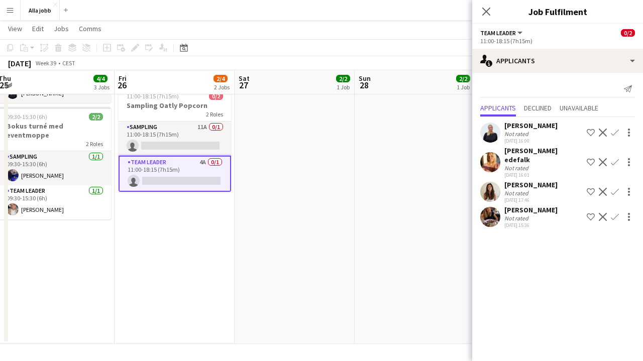
click at [344, 182] on app-date-cell "09:00-16:30 (7h30m) 2/2 GLOWiD event-turnée [GEOGRAPHIC_DATA] 1 Role Event [DAT…" at bounding box center [295, 155] width 120 height 378
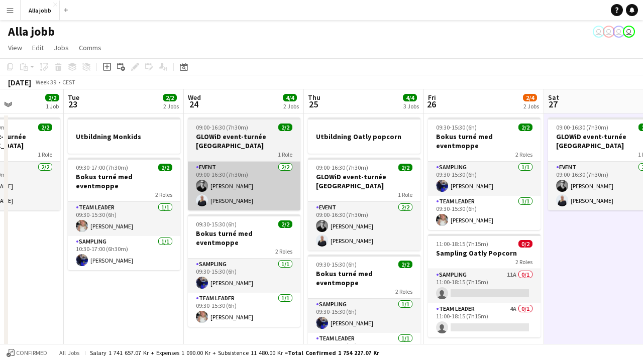
scroll to position [0, 0]
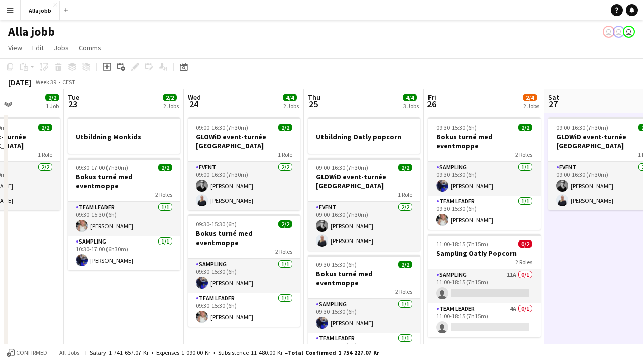
click at [1, 9] on button "Menu" at bounding box center [10, 10] width 20 height 20
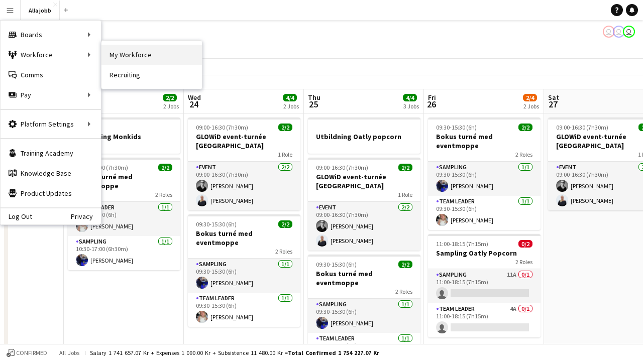
click at [129, 56] on link "My Workforce" at bounding box center [151, 55] width 100 height 20
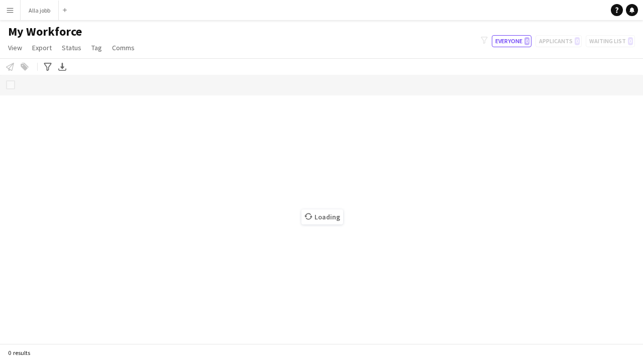
drag, startPoint x: 221, startPoint y: 98, endPoint x: 231, endPoint y: 135, distance: 37.9
click at [231, 135] on div "Loading" at bounding box center [321, 209] width 643 height 269
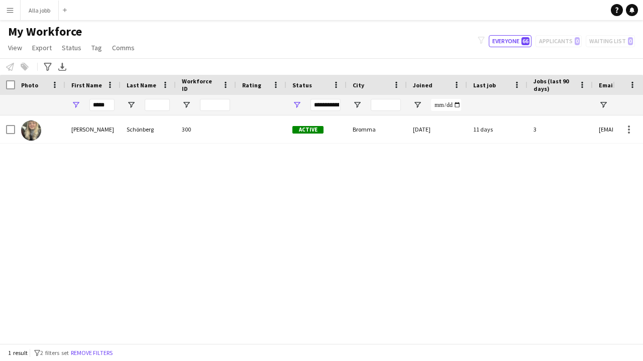
drag, startPoint x: 168, startPoint y: 111, endPoint x: 146, endPoint y: 111, distance: 22.1
click at [161, 111] on div at bounding box center [157, 105] width 25 height 20
click at [106, 107] on input "*****" at bounding box center [101, 105] width 25 height 12
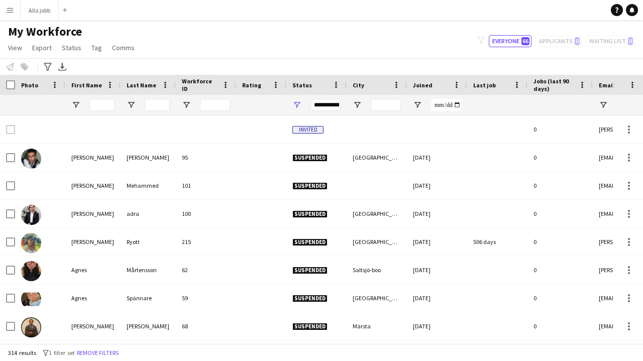
click at [225, 36] on div "My Workforce View Views Default view New view Update view Delete view Edit name…" at bounding box center [321, 41] width 643 height 34
click at [318, 107] on div "**********" at bounding box center [325, 105] width 30 height 12
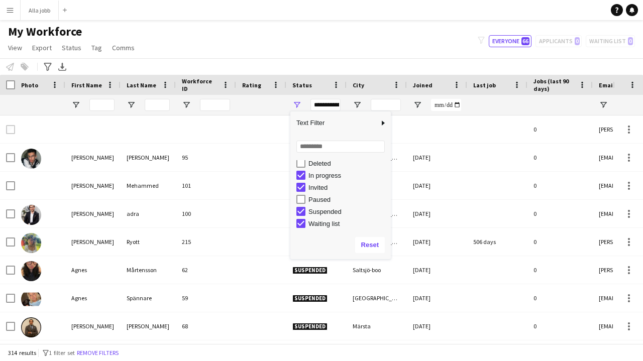
scroll to position [63, 0]
type input "**********"
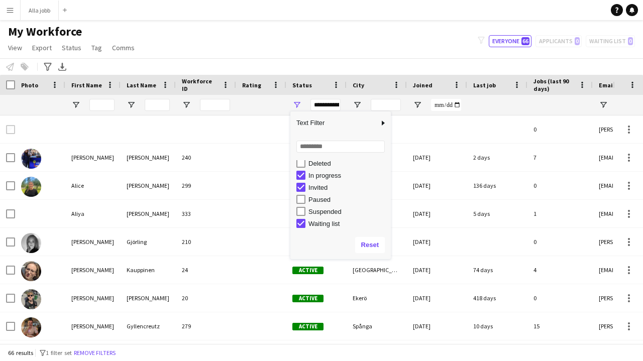
click at [270, 45] on div "My Workforce View Views Default view New view Update view Delete view Edit name…" at bounding box center [321, 41] width 643 height 34
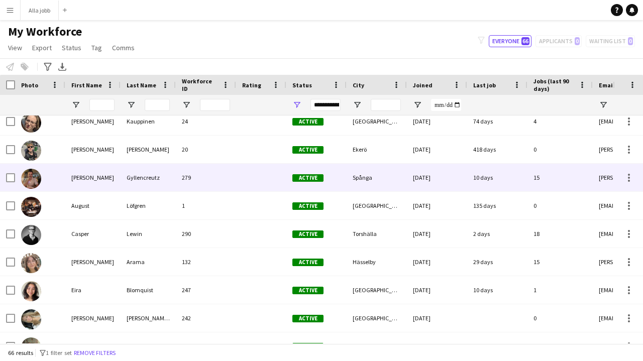
scroll to position [0, 0]
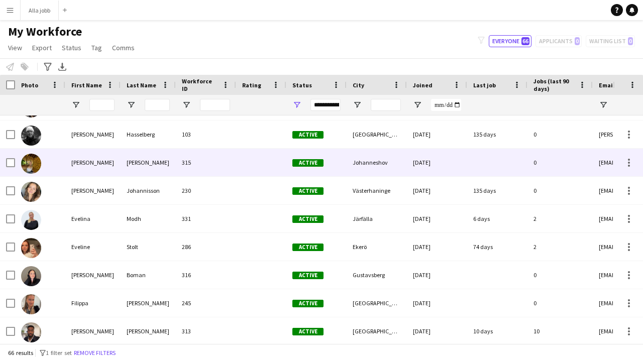
click at [160, 160] on div "[PERSON_NAME]" at bounding box center [148, 163] width 55 height 28
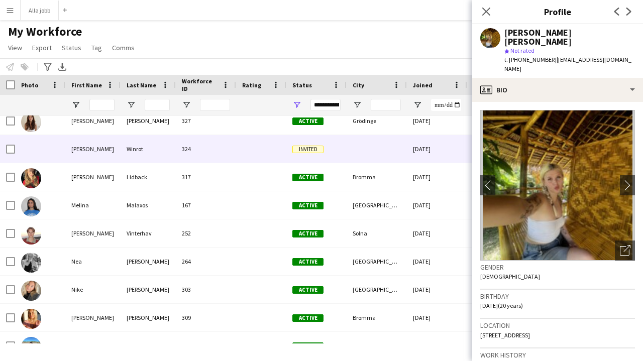
click at [143, 159] on div "Winrot" at bounding box center [148, 149] width 55 height 28
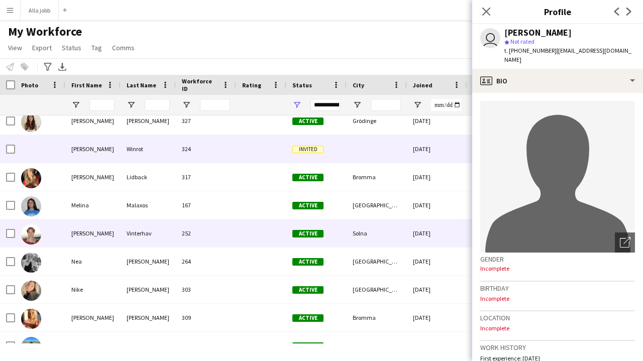
click at [146, 222] on div "Vinterhav" at bounding box center [148, 233] width 55 height 28
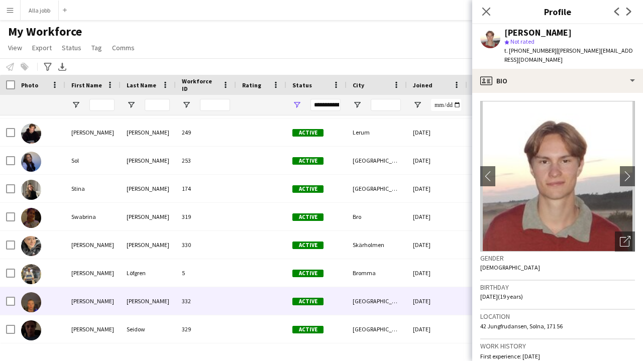
click at [74, 305] on div "[PERSON_NAME]" at bounding box center [92, 301] width 55 height 28
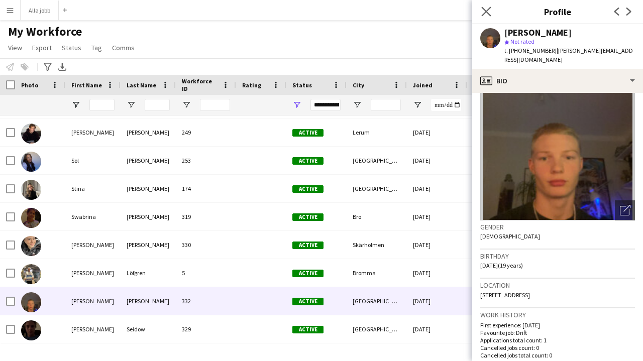
click at [488, 17] on app-icon "Close pop-in" at bounding box center [486, 12] width 15 height 15
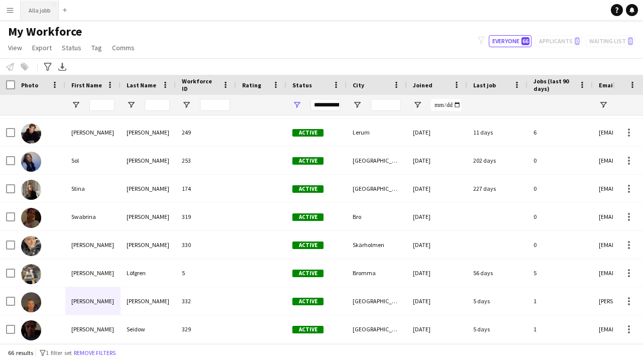
click at [39, 8] on button "Alla jobb Close" at bounding box center [40, 11] width 38 height 20
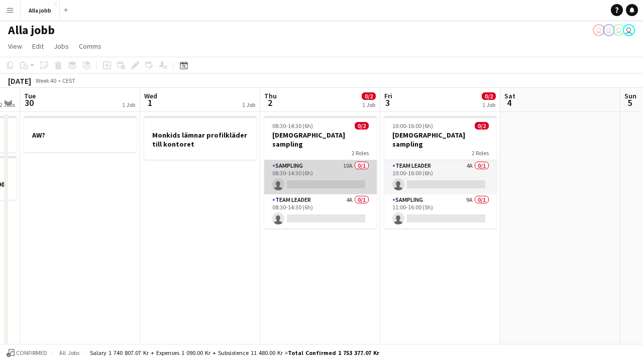
click at [316, 172] on app-card-role "Sampling 10A 0/1 08:30-14:30 (6h) single-neutral-actions" at bounding box center [320, 177] width 113 height 34
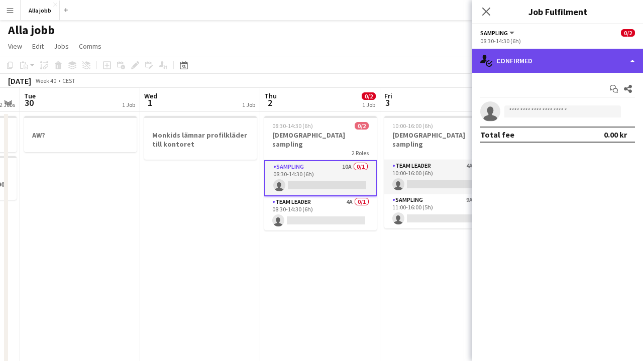
click at [543, 65] on div "single-neutral-actions-check-2 Confirmed" at bounding box center [557, 61] width 171 height 24
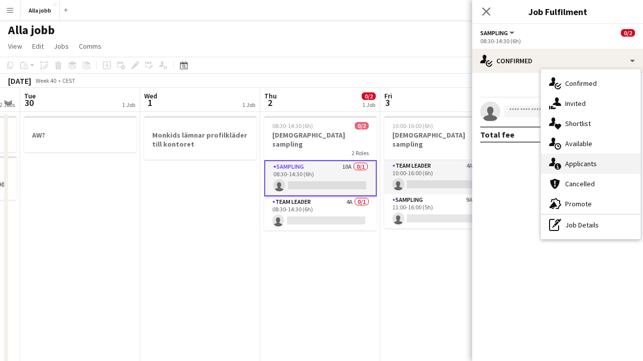
click at [566, 161] on span "Applicants" at bounding box center [581, 163] width 32 height 9
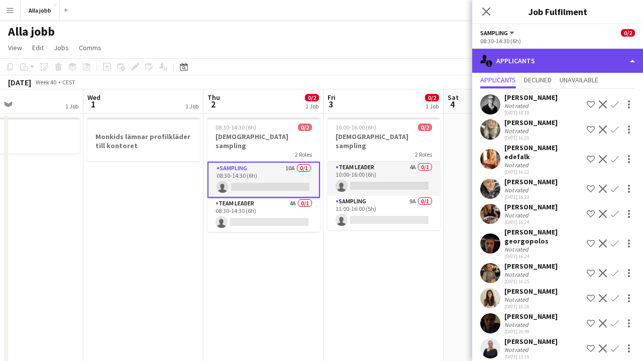
click at [540, 57] on div "single-neutral-actions-information Applicants" at bounding box center [557, 61] width 171 height 24
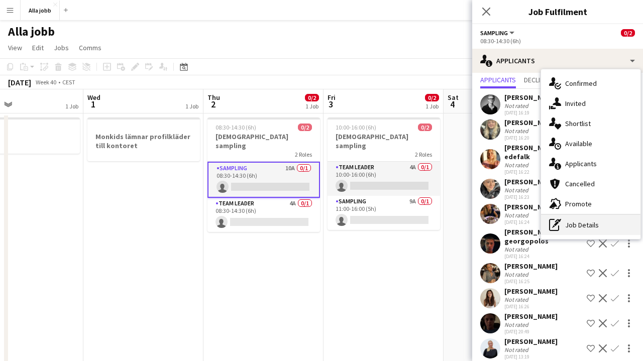
click at [578, 233] on div "pen-write Job Details" at bounding box center [590, 225] width 99 height 20
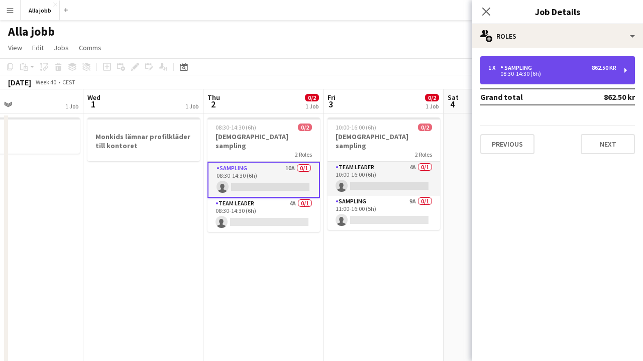
click at [544, 72] on div "08:30-14:30 (6h)" at bounding box center [552, 73] width 128 height 5
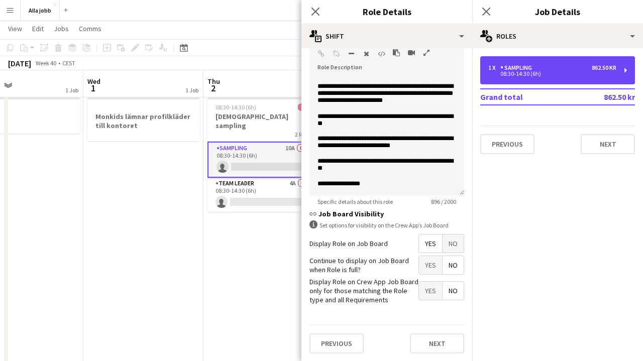
scroll to position [24, 0]
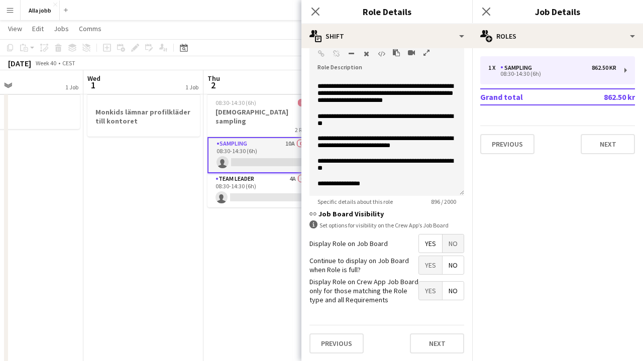
click at [229, 246] on app-date-cell "08:30-14:30 (6h) 0/2 Monkids sampling 2 Roles Sampling 10A 0/1 08:30-14:30 (6h)…" at bounding box center [263, 278] width 120 height 378
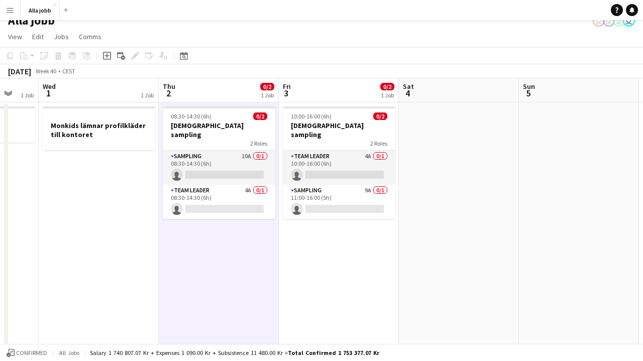
scroll to position [13, 0]
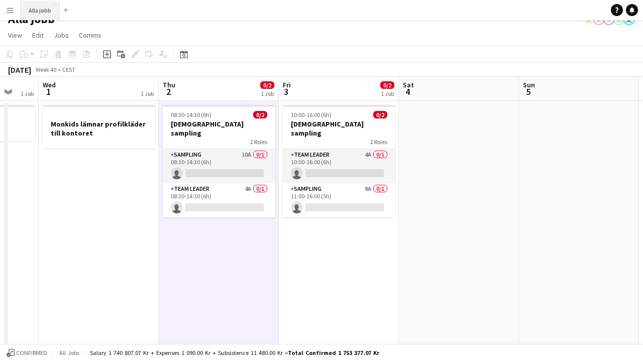
click at [29, 9] on button "Alla jobb Close" at bounding box center [40, 11] width 39 height 20
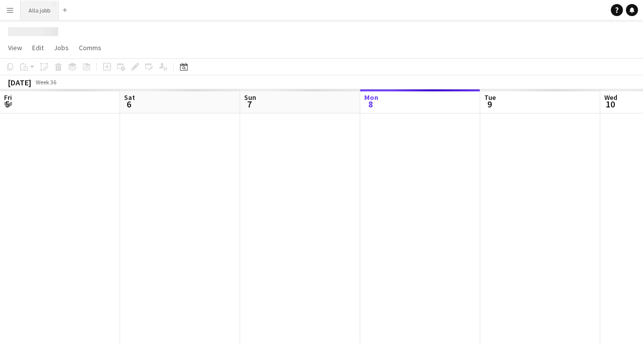
scroll to position [0, 240]
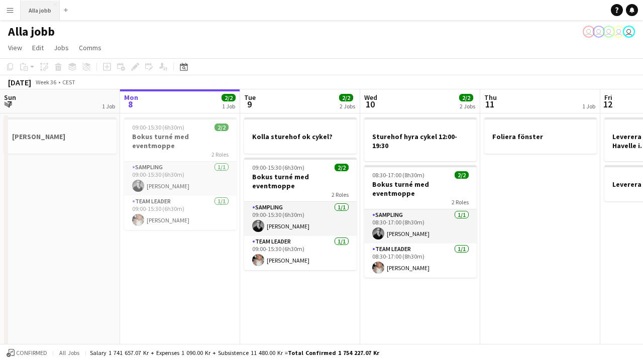
click at [31, 10] on button "Alla jobb Close" at bounding box center [40, 11] width 39 height 20
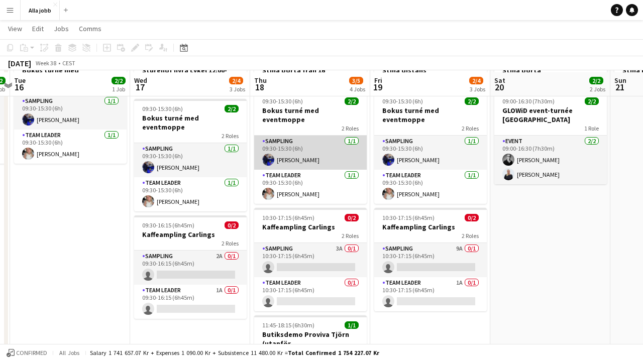
scroll to position [67, 0]
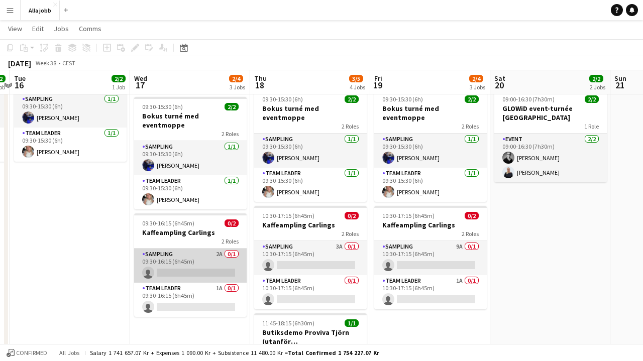
click at [193, 264] on app-card-role "Sampling 2A 0/1 09:30-16:15 (6h45m) single-neutral-actions" at bounding box center [190, 266] width 113 height 34
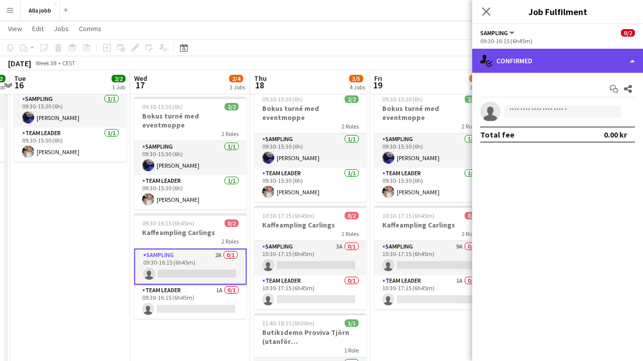
click at [552, 52] on div "single-neutral-actions-check-2 Confirmed" at bounding box center [557, 61] width 171 height 24
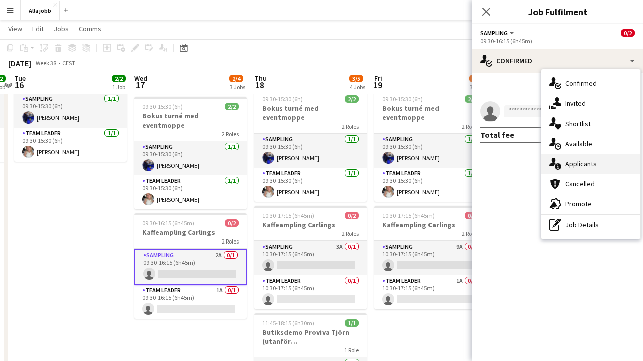
click at [571, 170] on div "single-neutral-actions-information Applicants" at bounding box center [590, 164] width 99 height 20
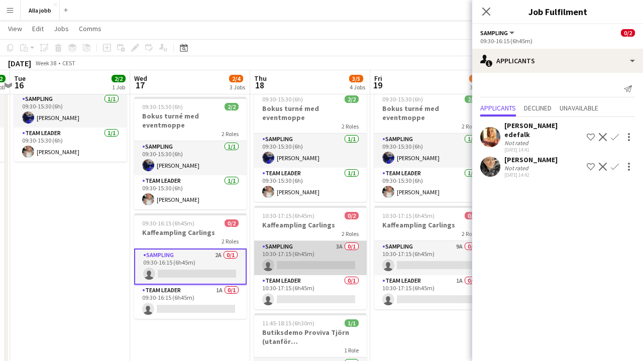
click at [323, 258] on app-card-role "Sampling 3A 0/1 10:30-17:15 (6h45m) single-neutral-actions" at bounding box center [310, 258] width 113 height 34
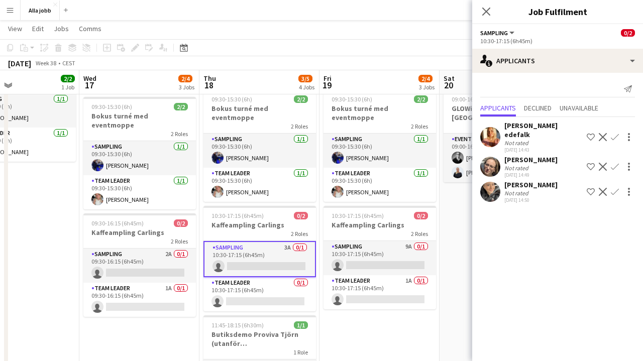
scroll to position [0, 402]
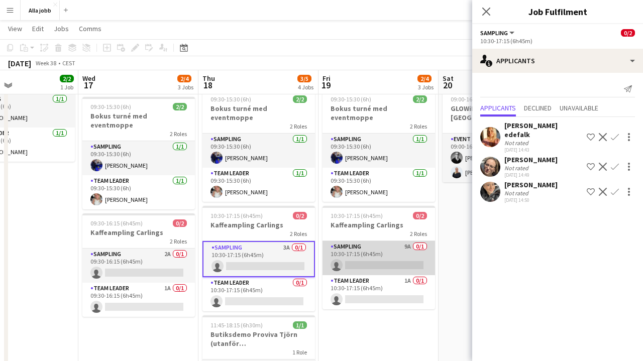
click at [372, 251] on app-card-role "Sampling 9A 0/1 10:30-17:15 (6h45m) single-neutral-actions" at bounding box center [378, 258] width 113 height 34
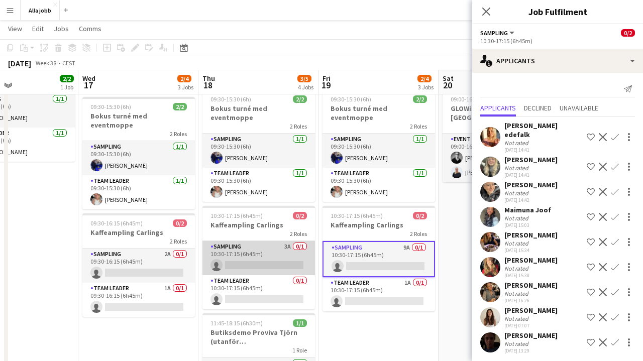
click at [262, 253] on app-card-role "Sampling 3A 0/1 10:30-17:15 (6h45m) single-neutral-actions" at bounding box center [258, 258] width 113 height 34
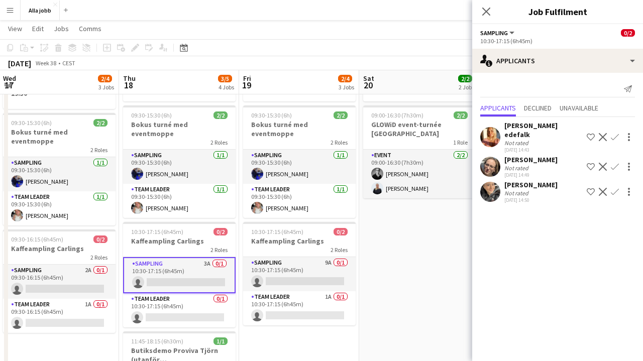
scroll to position [0, 239]
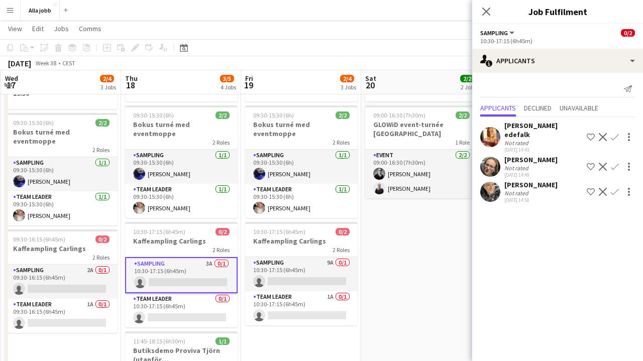
click at [462, 264] on app-date-cell "[PERSON_NAME] 09:00-16:30 (7h30m) 2/2 GLOWiD event-turnée [GEOGRAPHIC_DATA] 1 R…" at bounding box center [421, 250] width 120 height 378
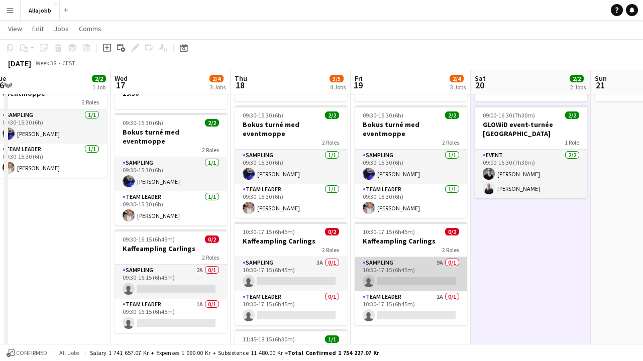
scroll to position [0, 369]
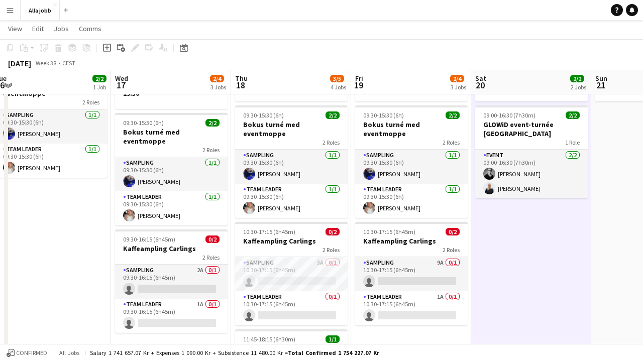
click at [556, 232] on app-date-cell "[PERSON_NAME] 09:00-16:30 (7h30m) 2/2 GLOWiD event-turnée [GEOGRAPHIC_DATA] 1 R…" at bounding box center [531, 250] width 120 height 378
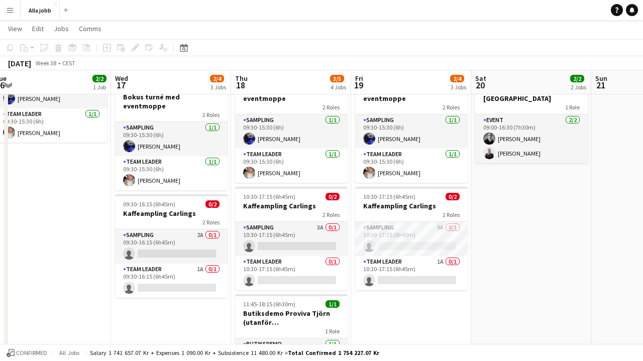
click at [573, 254] on app-date-cell "[PERSON_NAME] 09:00-16:30 (7h30m) 2/2 GLOWiD event-turnée [GEOGRAPHIC_DATA] 1 R…" at bounding box center [531, 215] width 120 height 378
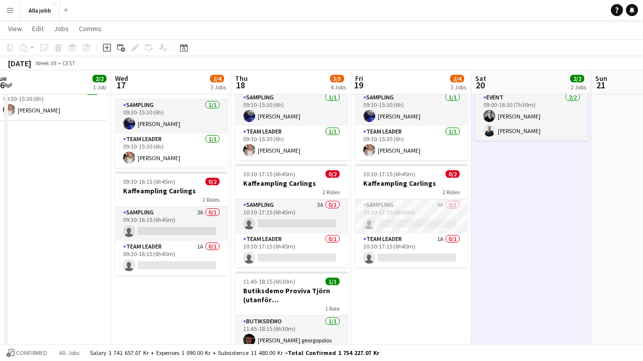
scroll to position [110, 0]
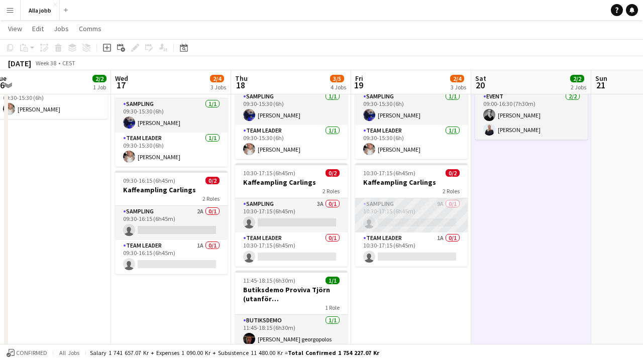
click at [447, 210] on app-card-role "Sampling 9A 0/1 10:30-17:15 (6h45m) single-neutral-actions" at bounding box center [411, 215] width 113 height 34
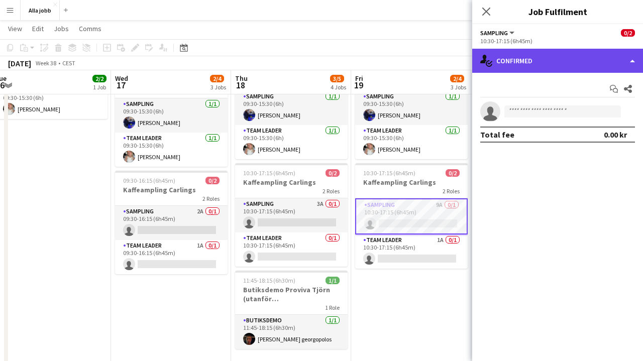
click at [521, 54] on div "single-neutral-actions-check-2 Confirmed" at bounding box center [557, 61] width 171 height 24
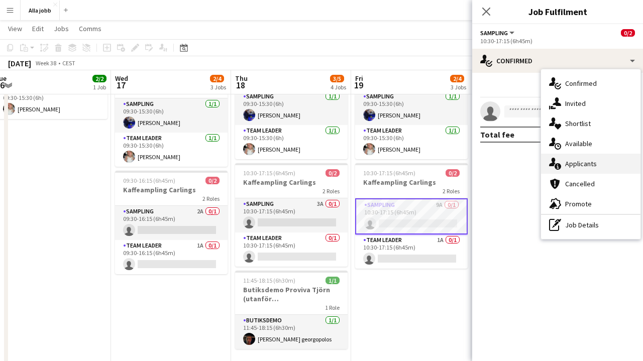
click at [582, 160] on span "Applicants" at bounding box center [581, 163] width 32 height 9
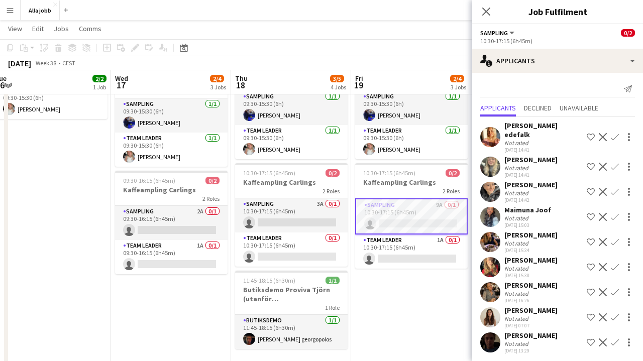
click at [411, 293] on app-date-cell "Stina distans 09:30-15:30 (6h) 2/2 Bokus turné med eventmoppe 2 Roles Sampling …" at bounding box center [411, 192] width 120 height 378
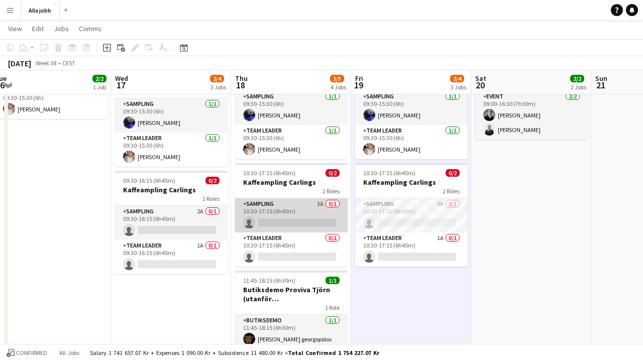
click at [305, 217] on app-card-role "Sampling 3A 0/1 10:30-17:15 (6h45m) single-neutral-actions" at bounding box center [291, 215] width 113 height 34
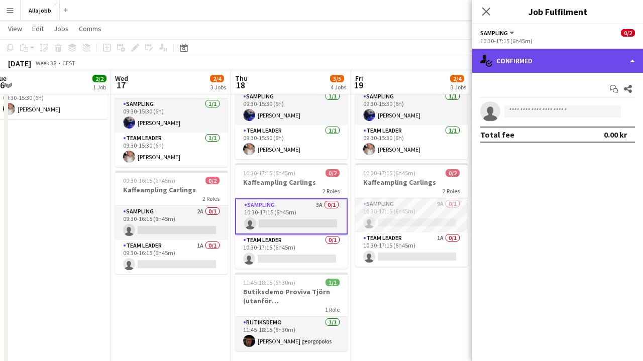
click at [559, 64] on div "single-neutral-actions-check-2 Confirmed" at bounding box center [557, 61] width 171 height 24
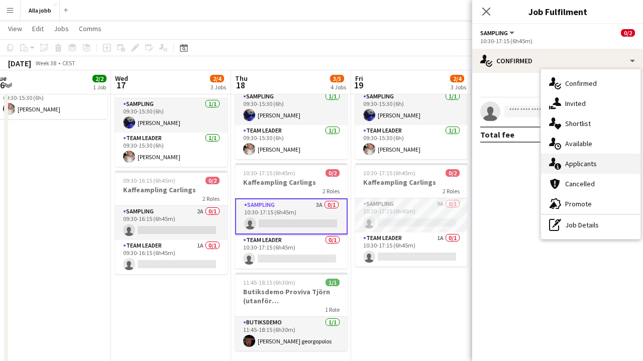
click at [574, 172] on div "single-neutral-actions-information Applicants" at bounding box center [590, 164] width 99 height 20
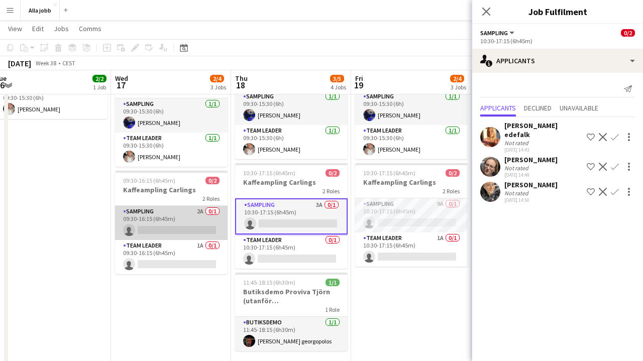
click at [188, 209] on app-card-role "Sampling 2A 0/1 09:30-16:15 (6h45m) single-neutral-actions" at bounding box center [171, 223] width 113 height 34
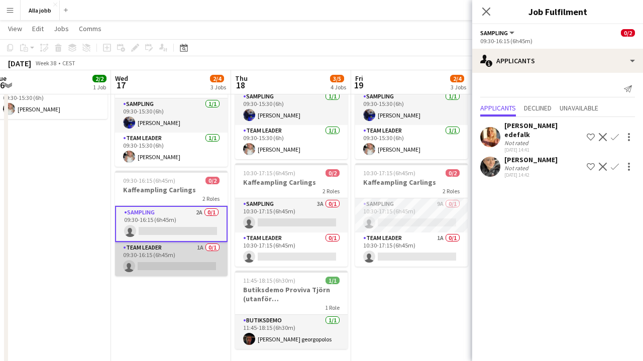
click at [200, 248] on app-card-role "Team Leader 1A 0/1 09:30-16:15 (6h45m) single-neutral-actions" at bounding box center [171, 259] width 113 height 34
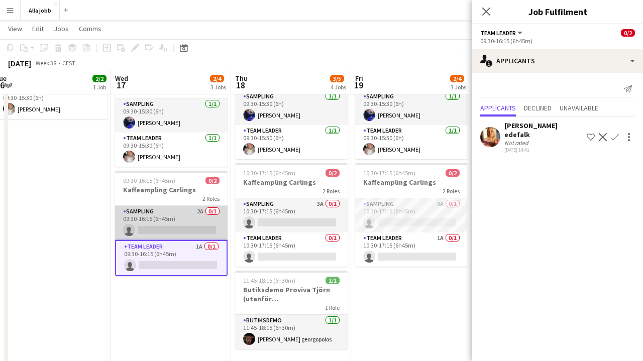
click at [185, 225] on app-card-role "Sampling 2A 0/1 09:30-16:15 (6h45m) single-neutral-actions" at bounding box center [171, 223] width 113 height 34
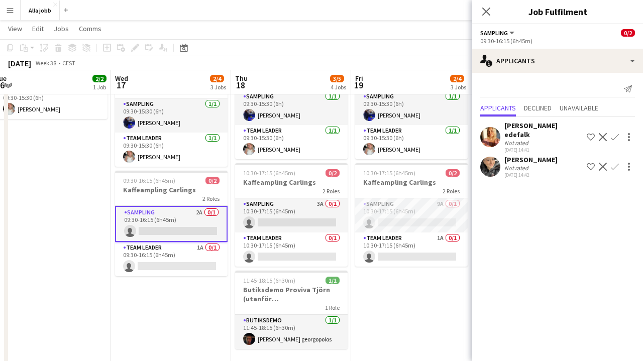
drag, startPoint x: 185, startPoint y: 225, endPoint x: 330, endPoint y: 252, distance: 148.2
click at [324, 247] on app-calendar-viewport "Sat 13 2 Jobs Sun 14 1 Job Mon 15 2/2 1 Job Tue 16 2/2 1 Job Wed 17 2/4 3 Jobs …" at bounding box center [321, 155] width 643 height 452
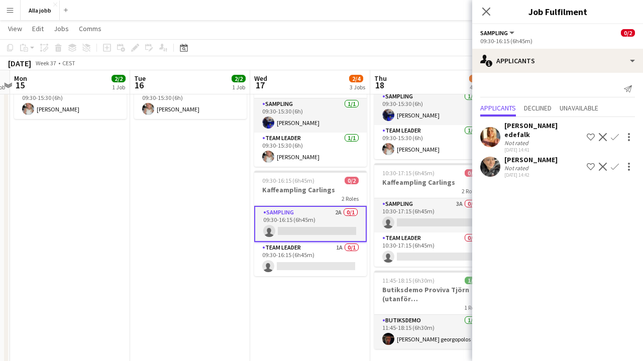
click at [216, 329] on app-date-cell "09:30-15:30 (6h) 2/2 Bokus turné med eventmoppe 2 Roles Sampling [DATE] 09:30-1…" at bounding box center [190, 192] width 120 height 378
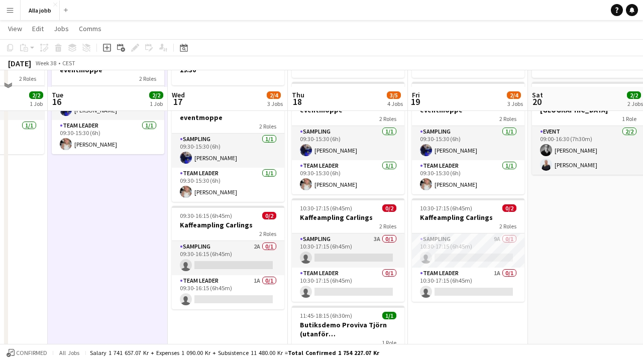
scroll to position [54, 0]
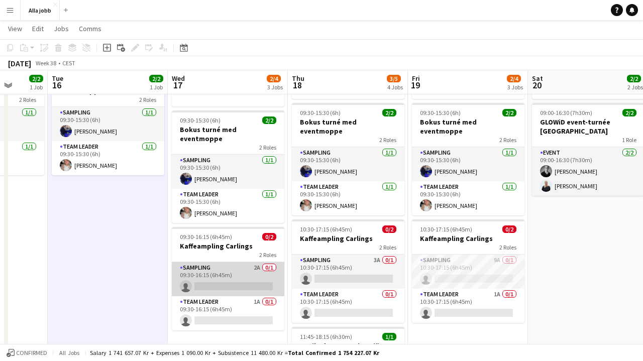
click at [247, 275] on app-card-role "Sampling 2A 0/1 09:30-16:15 (6h45m) single-neutral-actions" at bounding box center [228, 279] width 113 height 34
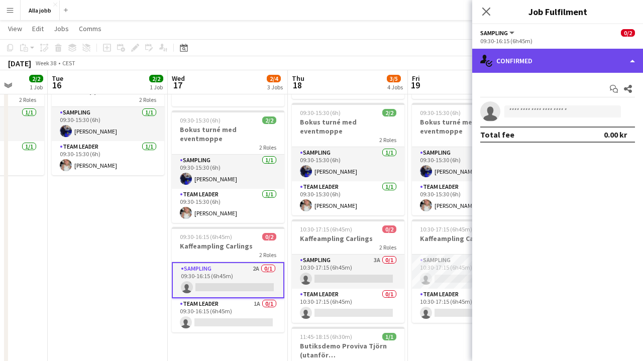
click at [557, 65] on div "single-neutral-actions-check-2 Confirmed" at bounding box center [557, 61] width 171 height 24
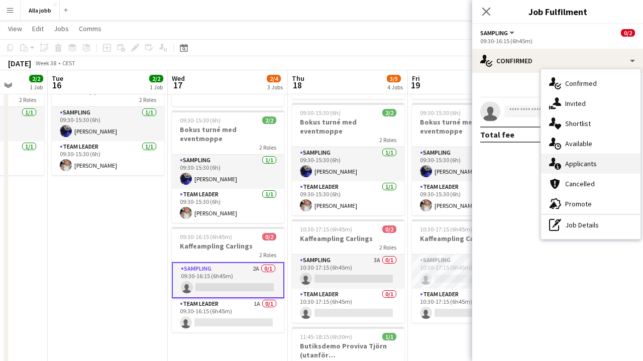
click at [588, 167] on span "Applicants" at bounding box center [581, 163] width 32 height 9
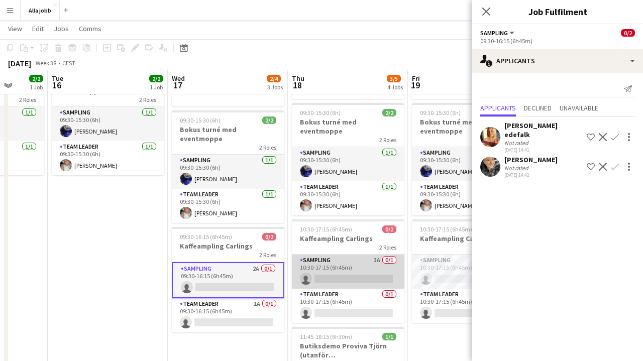
click at [359, 255] on app-card-role "Sampling 3A 0/1 10:30-17:15 (6h45m) single-neutral-actions" at bounding box center [348, 272] width 113 height 34
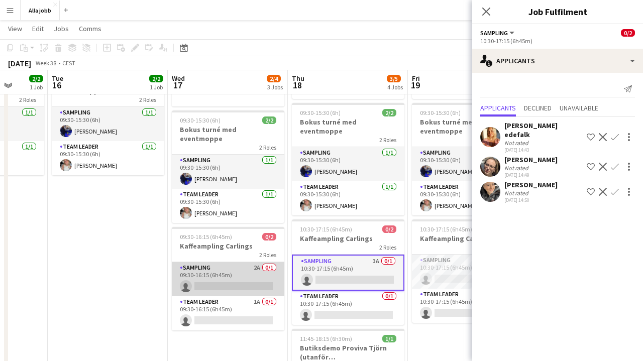
click at [244, 265] on app-card-role "Sampling 2A 0/1 09:30-16:15 (6h45m) single-neutral-actions" at bounding box center [228, 279] width 113 height 34
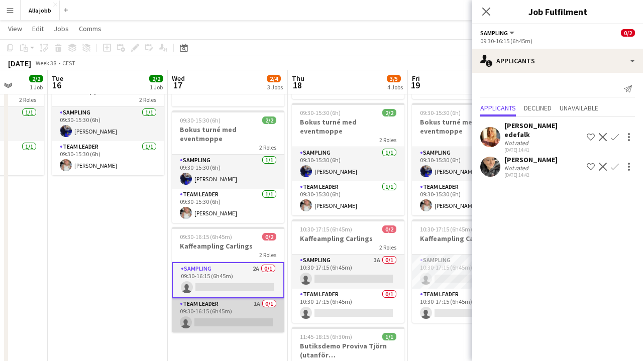
click at [264, 306] on app-card-role "Team Leader 1A 0/1 09:30-16:15 (6h45m) single-neutral-actions" at bounding box center [228, 315] width 113 height 34
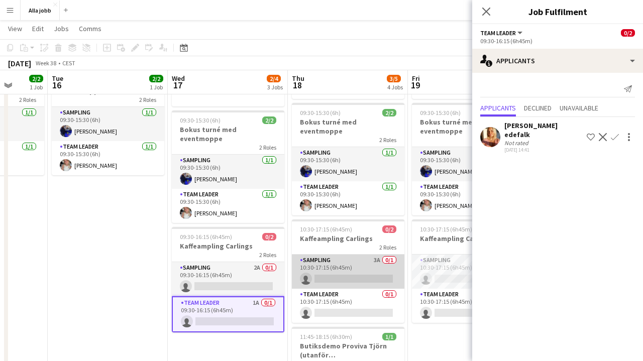
click at [376, 261] on app-card-role "Sampling 3A 0/1 10:30-17:15 (6h45m) single-neutral-actions" at bounding box center [348, 272] width 113 height 34
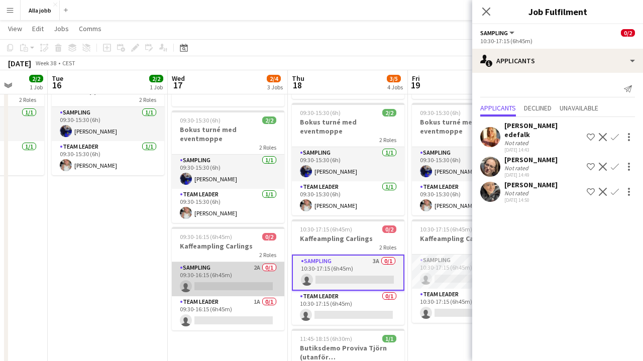
click at [233, 262] on app-card-role "Sampling 2A 0/1 09:30-16:15 (6h45m) single-neutral-actions" at bounding box center [228, 279] width 113 height 34
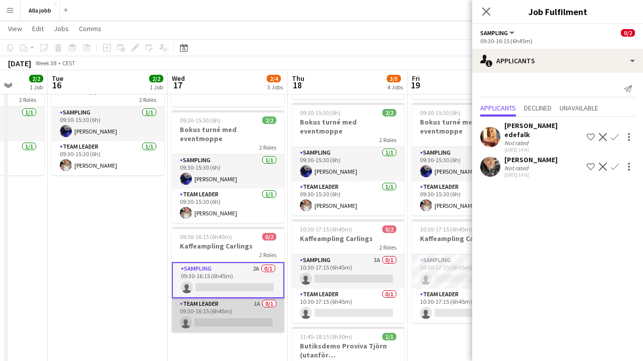
click at [238, 308] on app-card-role "Team Leader 1A 0/1 09:30-16:15 (6h45m) single-neutral-actions" at bounding box center [228, 315] width 113 height 34
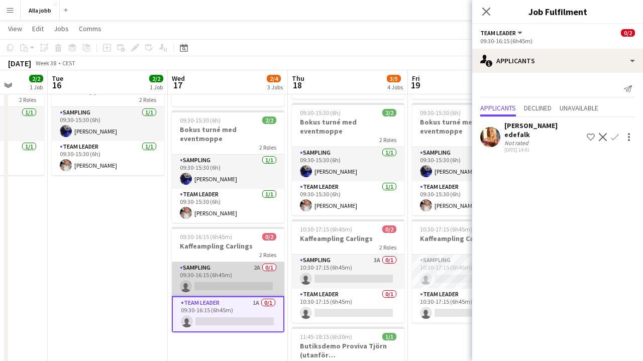
click at [260, 262] on app-card-role "Sampling 2A 0/1 09:30-16:15 (6h45m) single-neutral-actions" at bounding box center [228, 279] width 113 height 34
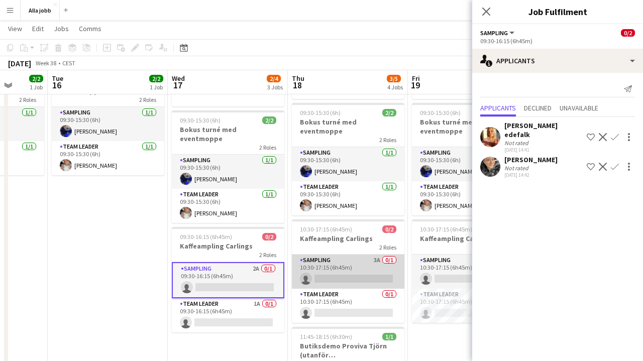
click at [365, 278] on app-card-role "Sampling 3A 0/1 10:30-17:15 (6h45m) single-neutral-actions" at bounding box center [348, 272] width 113 height 34
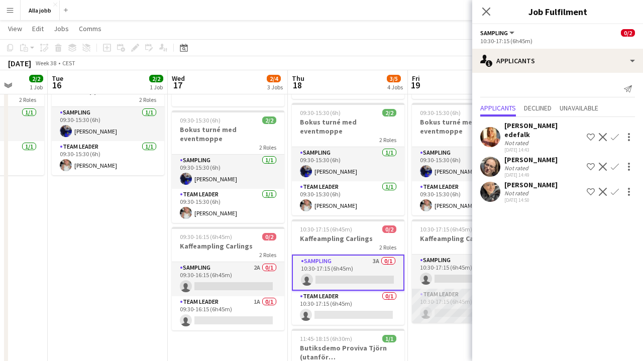
click at [460, 298] on app-card-role "Team Leader 1A 0/1 10:30-17:15 (6h45m) single-neutral-actions" at bounding box center [468, 306] width 113 height 34
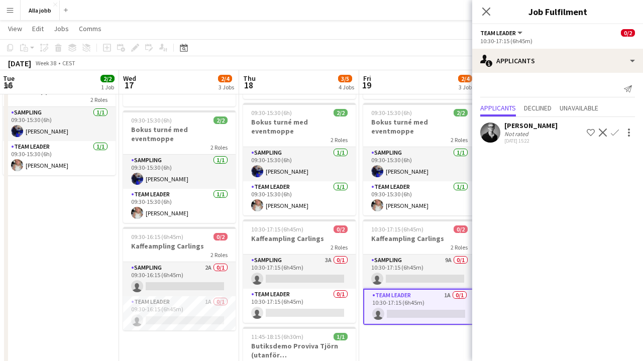
scroll to position [0, 366]
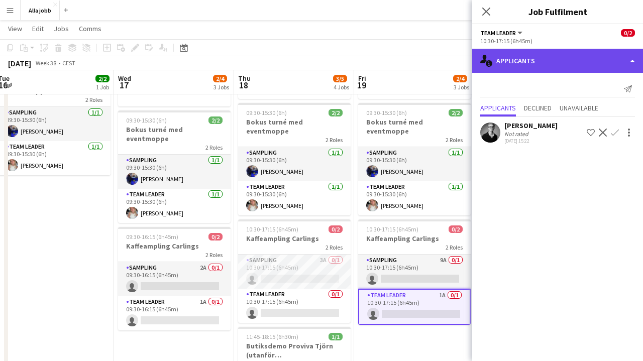
click at [535, 52] on div "single-neutral-actions-information Applicants" at bounding box center [557, 61] width 171 height 24
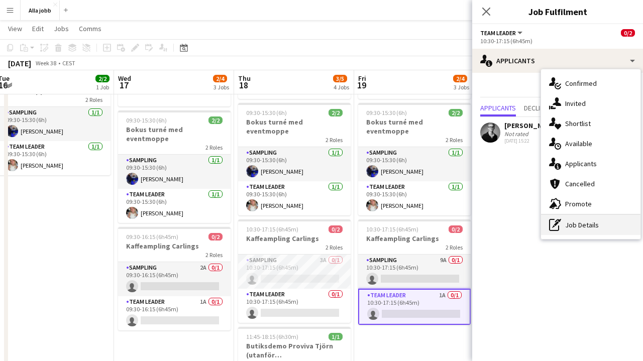
click at [581, 227] on div "pen-write Job Details" at bounding box center [590, 225] width 99 height 20
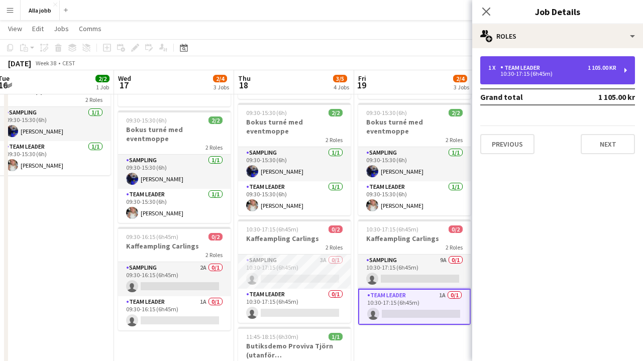
click at [575, 74] on div "10:30-17:15 (6h45m)" at bounding box center [552, 73] width 128 height 5
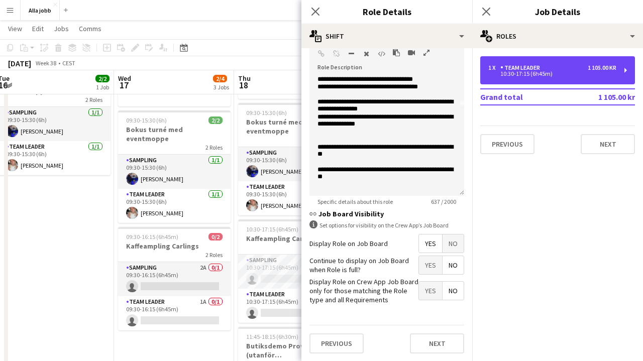
scroll to position [88, 0]
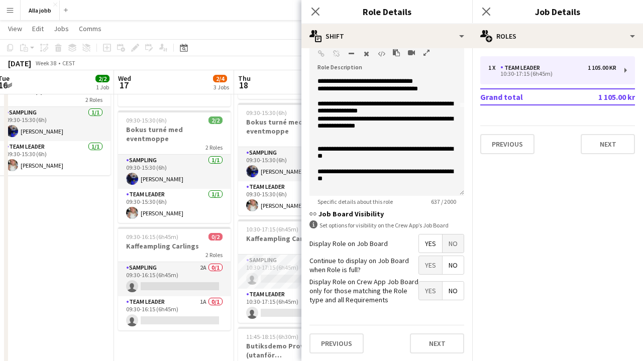
click at [66, 235] on app-date-cell "09:30-15:30 (6h) 2/2 Bokus turné med eventmoppe 2 Roles Sampling [DATE] 09:30-1…" at bounding box center [54, 248] width 120 height 378
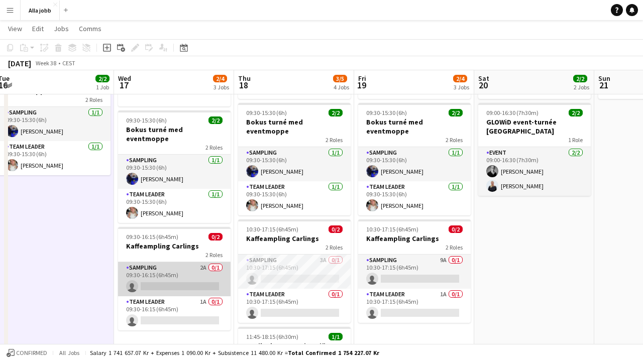
click at [186, 263] on app-card-role "Sampling 2A 0/1 09:30-16:15 (6h45m) single-neutral-actions" at bounding box center [174, 279] width 113 height 34
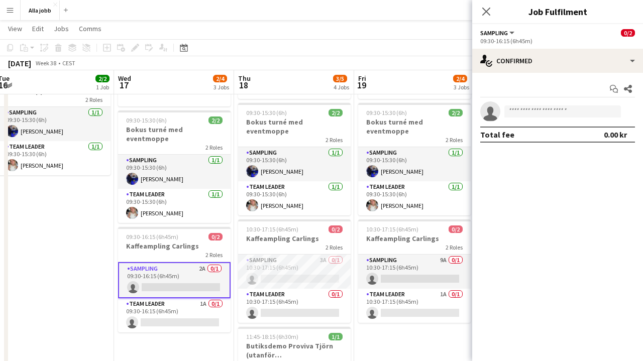
click at [574, 42] on div "09:30-16:15 (6h45m)" at bounding box center [557, 41] width 155 height 8
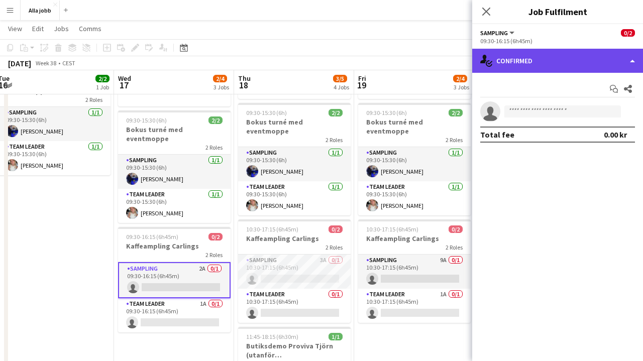
click at [572, 51] on div "single-neutral-actions-check-2 Confirmed" at bounding box center [557, 61] width 171 height 24
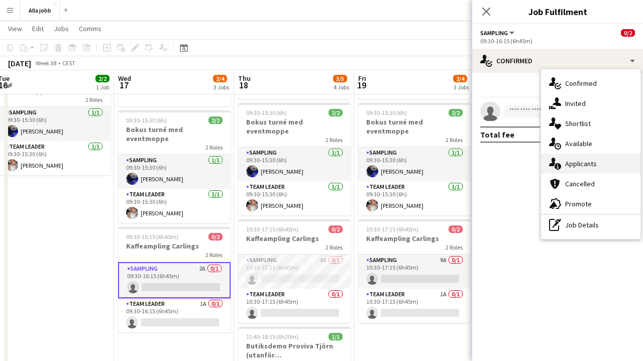
click at [572, 163] on span "Applicants" at bounding box center [581, 163] width 32 height 9
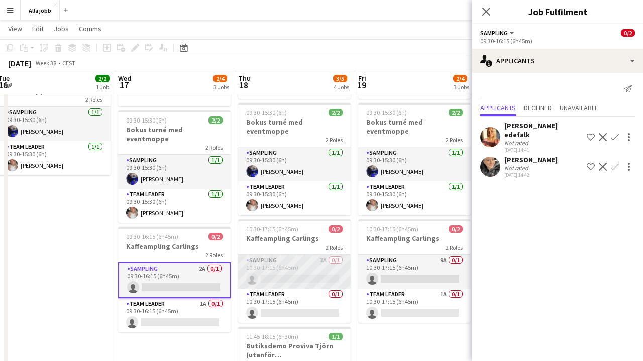
click at [262, 269] on app-card-role "Sampling 3A 0/1 10:30-17:15 (6h45m) single-neutral-actions" at bounding box center [294, 272] width 113 height 34
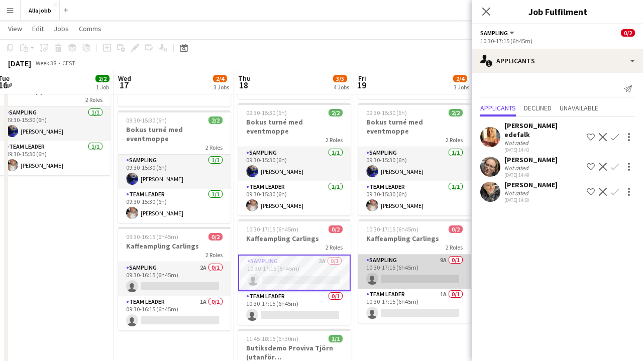
click at [374, 263] on app-card-role "Sampling 9A 0/1 10:30-17:15 (6h45m) single-neutral-actions" at bounding box center [414, 272] width 113 height 34
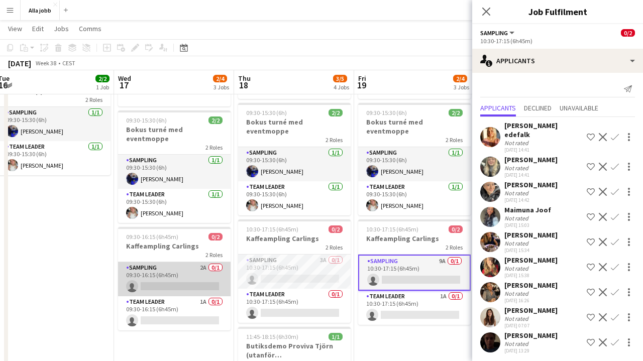
click at [210, 267] on app-card-role "Sampling 2A 0/1 09:30-16:15 (6h45m) single-neutral-actions" at bounding box center [174, 279] width 113 height 34
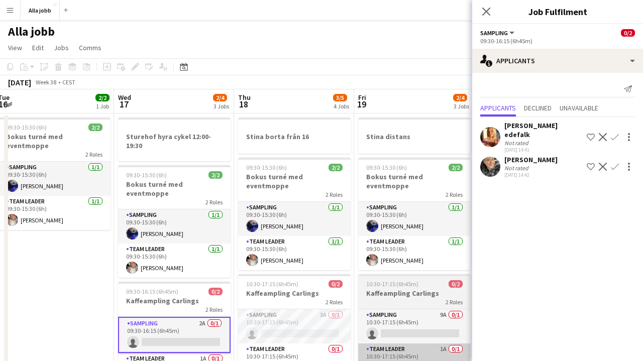
scroll to position [0, 0]
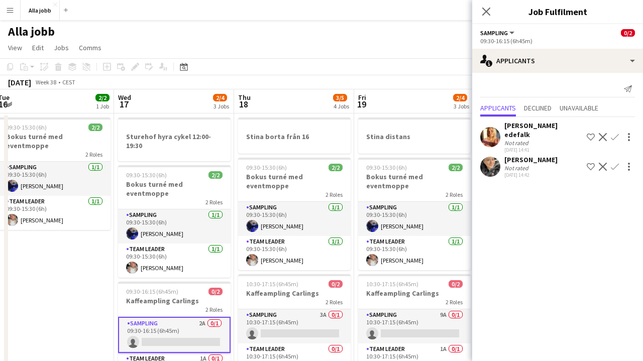
click at [303, 36] on div "[PERSON_NAME] user user user" at bounding box center [321, 29] width 643 height 19
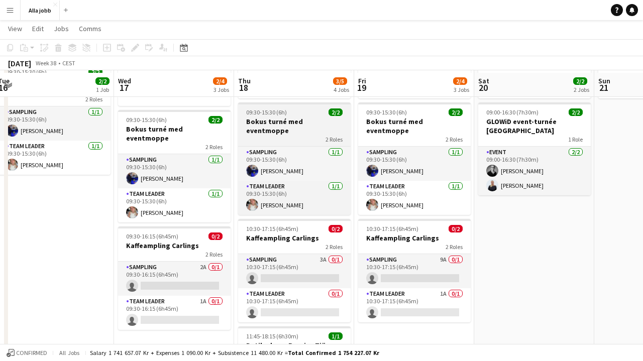
scroll to position [57, 0]
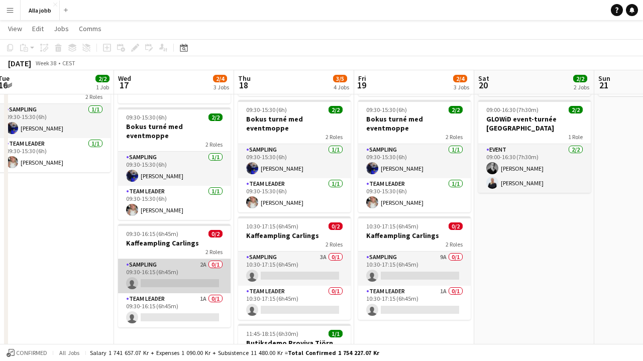
click at [162, 259] on app-card-role "Sampling 2A 0/1 09:30-16:15 (6h45m) single-neutral-actions" at bounding box center [174, 276] width 113 height 34
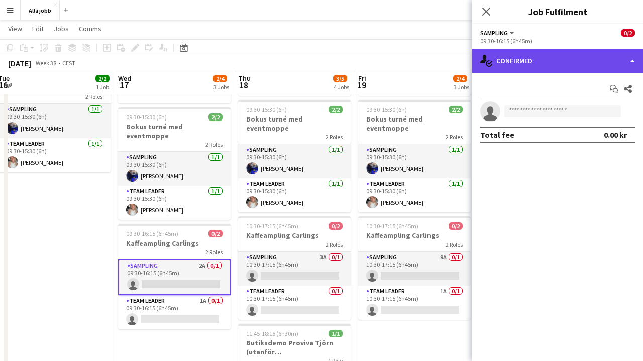
click at [521, 69] on div "single-neutral-actions-check-2 Confirmed" at bounding box center [557, 61] width 171 height 24
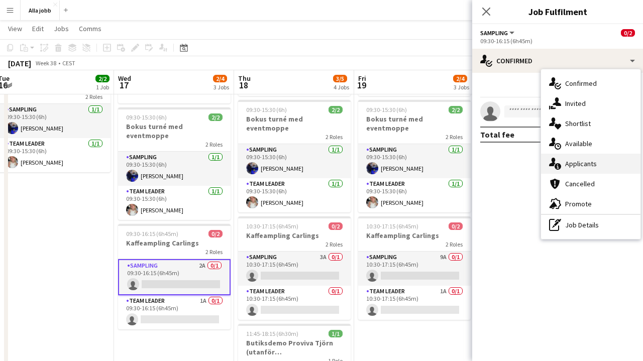
click at [571, 165] on span "Applicants" at bounding box center [581, 163] width 32 height 9
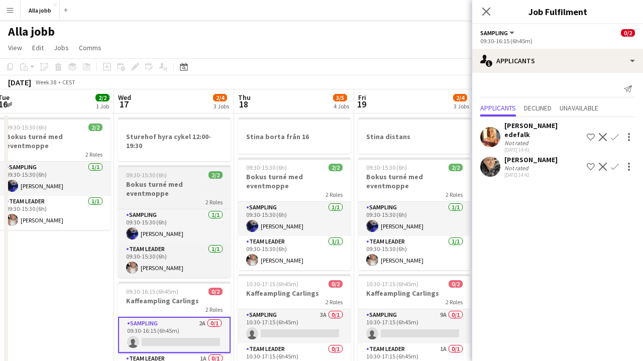
scroll to position [0, 0]
click at [184, 176] on div "09:30-15:30 (6h) 2/2" at bounding box center [174, 175] width 113 height 8
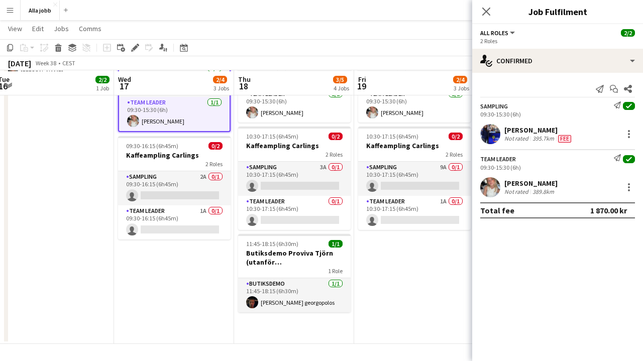
scroll to position [147, 0]
click at [180, 252] on app-date-cell "Sturehof hyra cykel 12:00-19:30 09:30-15:30 (6h) 2/2 Bokus turné med eventmoppe…" at bounding box center [174, 155] width 120 height 378
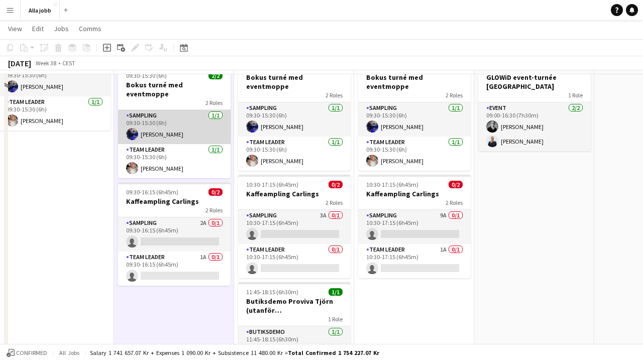
scroll to position [119, 0]
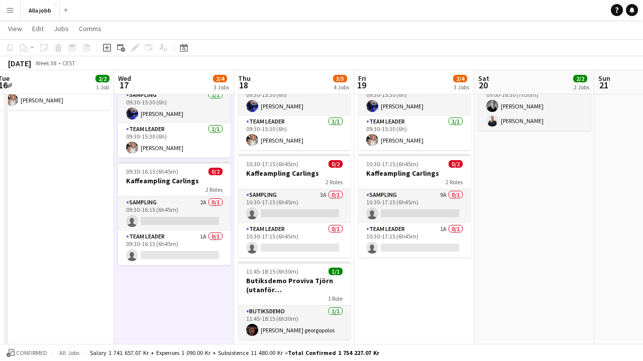
click at [139, 308] on app-date-cell "Sturehof hyra cykel 12:00-19:30 09:30-15:30 (6h) 2/2 Bokus turné med eventmoppe…" at bounding box center [174, 182] width 120 height 378
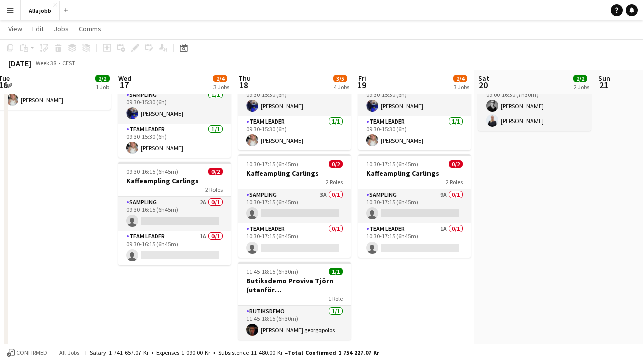
click at [165, 299] on app-date-cell "Sturehof hyra cykel 12:00-19:30 09:30-15:30 (6h) 2/2 Bokus turné med eventmoppe…" at bounding box center [174, 182] width 120 height 378
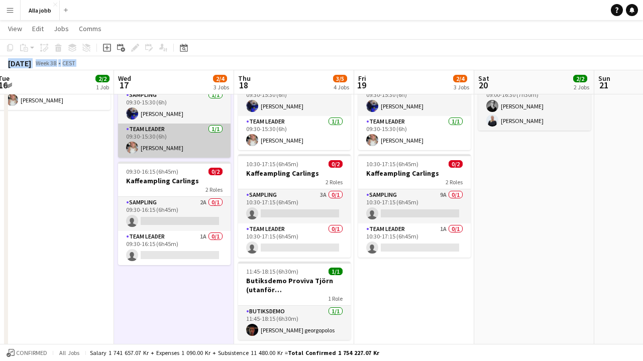
drag, startPoint x: 119, startPoint y: 45, endPoint x: 150, endPoint y: 142, distance: 101.2
click at [148, 141] on app-calendar "Copy Paste Paste Command V Paste with crew Command Shift V Paste linked Job [GE…" at bounding box center [321, 146] width 643 height 452
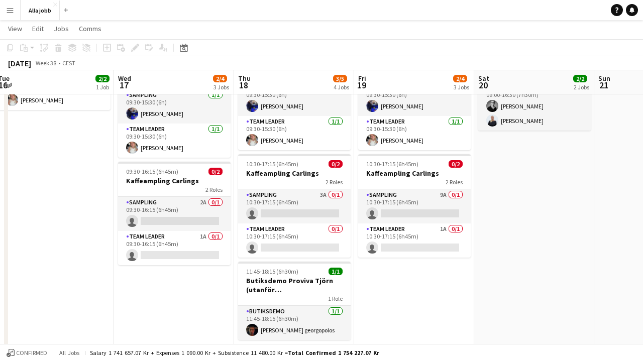
click at [171, 282] on app-date-cell "Sturehof hyra cykel 12:00-19:30 09:30-15:30 (6h) 2/2 Bokus turné med eventmoppe…" at bounding box center [174, 182] width 120 height 378
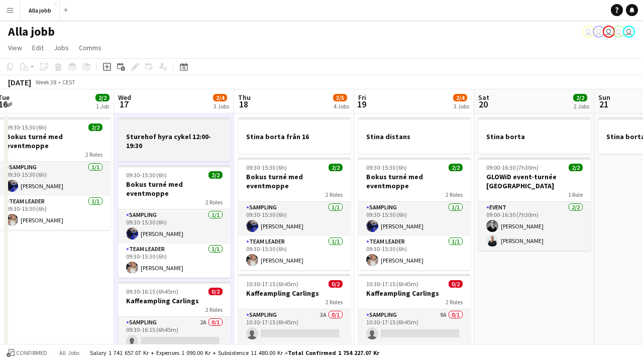
scroll to position [0, 0]
click at [155, 141] on h3 "Sturehof hyra cykel 12:00-19:30" at bounding box center [174, 141] width 113 height 18
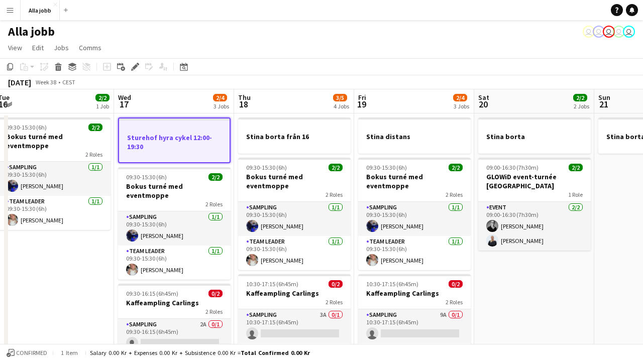
click at [143, 101] on app-board-header-date "Wed 17 2/4 3 Jobs" at bounding box center [174, 101] width 120 height 24
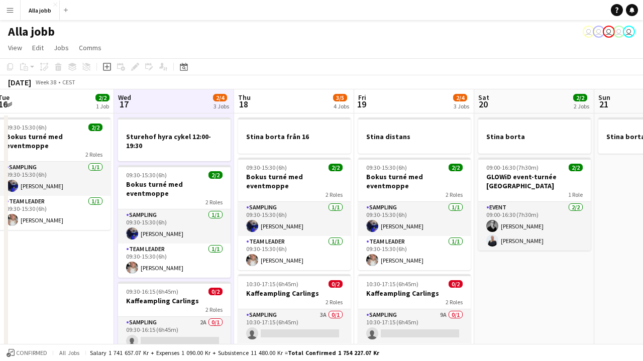
click at [155, 106] on app-board-header-date "Wed 17 2/4 3 Jobs" at bounding box center [174, 101] width 120 height 24
click at [137, 114] on app-date-cell "Sturehof hyra cykel 12:00-19:30 09:30-15:30 (6h) 2/2 Bokus turné med eventmoppe…" at bounding box center [174, 303] width 120 height 378
click at [107, 68] on icon at bounding box center [106, 67] width 5 height 5
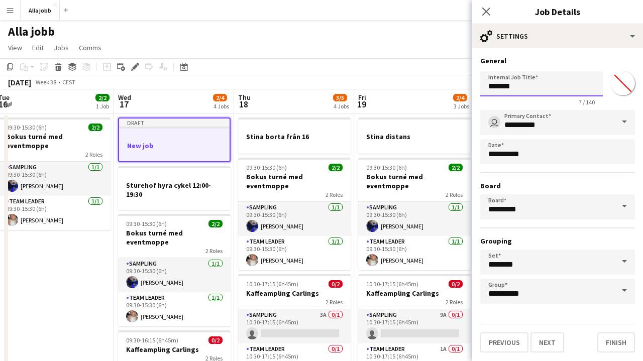
click at [532, 94] on input "*******" at bounding box center [541, 83] width 123 height 25
type input "**********"
click at [546, 343] on button "Next" at bounding box center [547, 342] width 34 height 20
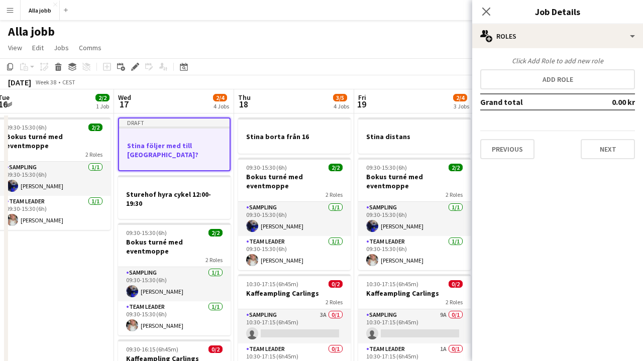
click at [359, 54] on app-page-menu "View Day view expanded Day view collapsed Month view Date picker Jump to [DATE]…" at bounding box center [321, 48] width 643 height 19
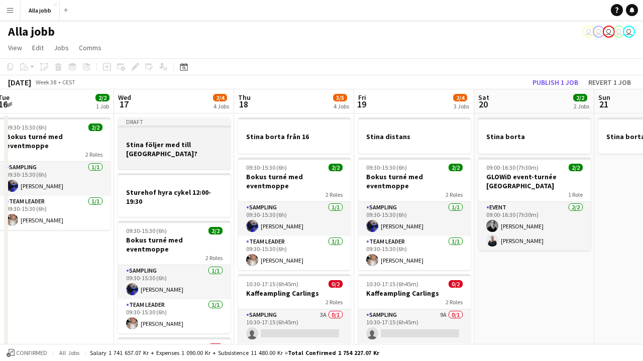
click at [166, 144] on h3 "Stina följer med till [GEOGRAPHIC_DATA]?" at bounding box center [174, 149] width 113 height 18
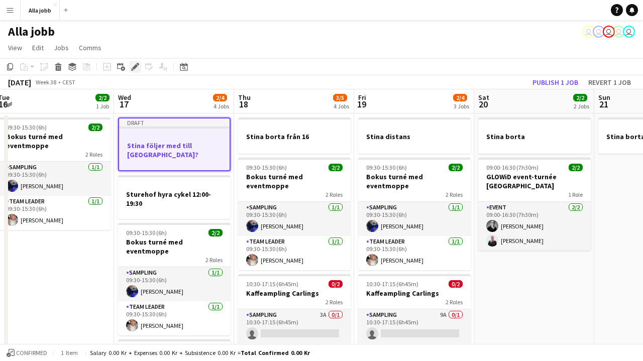
click at [138, 72] on div "Edit" at bounding box center [135, 67] width 12 height 12
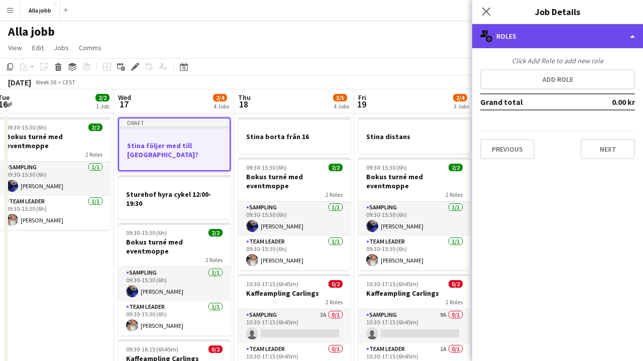
click at [534, 37] on div "multiple-users-add Roles" at bounding box center [557, 36] width 171 height 24
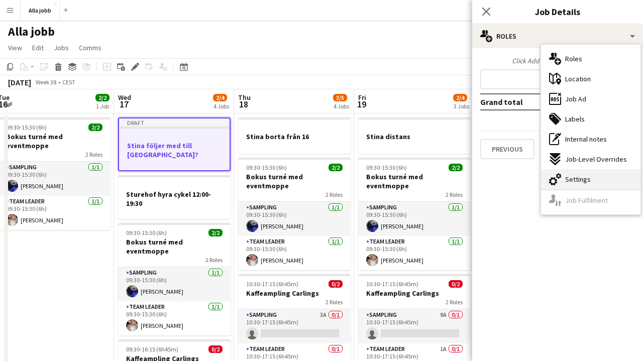
click at [563, 186] on div "cog-double-3 Settings" at bounding box center [590, 179] width 99 height 20
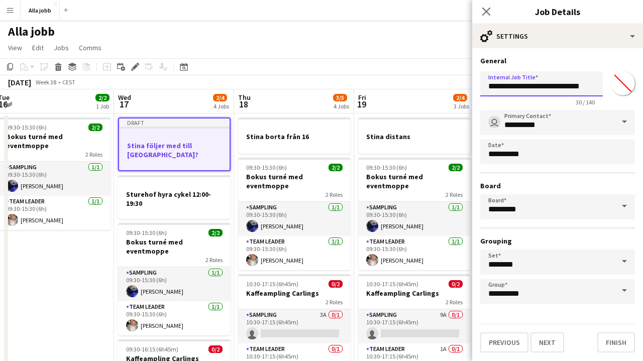
click at [506, 85] on input "**********" at bounding box center [541, 83] width 123 height 25
type input "**********"
click at [546, 343] on button "Next" at bounding box center [547, 342] width 34 height 20
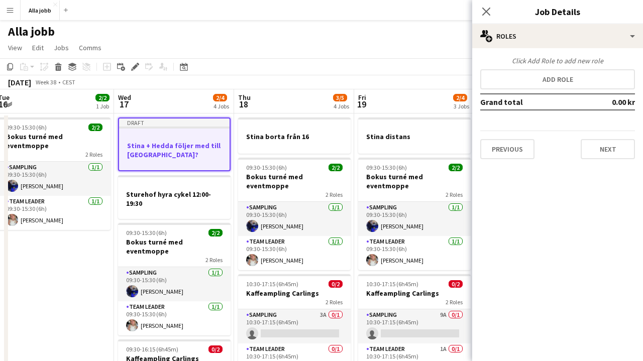
click at [333, 38] on div "[PERSON_NAME] user user user user user" at bounding box center [321, 29] width 643 height 19
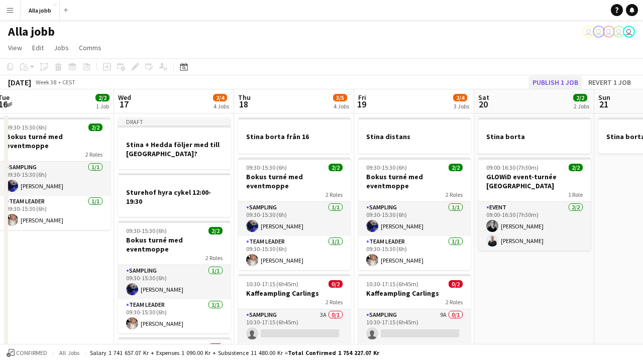
click at [567, 81] on button "Publish 1 job" at bounding box center [555, 82] width 54 height 13
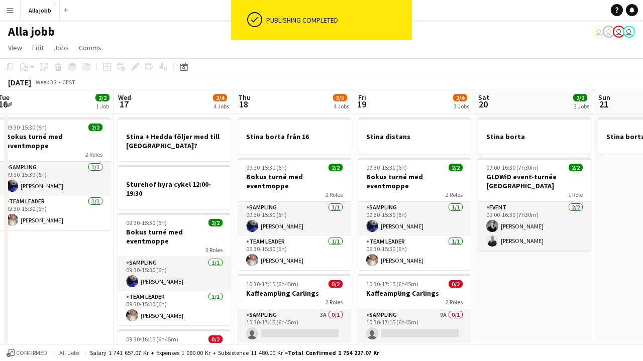
click at [87, 244] on app-date-cell "09:30-15:30 (6h) 2/2 Bokus turné med eventmoppe 2 Roles Sampling [DATE] 09:30-1…" at bounding box center [54, 303] width 120 height 378
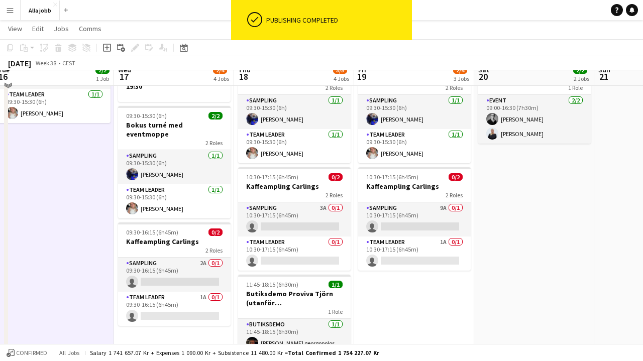
scroll to position [114, 0]
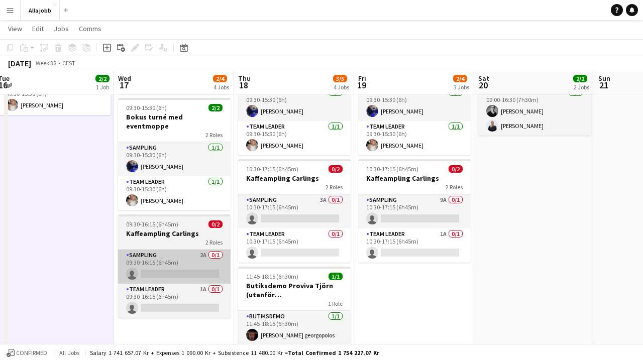
click at [190, 253] on app-card-role "Sampling 2A 0/1 09:30-16:15 (6h45m) single-neutral-actions" at bounding box center [174, 267] width 113 height 34
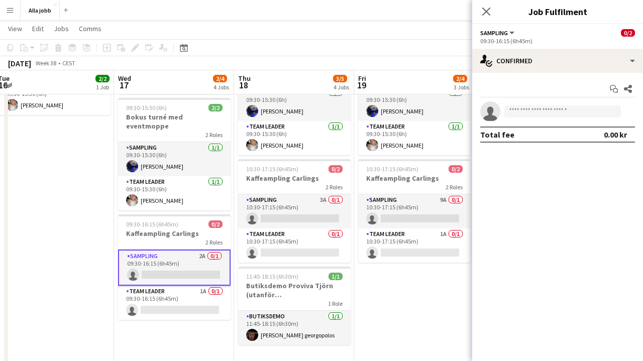
click at [616, 48] on app-options-switcher "Sampling All roles Sampling 0/2 09:30-16:15 (6h45m)" at bounding box center [557, 36] width 171 height 25
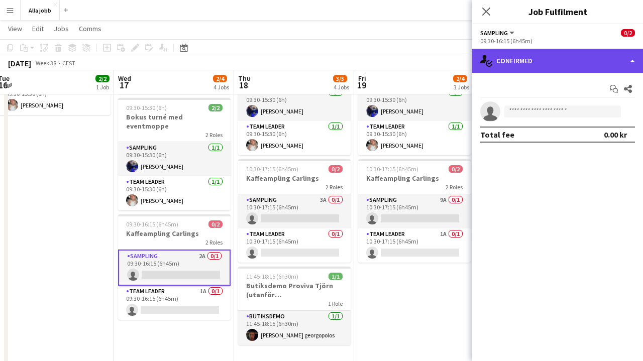
click at [597, 64] on div "single-neutral-actions-check-2 Confirmed" at bounding box center [557, 61] width 171 height 24
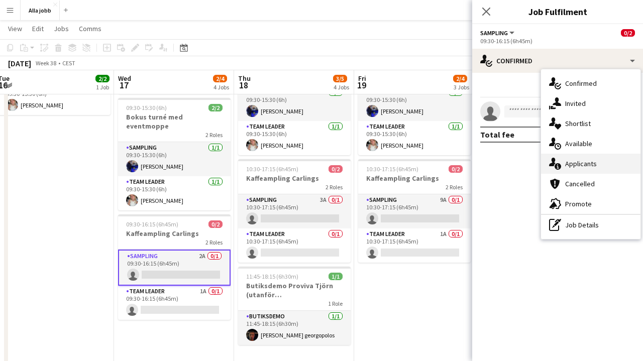
click at [570, 163] on span "Applicants" at bounding box center [581, 163] width 32 height 9
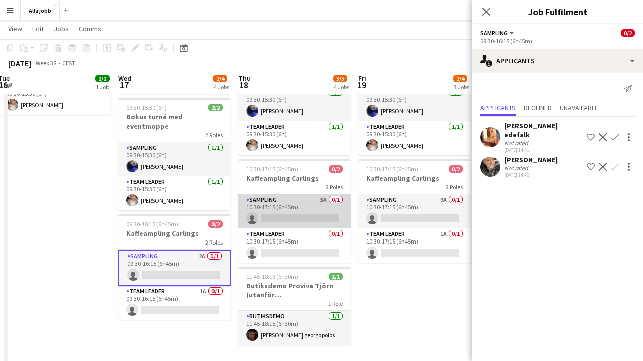
click at [291, 205] on app-card-role "Sampling 3A 0/1 10:30-17:15 (6h45m) single-neutral-actions" at bounding box center [294, 211] width 113 height 34
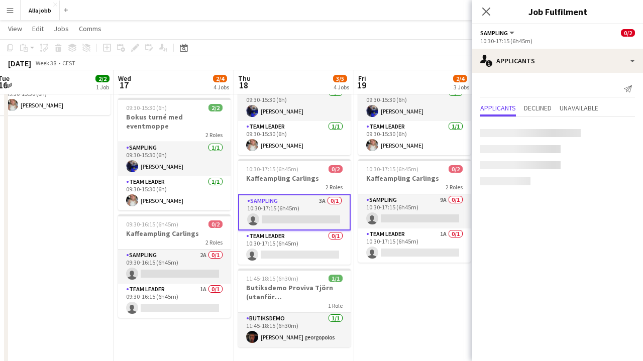
scroll to position [0, 366]
